Goal: Task Accomplishment & Management: Complete application form

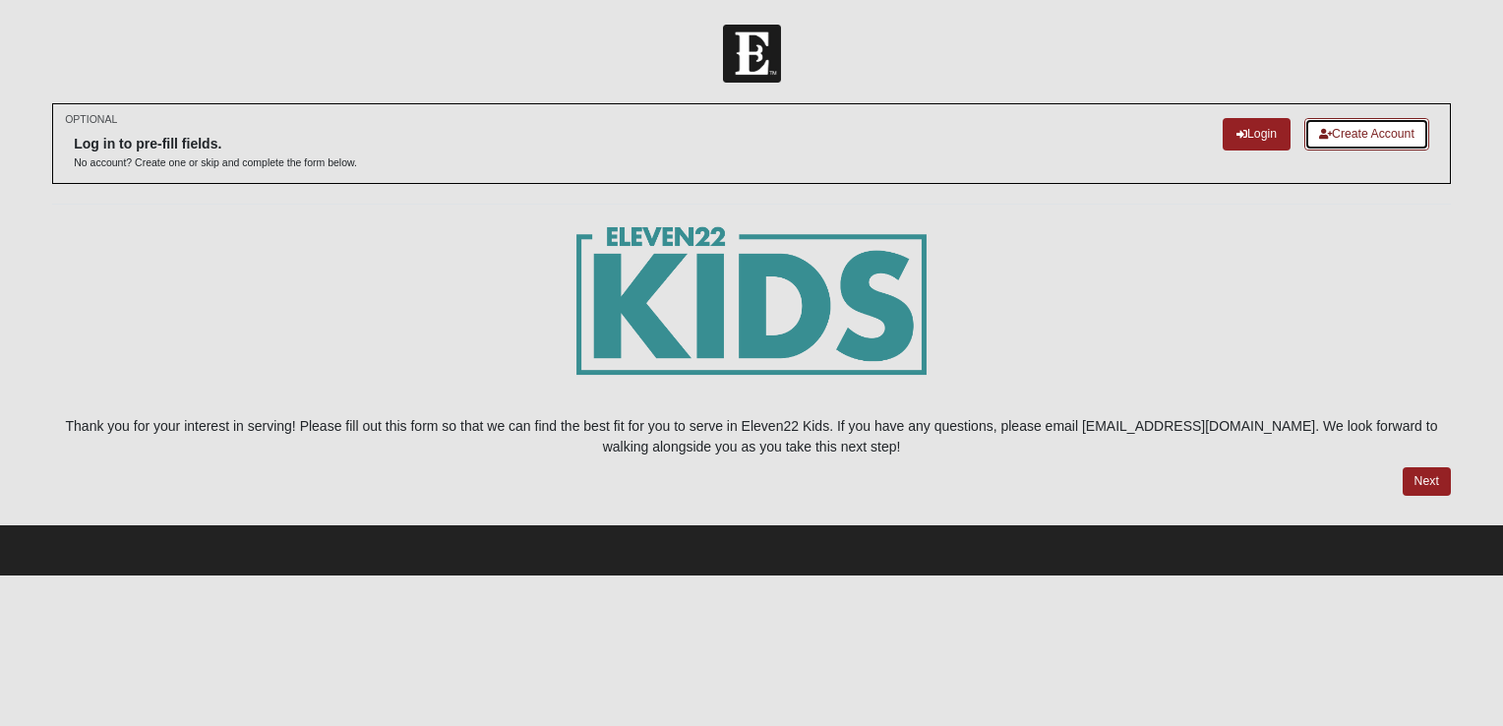
click at [1370, 137] on link "Create Account" at bounding box center [1366, 134] width 125 height 32
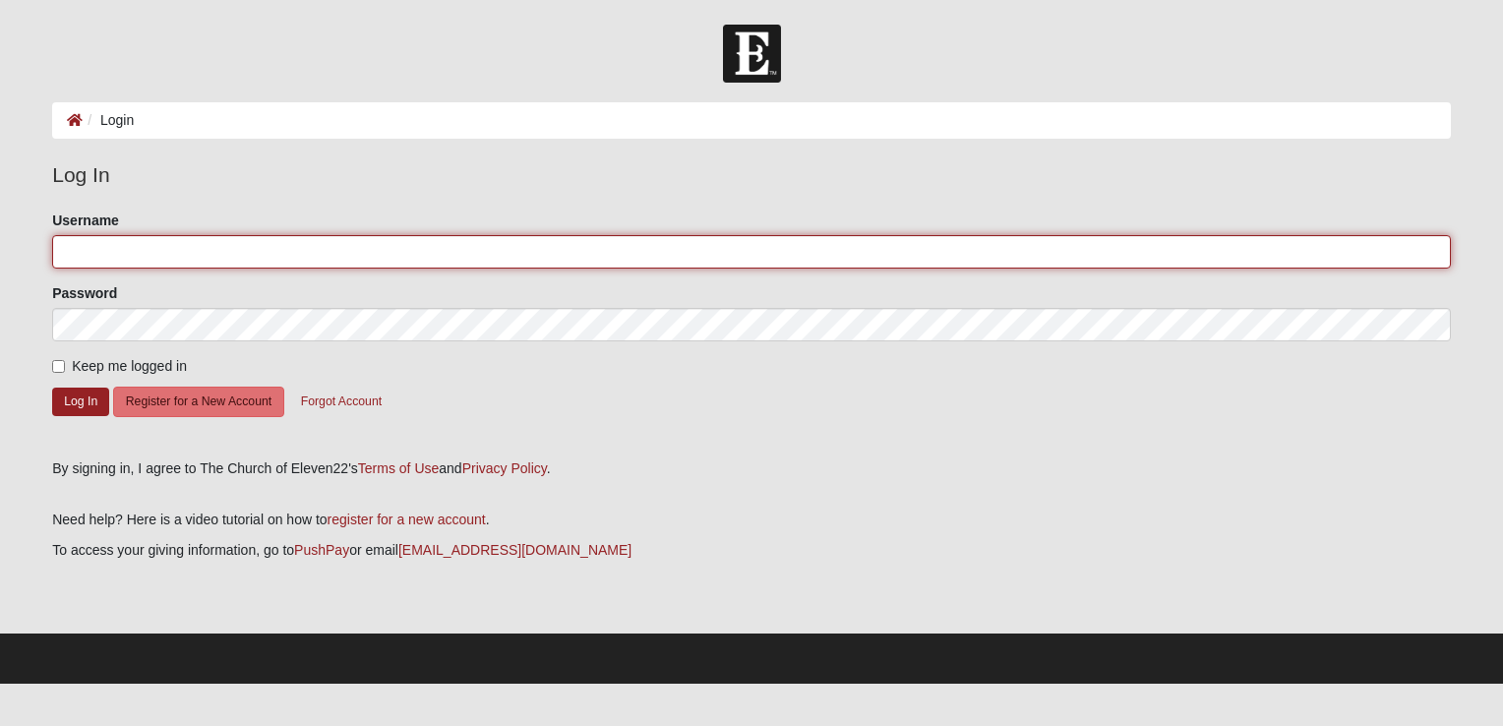
type input "[PERSON_NAME]"
click at [151, 245] on input "[PERSON_NAME]" at bounding box center [751, 251] width 1398 height 33
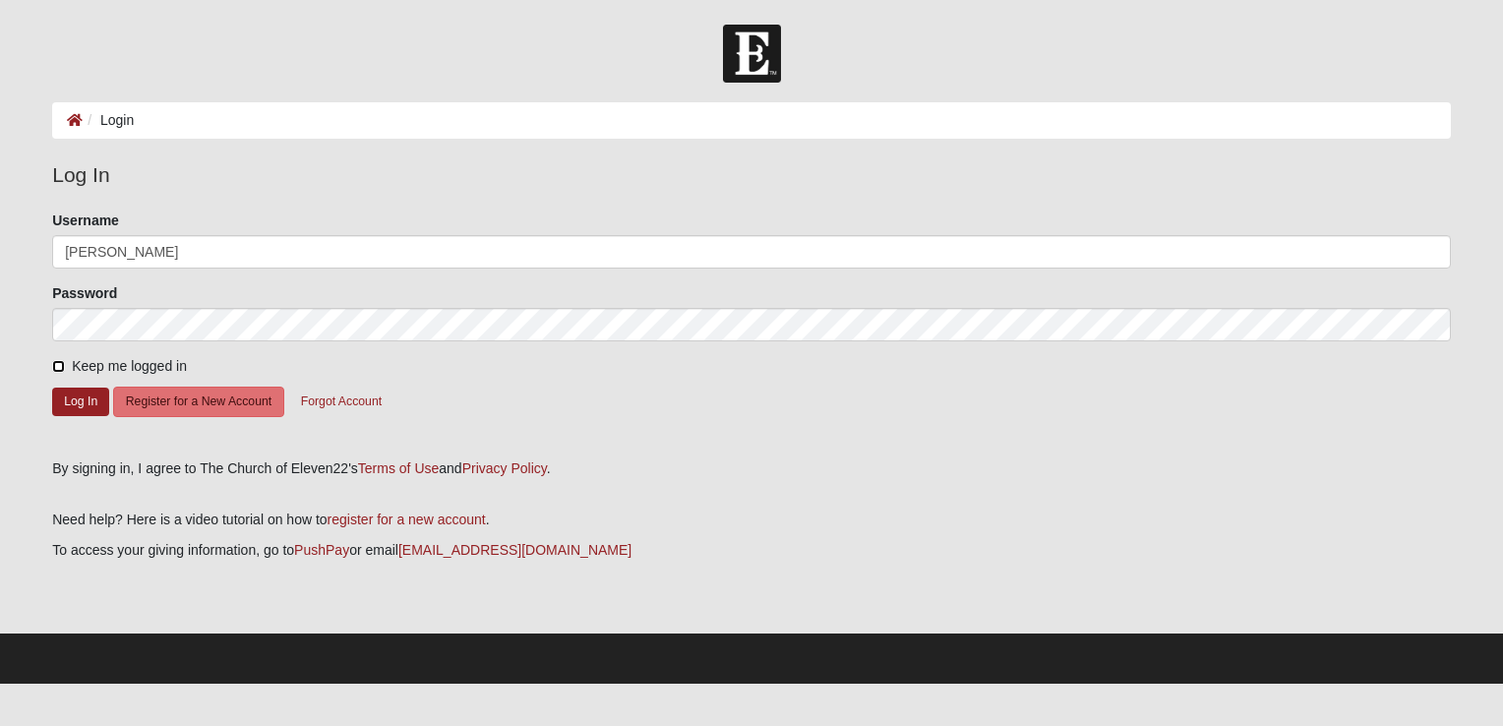
drag, startPoint x: 55, startPoint y: 365, endPoint x: 83, endPoint y: 345, distance: 33.8
click at [55, 364] on input "Keep me logged in" at bounding box center [58, 366] width 13 height 13
checkbox input "true"
click at [79, 399] on button "Log In" at bounding box center [80, 401] width 57 height 29
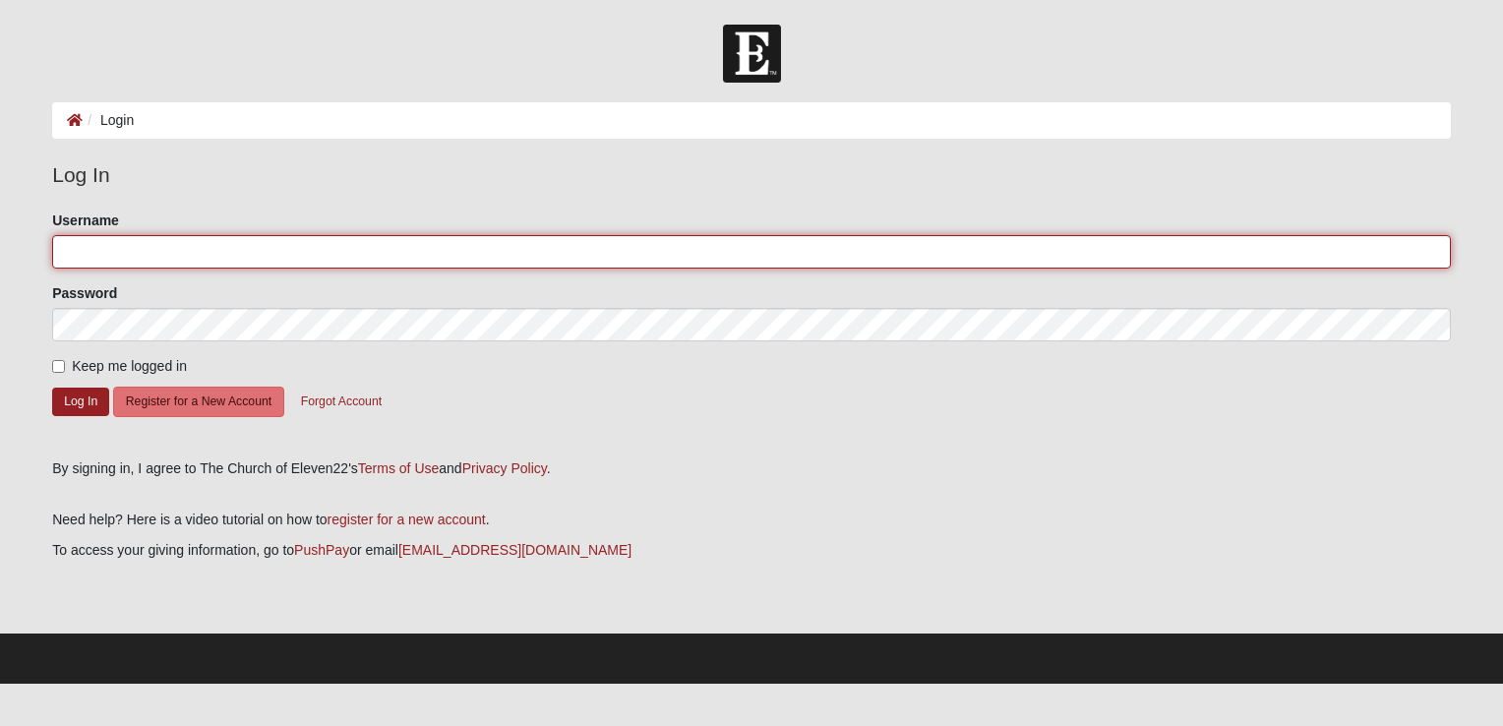
type input "McLevySK"
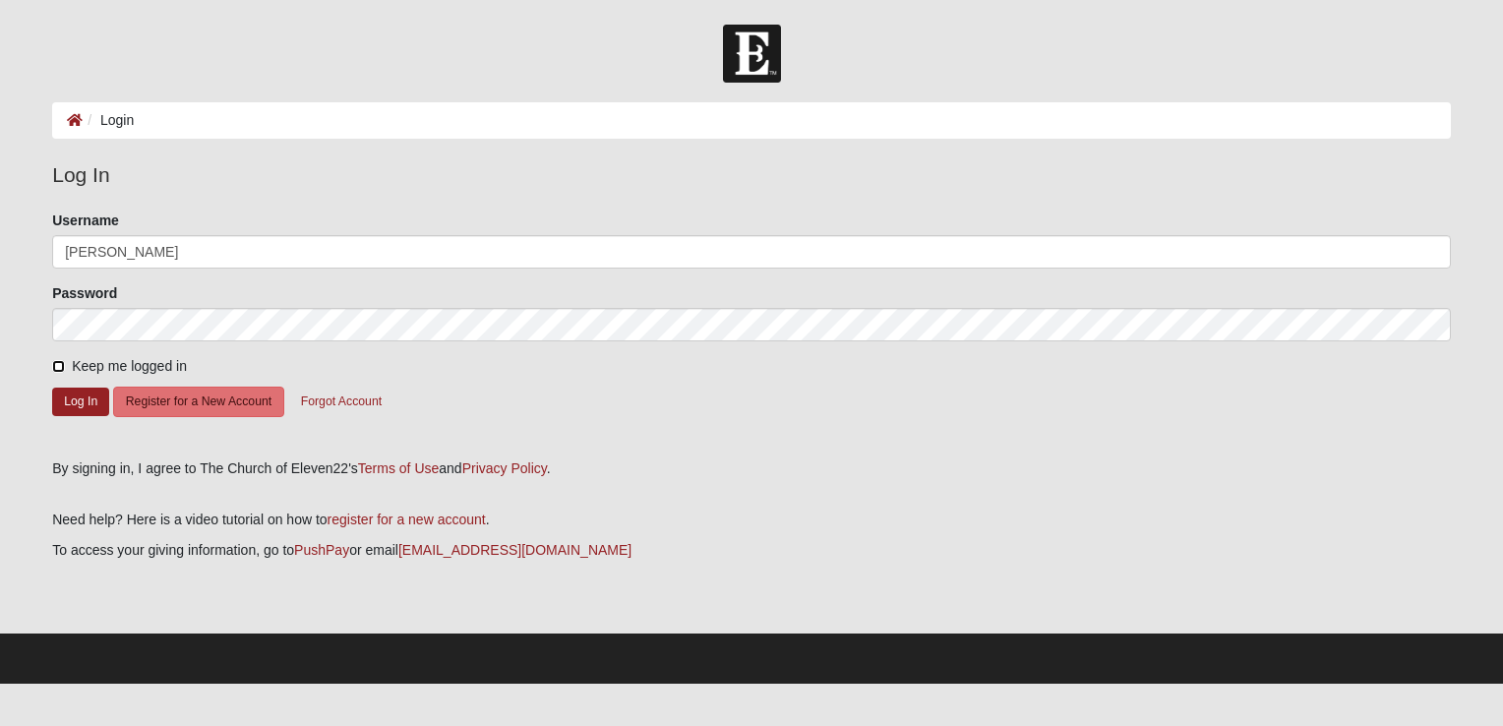
click at [56, 362] on input "Keep me logged in" at bounding box center [58, 366] width 13 height 13
checkbox input "true"
click at [81, 399] on button "Log In" at bounding box center [80, 401] width 57 height 29
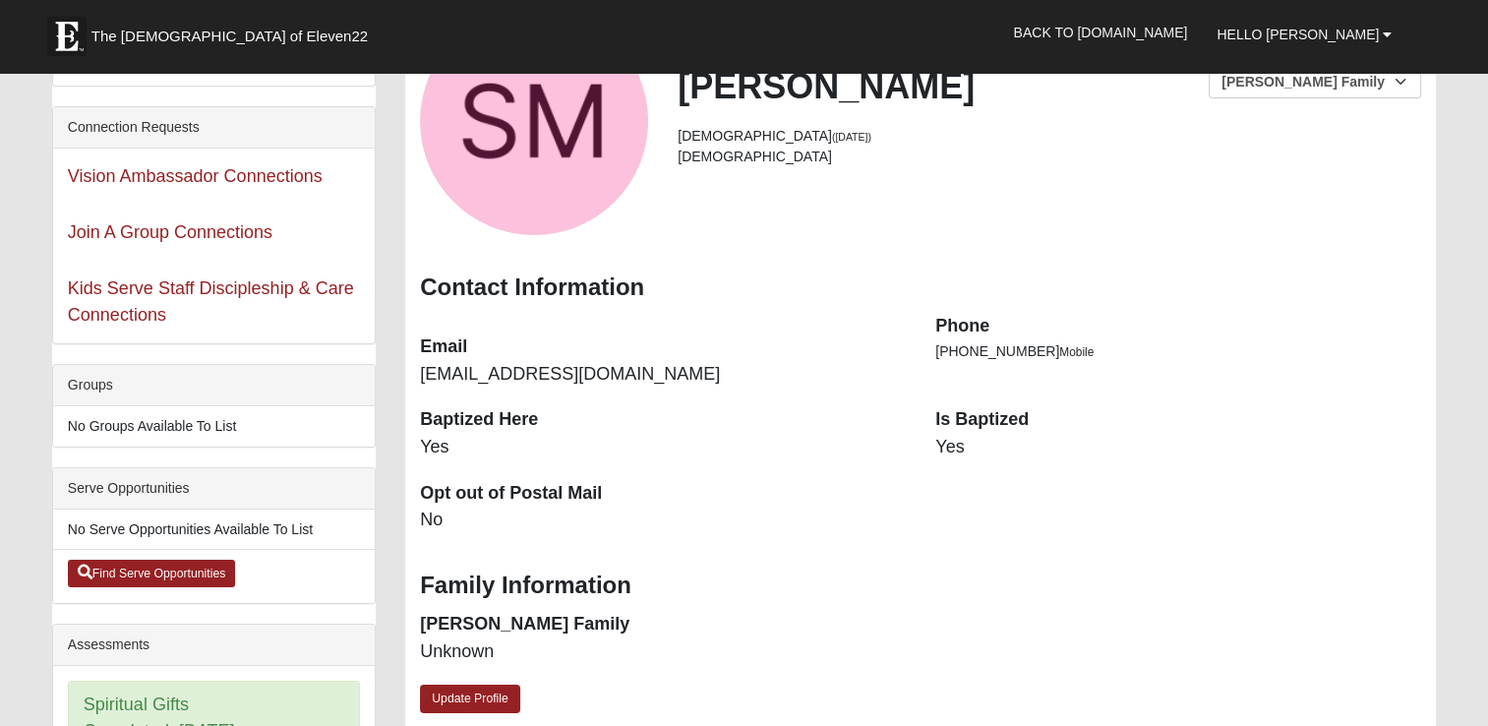
scroll to position [98, 0]
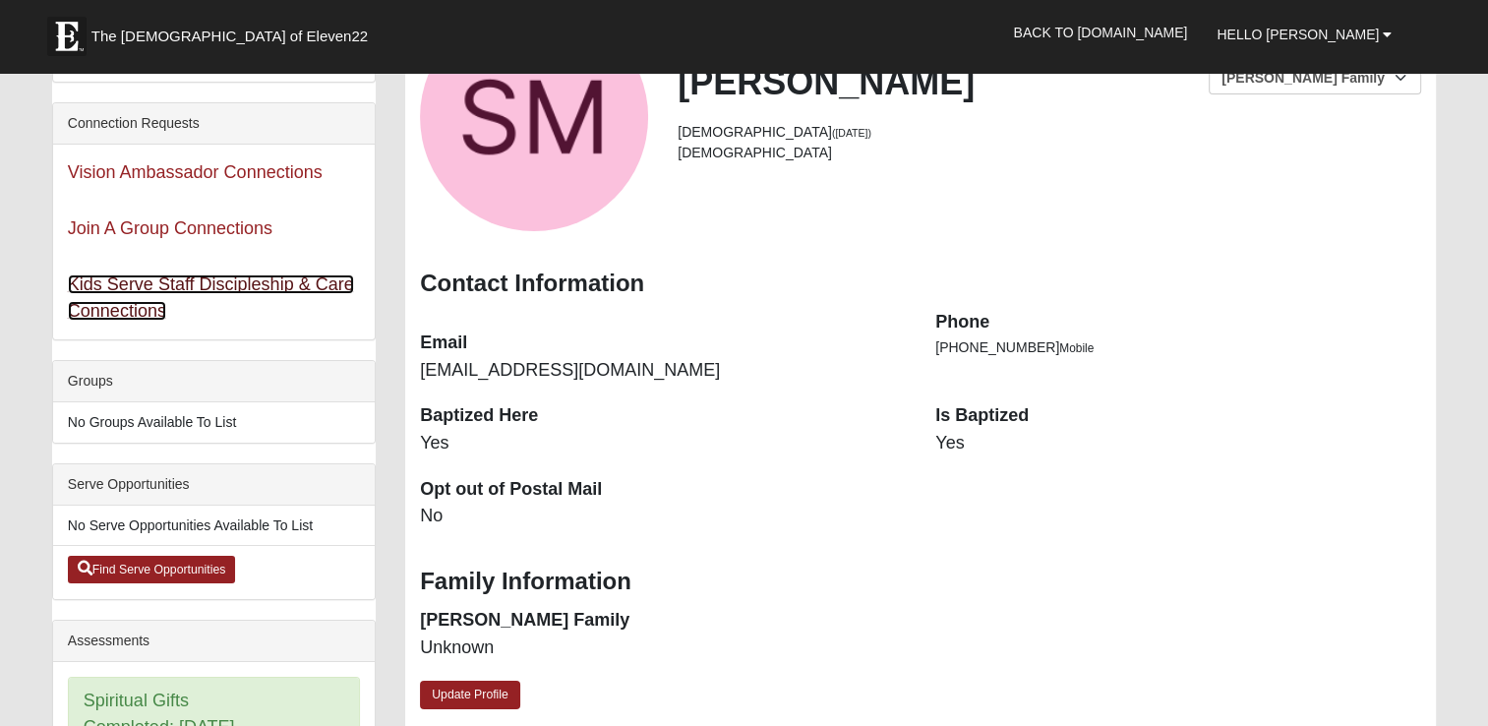
click at [255, 279] on link "Kids Serve Staff Discipleship & Care Connections" at bounding box center [211, 297] width 286 height 46
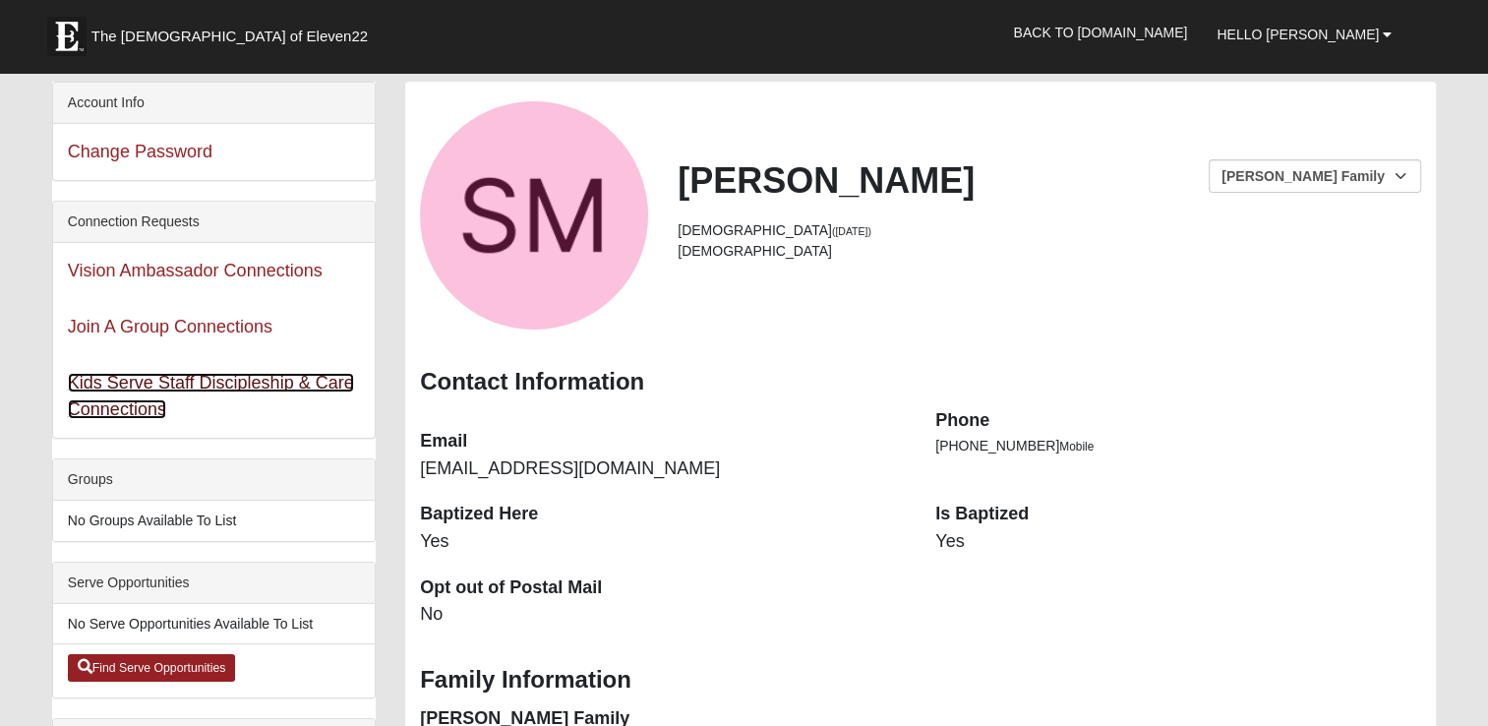
click at [195, 382] on link "Kids Serve Staff Discipleship & Care Connections" at bounding box center [211, 396] width 286 height 46
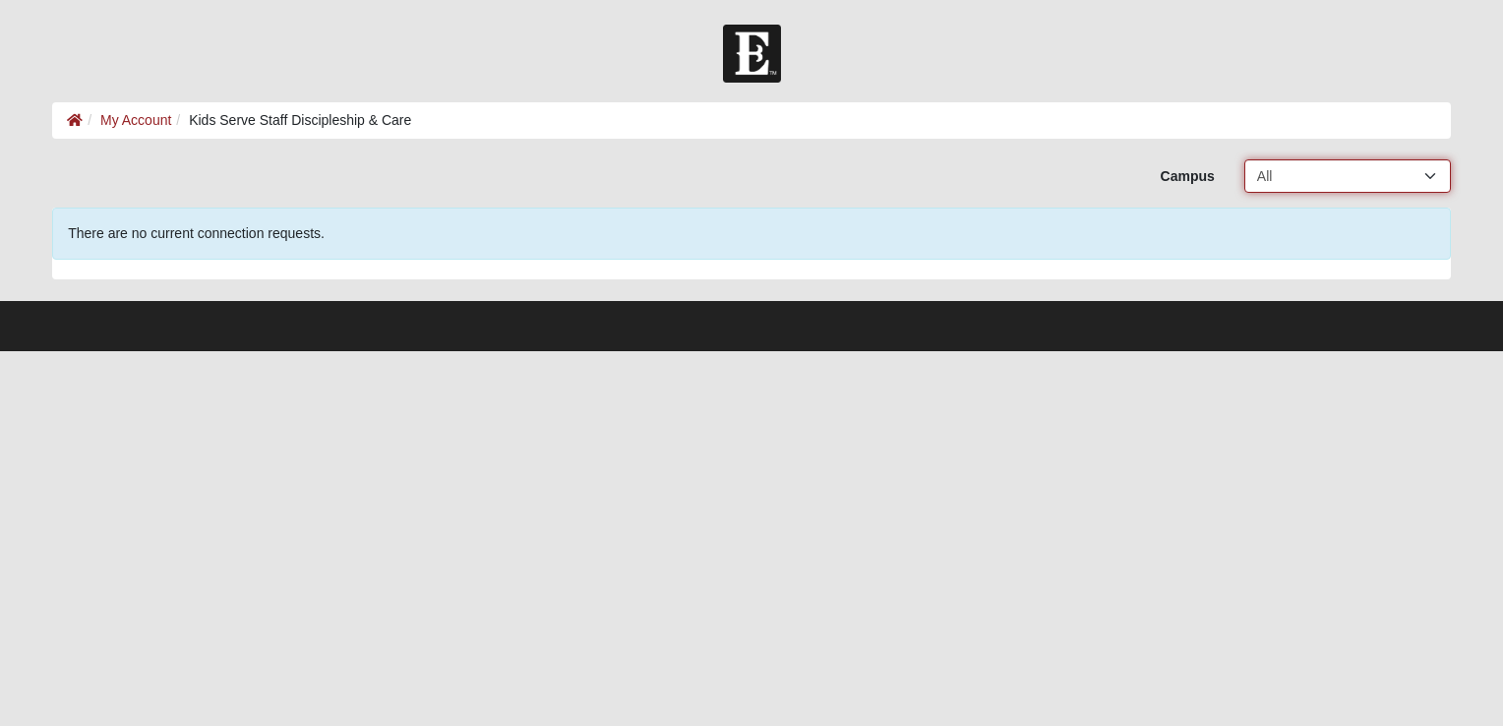
click at [1324, 177] on select "All [GEOGRAPHIC_DATA] [GEOGRAPHIC_DATA] (Coming Soon) Eleven22 Online [PERSON_N…" at bounding box center [1347, 175] width 207 height 33
select select "11"
click at [1244, 159] on select "All [GEOGRAPHIC_DATA] [GEOGRAPHIC_DATA] (Coming Soon) Eleven22 Online [PERSON_N…" at bounding box center [1347, 175] width 207 height 33
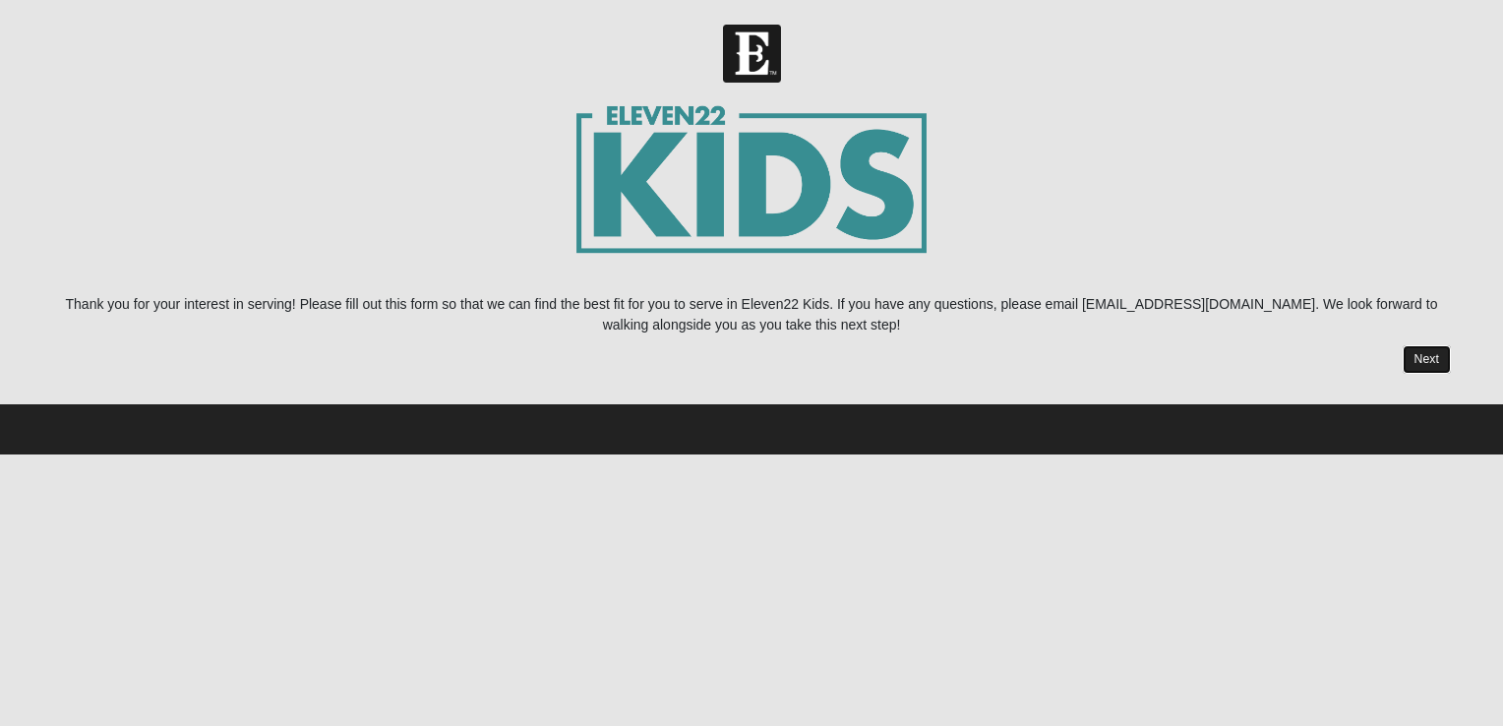
click at [1432, 357] on link "Next" at bounding box center [1426, 359] width 48 height 29
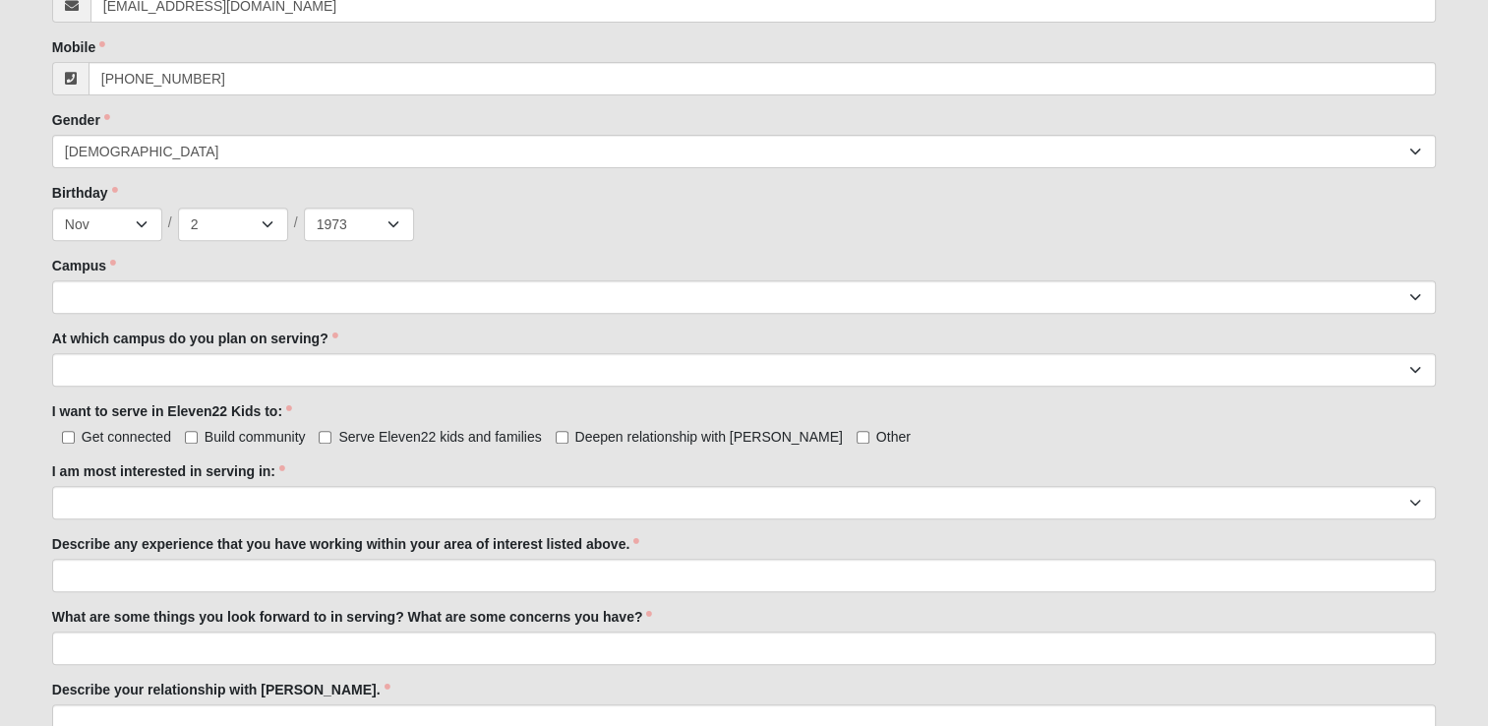
scroll to position [787, 0]
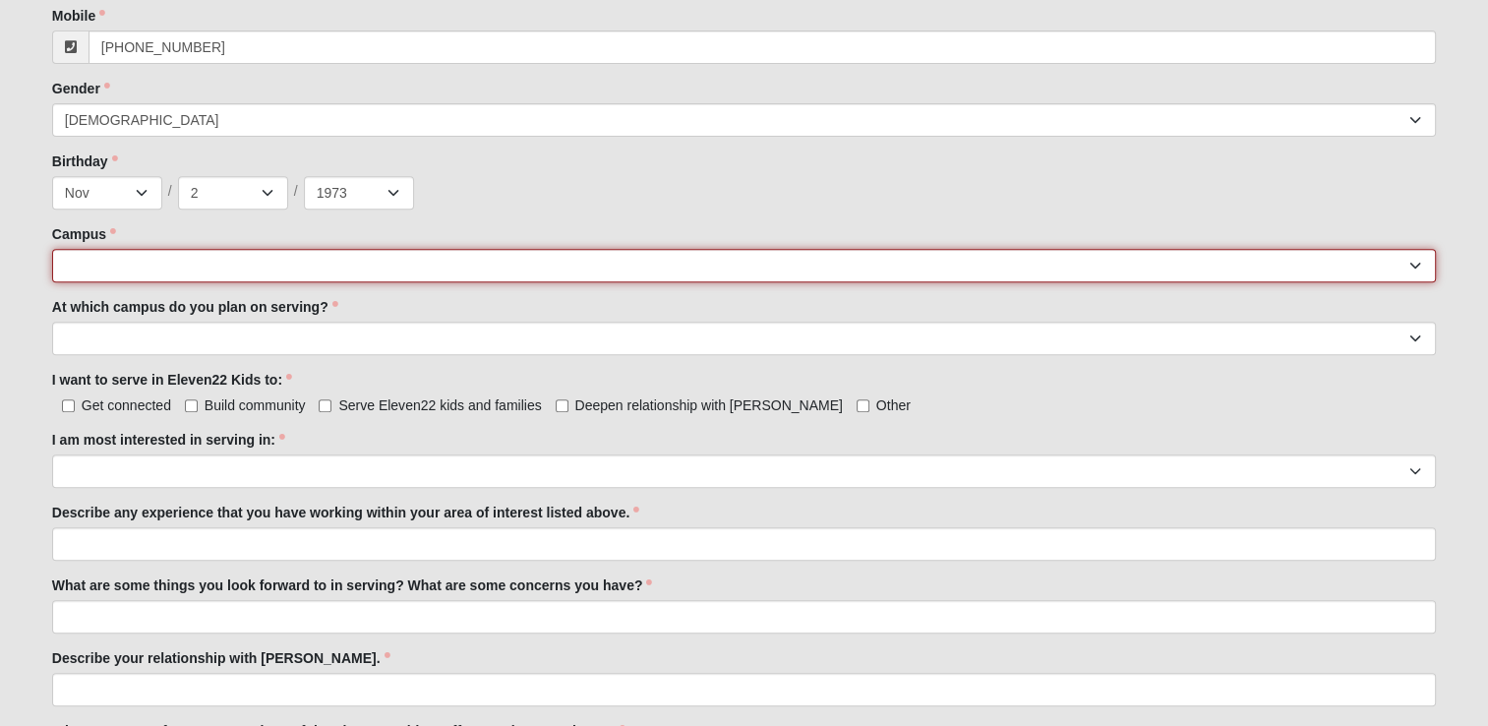
click at [162, 265] on select "[GEOGRAPHIC_DATA] [GEOGRAPHIC_DATA] (Coming Soon) Eleven22 Online [PERSON_NAME]…" at bounding box center [744, 265] width 1384 height 33
select select "11"
click at [52, 249] on select "[GEOGRAPHIC_DATA] [GEOGRAPHIC_DATA] (Coming Soon) Eleven22 Online [PERSON_NAME]…" at bounding box center [744, 265] width 1384 height 33
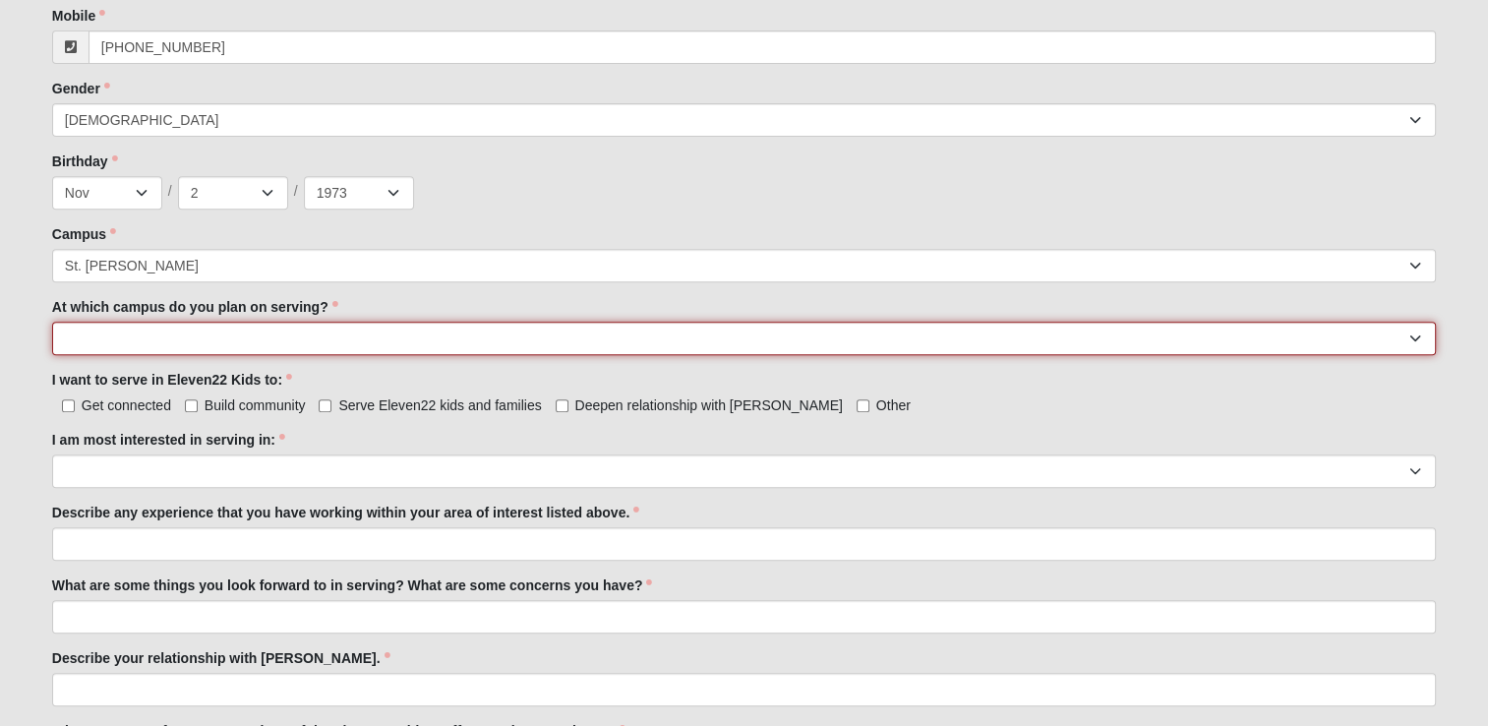
click at [200, 335] on select "[GEOGRAPHIC_DATA] [PERSON_NAME][GEOGRAPHIC_DATA] [GEOGRAPHIC_DATA] [GEOGRAPHIC_…" at bounding box center [744, 338] width 1384 height 33
select select "St. [PERSON_NAME]"
click at [52, 322] on select "[GEOGRAPHIC_DATA] [PERSON_NAME][GEOGRAPHIC_DATA] [GEOGRAPHIC_DATA] [GEOGRAPHIC_…" at bounding box center [744, 338] width 1384 height 33
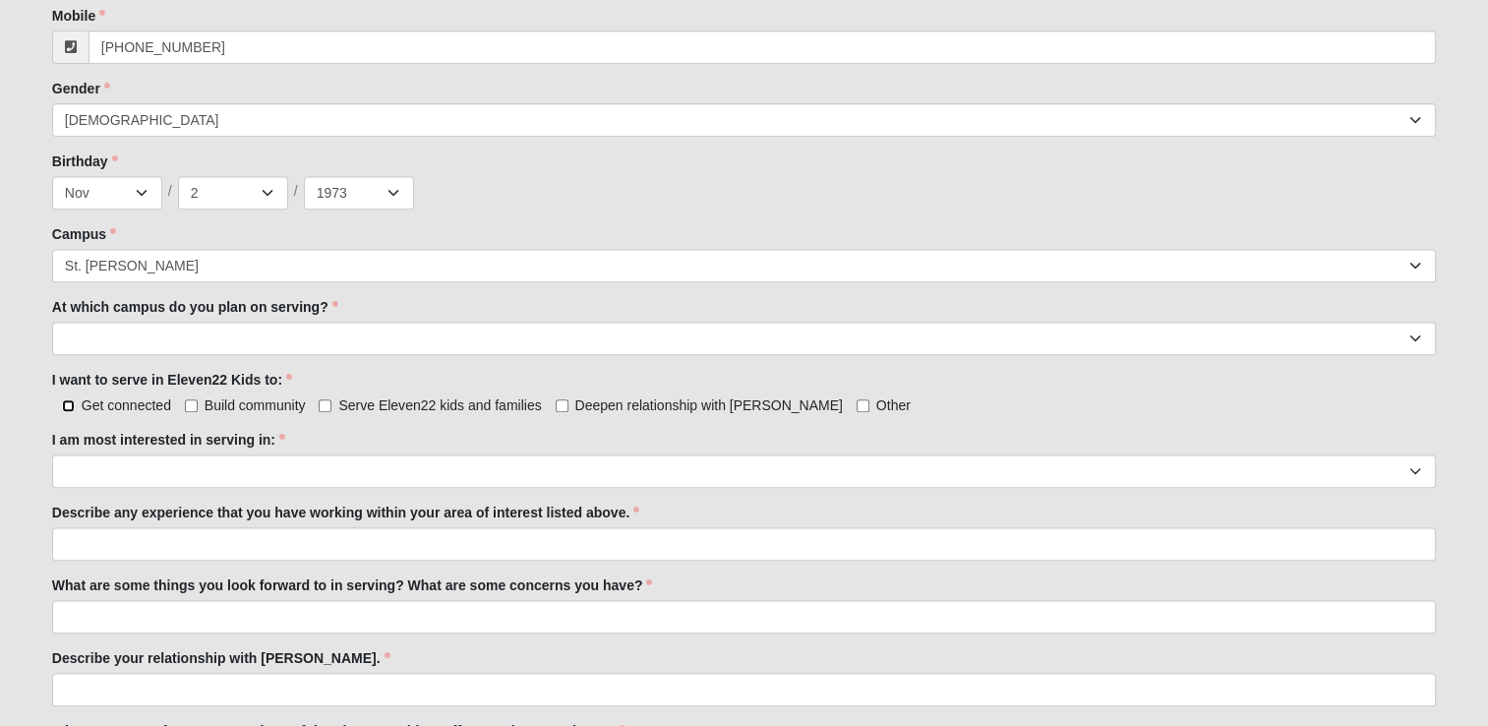
click at [67, 403] on input "Get connected" at bounding box center [68, 405] width 13 height 13
checkbox input "true"
click at [191, 408] on input "Build community" at bounding box center [191, 405] width 13 height 13
checkbox input "true"
click at [325, 402] on input "Serve Eleven22 kids and families" at bounding box center [325, 405] width 13 height 13
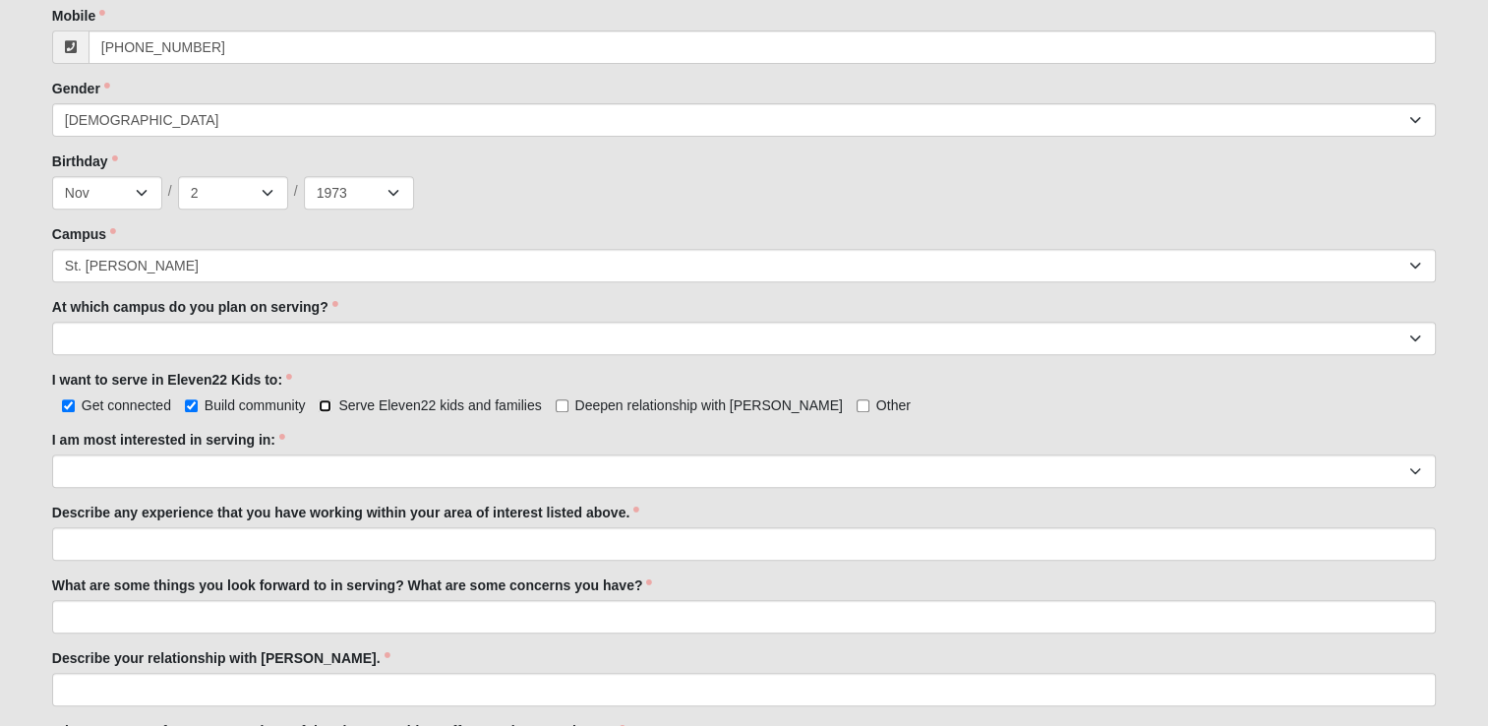
checkbox input "true"
click at [562, 402] on input "Deepen relationship with [PERSON_NAME]" at bounding box center [562, 405] width 13 height 13
checkbox input "true"
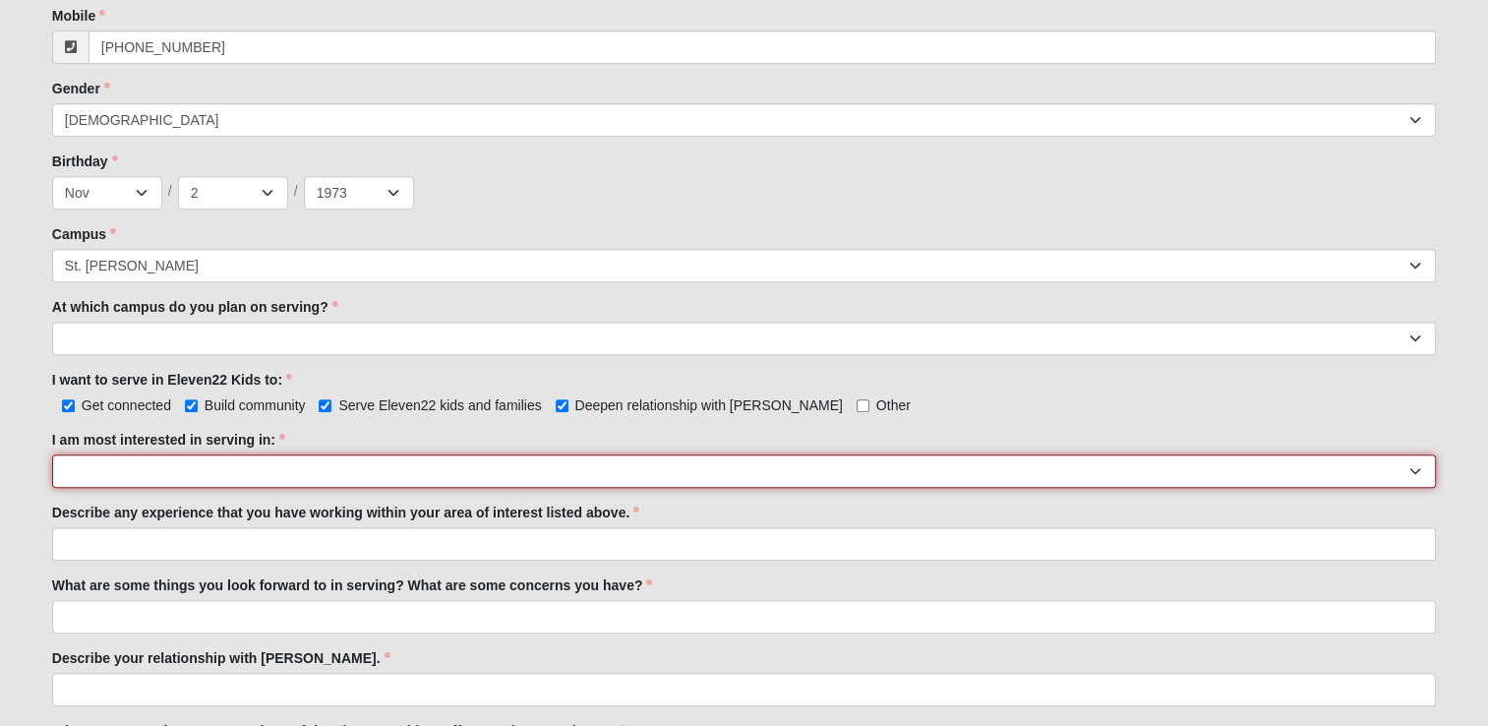
click at [75, 470] on select "Registration Tour Guide Preschool Disciple Group Leader Elementary Disciple Gro…" at bounding box center [744, 470] width 1384 height 33
select select "Preschool Disciple Group Leader"
click at [52, 454] on select "Registration Tour Guide Preschool Disciple Group Leader Elementary Disciple Gro…" at bounding box center [744, 470] width 1384 height 33
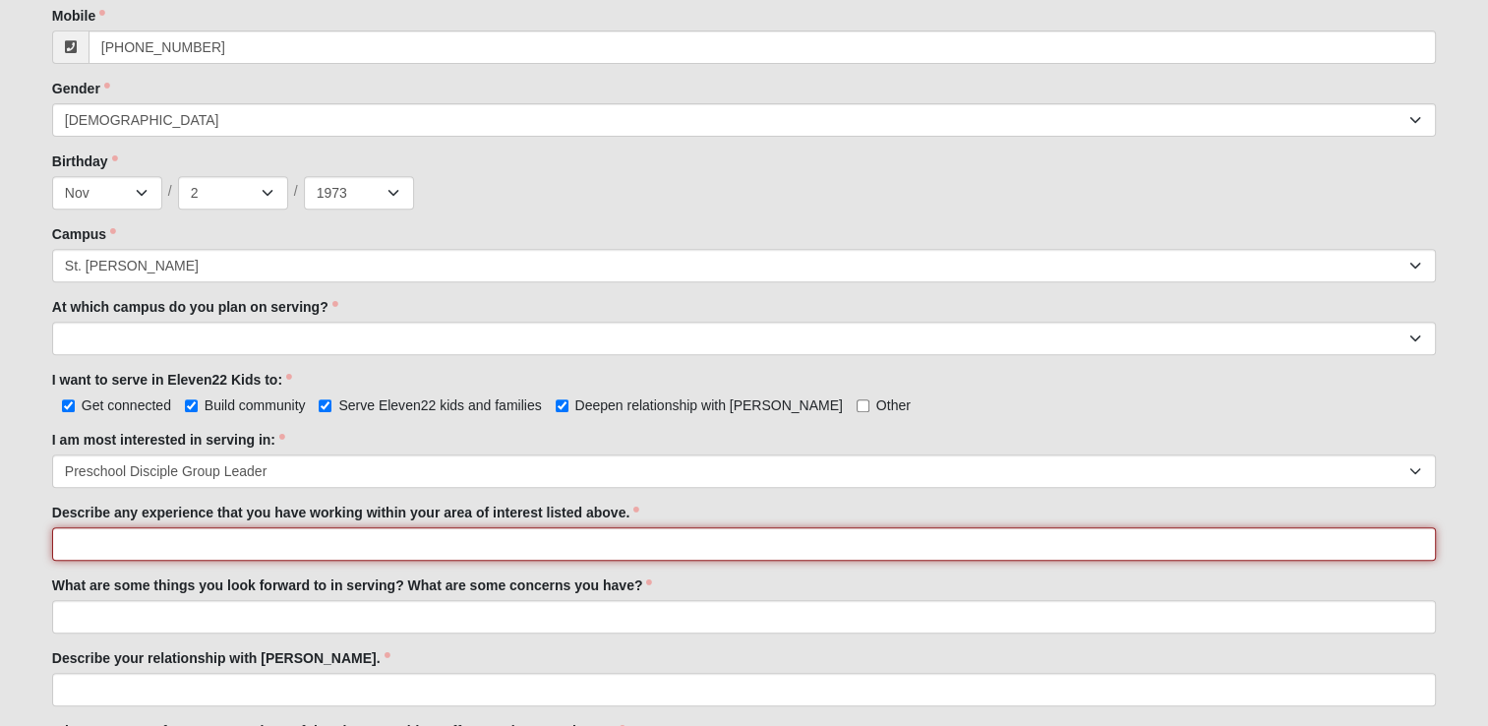
click at [160, 549] on input "Describe any experience that you have working within your area of interest list…" at bounding box center [744, 543] width 1384 height 33
type input "M"
type input "B"
click at [237, 542] on input "Degree in Special Education, Mother of [DEMOGRAPHIC_DATA], Grandmother to 5 and…" at bounding box center [744, 543] width 1384 height 33
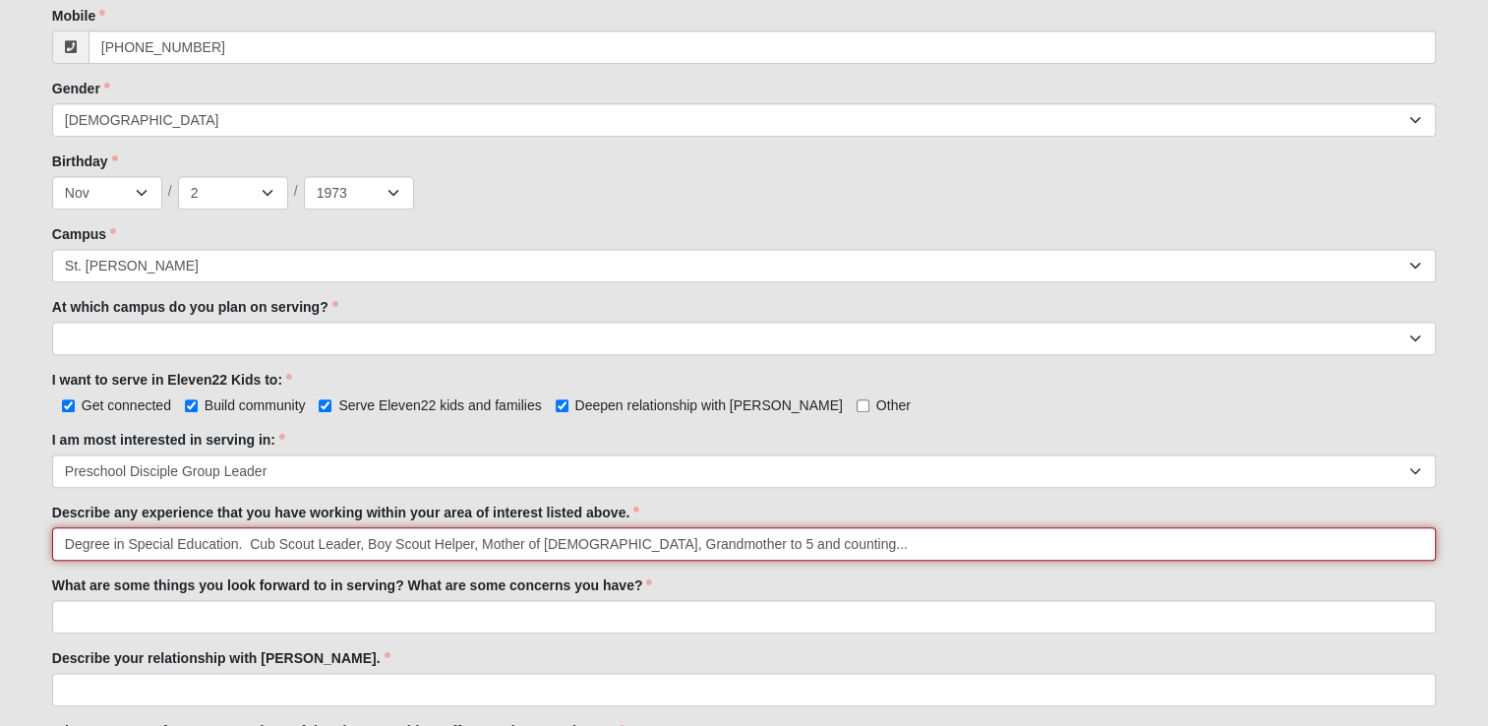
click at [248, 545] on input "Degree in Special Education. Cub Scout Leader, Boy Scout Helper, Mother of [DEM…" at bounding box center [744, 543] width 1384 height 33
click at [669, 540] on input "Degree in Special Education. Work history in pre-schools and daycare schools. C…" at bounding box center [744, 543] width 1384 height 33
click at [802, 537] on input "Degree in Special Education. Work history in pre-schools and daycare schools. C…" at bounding box center [744, 543] width 1384 height 33
click at [901, 541] on input "Degree in Special Education. Work history in pre-schools and daycare schools. C…" at bounding box center [744, 543] width 1384 height 33
drag, startPoint x: 1041, startPoint y: 544, endPoint x: 1067, endPoint y: 538, distance: 26.2
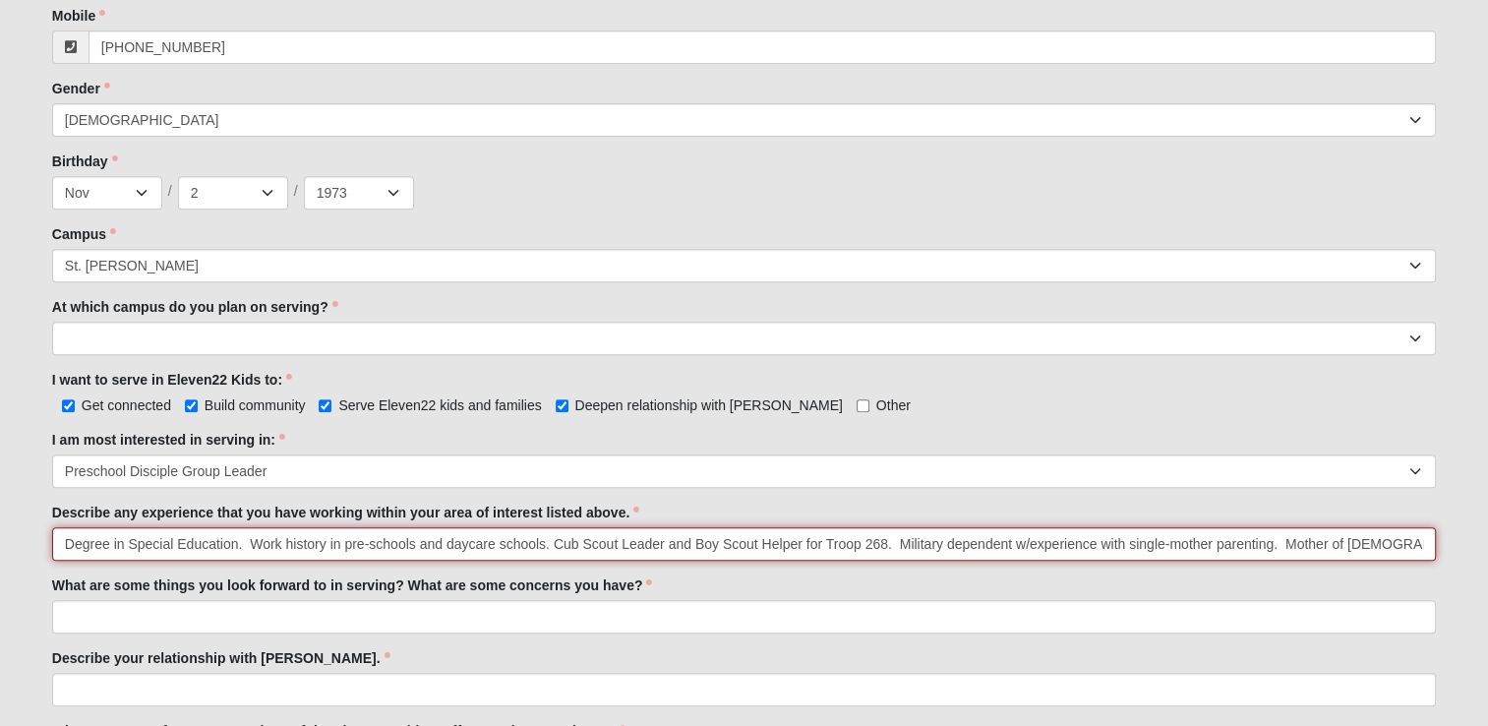
click at [1271, 541] on input "Degree in Special Education. Work history in pre-schools and daycare schools. C…" at bounding box center [744, 543] width 1384 height 33
click at [1303, 539] on input "Degree in Special Education. Work history in pre-schools and daycare schools. C…" at bounding box center [744, 543] width 1384 height 33
click at [1358, 548] on input "Degree in Special Education. Work history in pre-schools and daycare schools. C…" at bounding box center [744, 543] width 1384 height 33
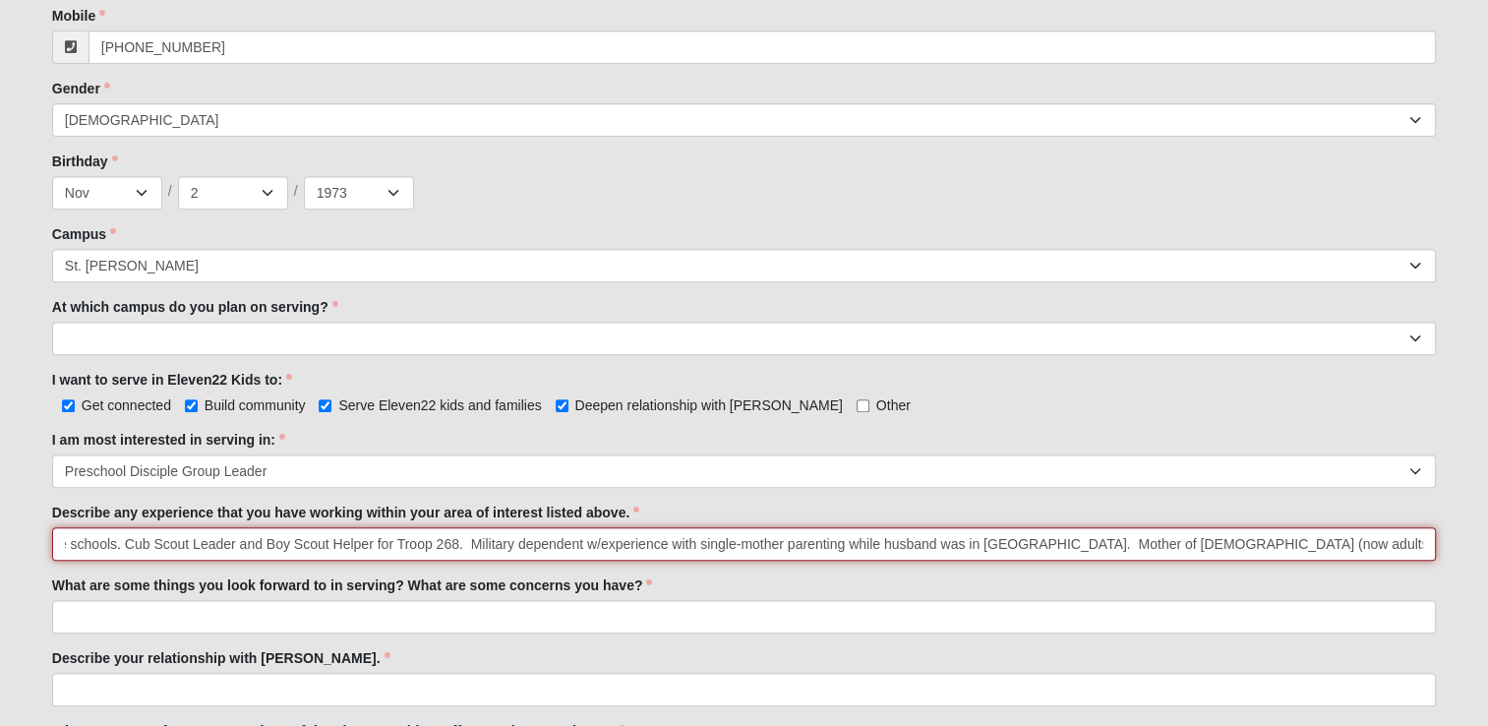
scroll to position [0, 433]
type input "Degree in Special Education. Work history in pre-schools and daycare schools. C…"
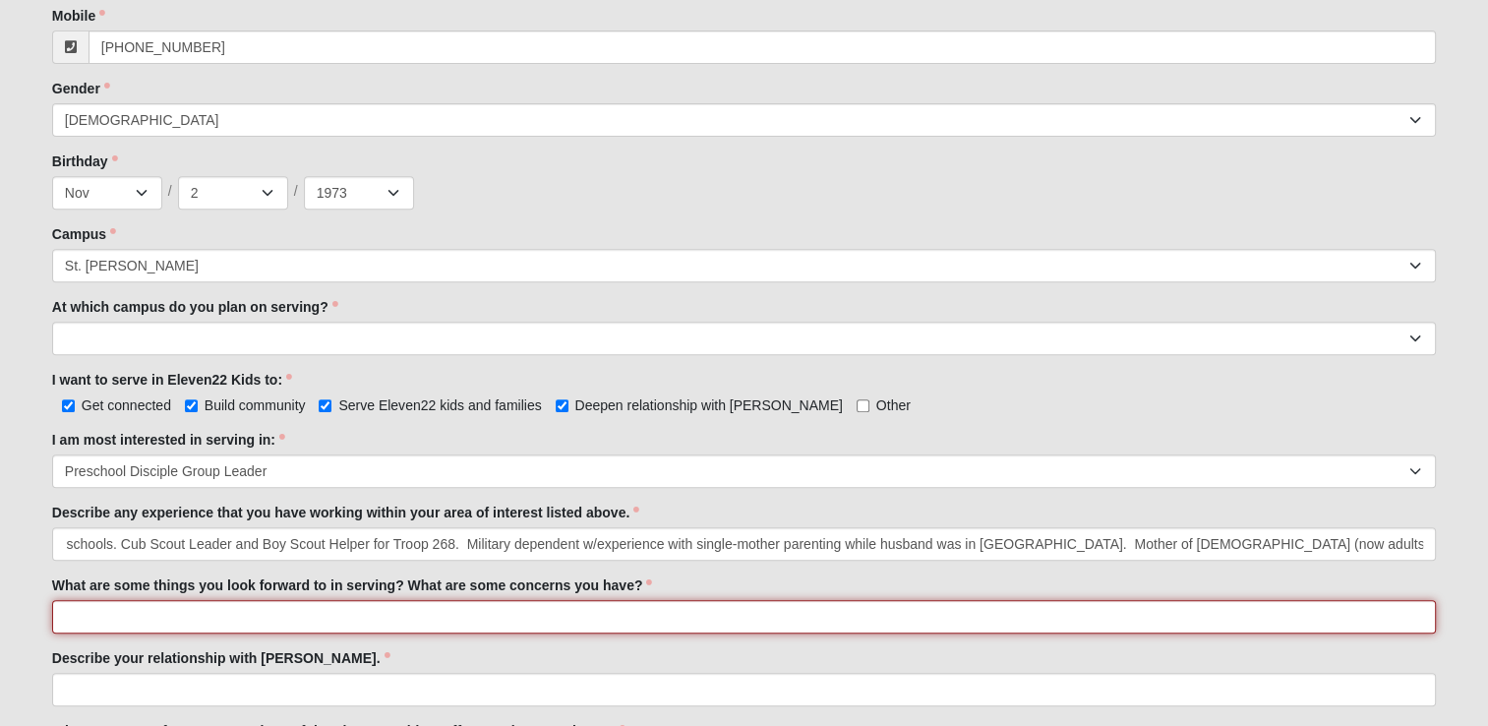
click at [194, 616] on input "What are some things you look forward to in serving? What are some concerns you…" at bounding box center [744, 616] width 1384 height 33
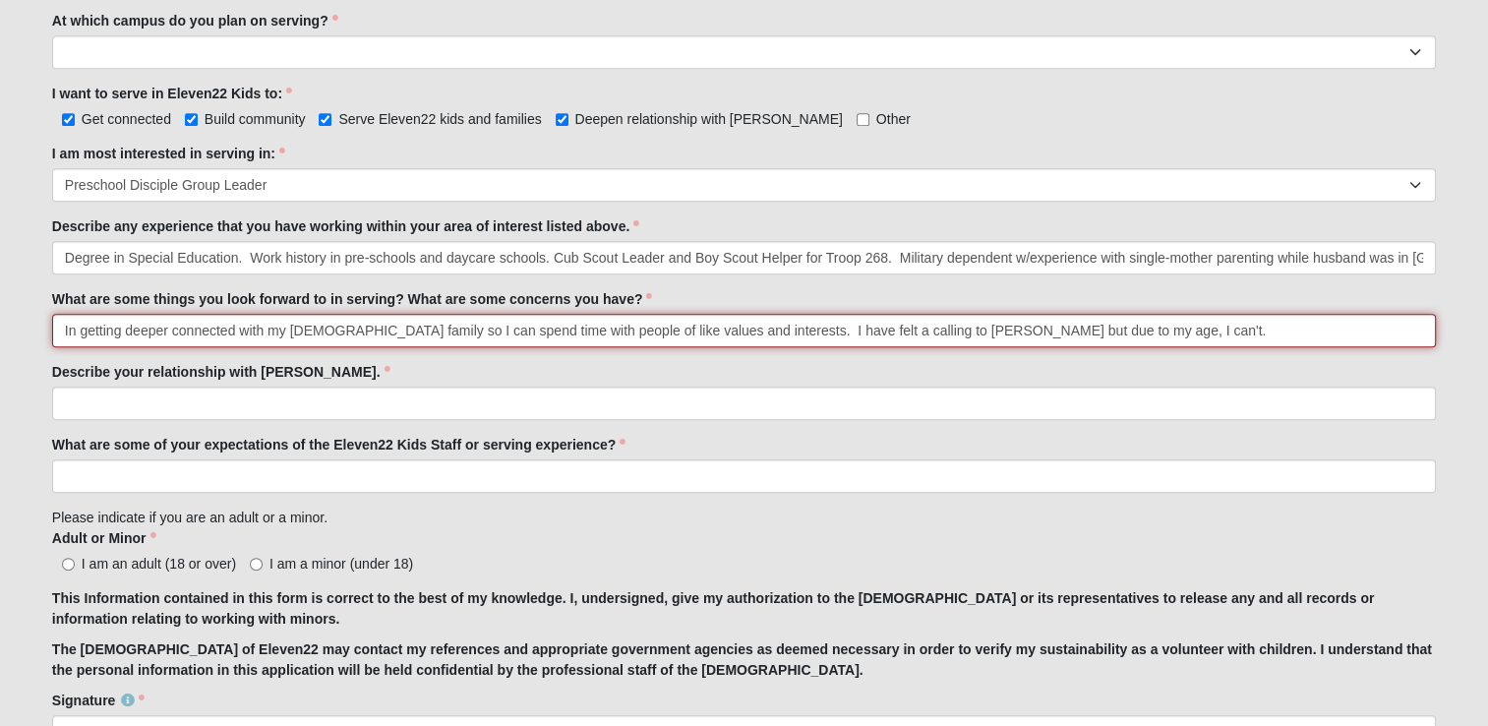
scroll to position [1082, 0]
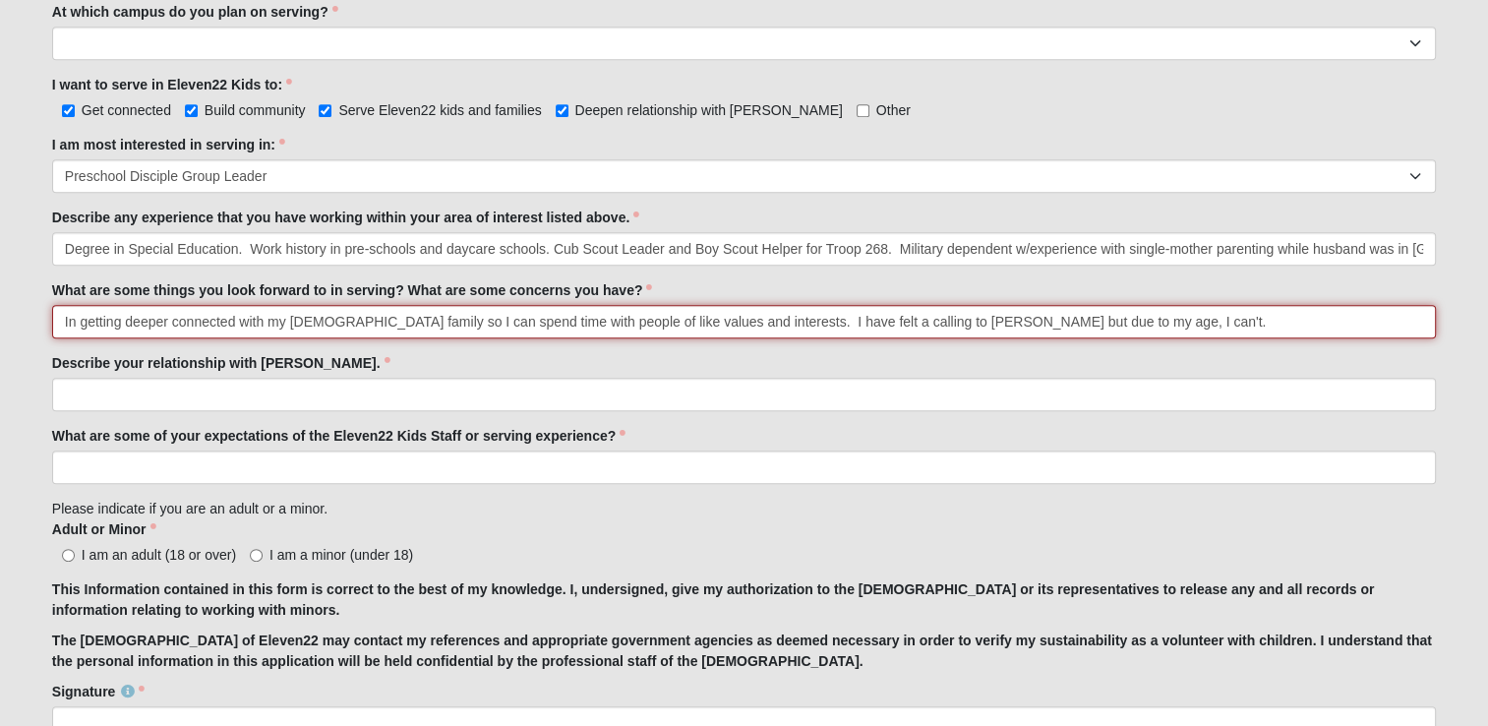
drag, startPoint x: 743, startPoint y: 322, endPoint x: 1214, endPoint y: 338, distance: 471.3
click at [759, 320] on input "In getting deeper connected with my [DEMOGRAPHIC_DATA] family so I can spend ti…" at bounding box center [744, 321] width 1384 height 33
type input "In getting deeper connected with my [DEMOGRAPHIC_DATA] family so I can spend ti…"
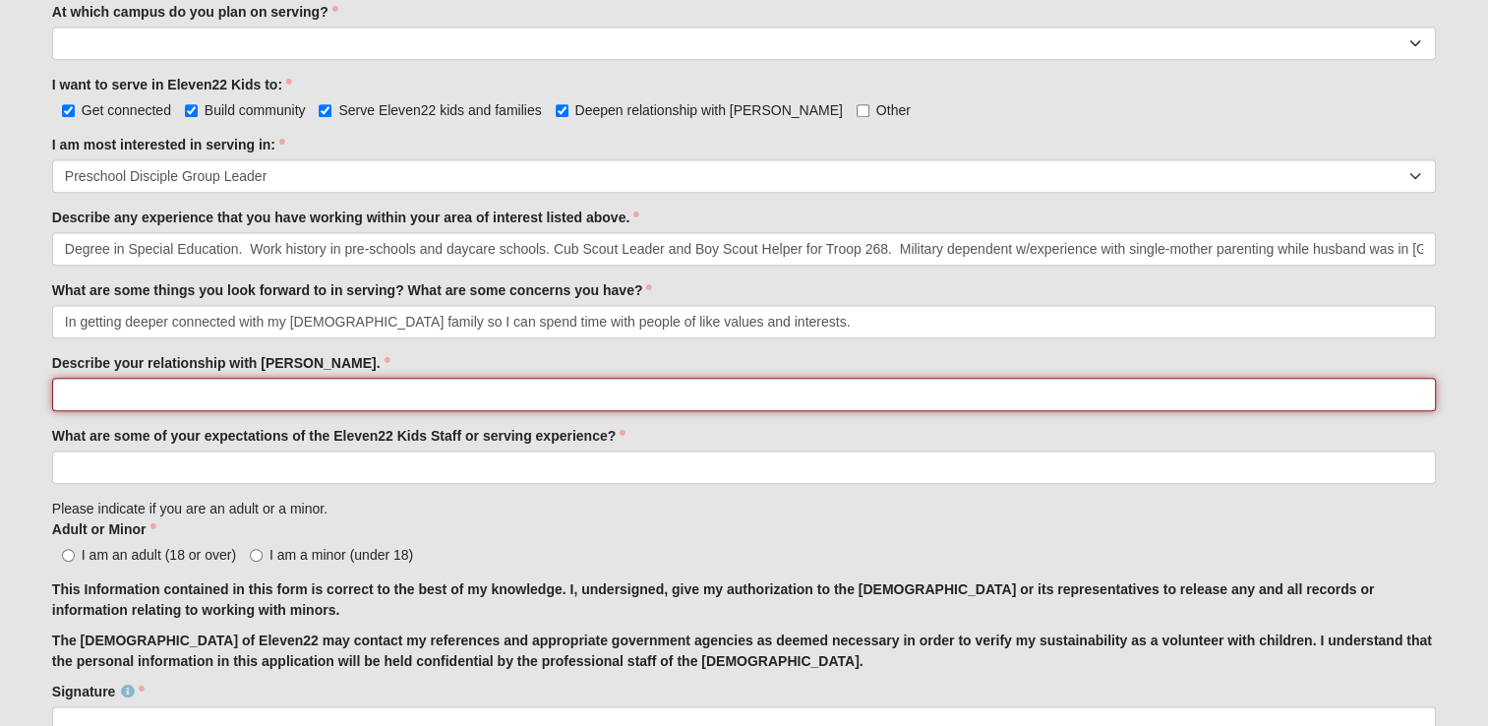
click at [110, 391] on input "Describe your relationship with [PERSON_NAME]." at bounding box center [744, 394] width 1384 height 33
click at [639, 394] on input "He is my Lord and Savior. I'm sure like everyone else, it sounds repetitive but…" at bounding box center [744, 394] width 1384 height 33
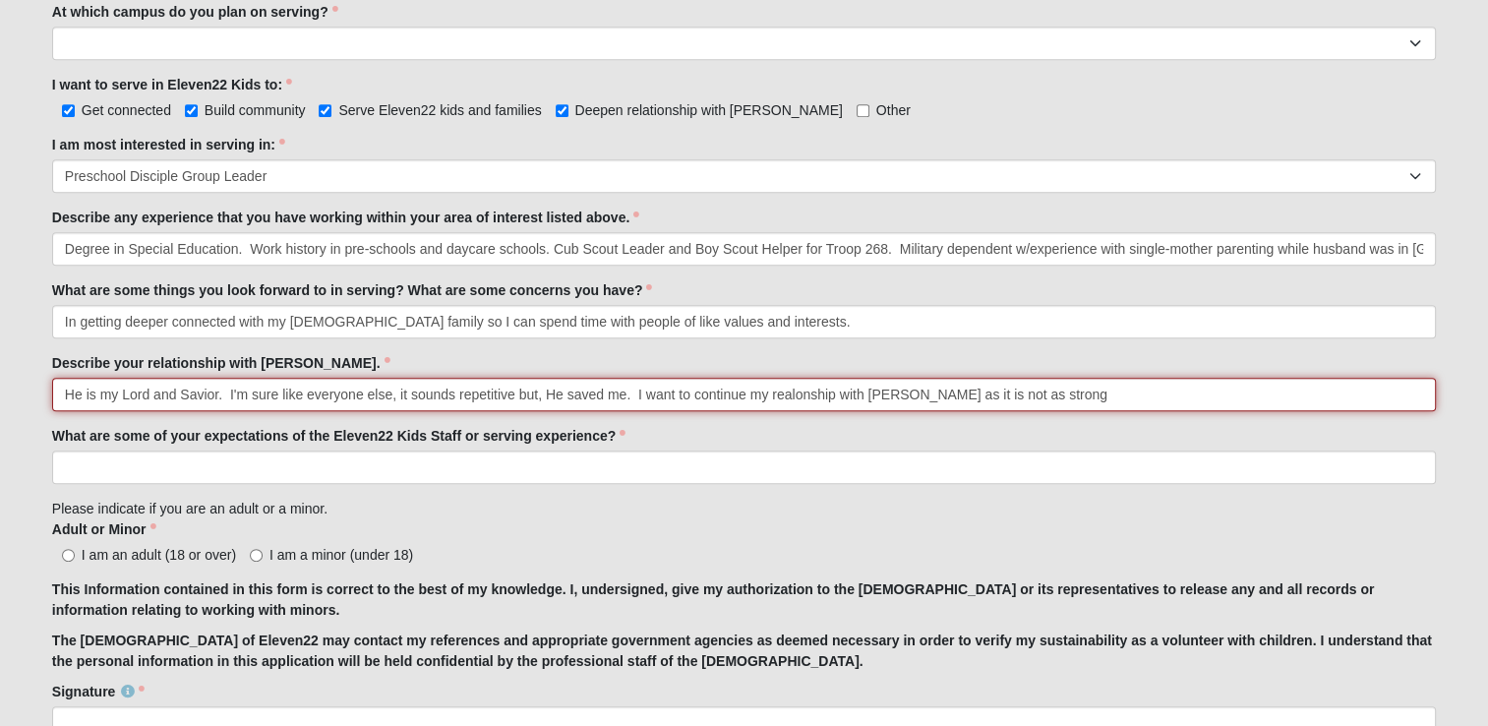
click at [747, 389] on input "He is my Lord and Savior. I'm sure like everyone else, it sounds repetitive but…" at bounding box center [744, 394] width 1384 height 33
click at [1105, 391] on input "He is my Lord and Savior. I'm sure like everyone else, it sounds repetitive but…" at bounding box center [744, 394] width 1384 height 33
drag, startPoint x: 1105, startPoint y: 391, endPoint x: 1137, endPoint y: 400, distance: 32.7
click at [1162, 391] on input "He is my Lord and Savior. I'm sure like everyone else, it sounds repetitive but…" at bounding box center [744, 394] width 1384 height 33
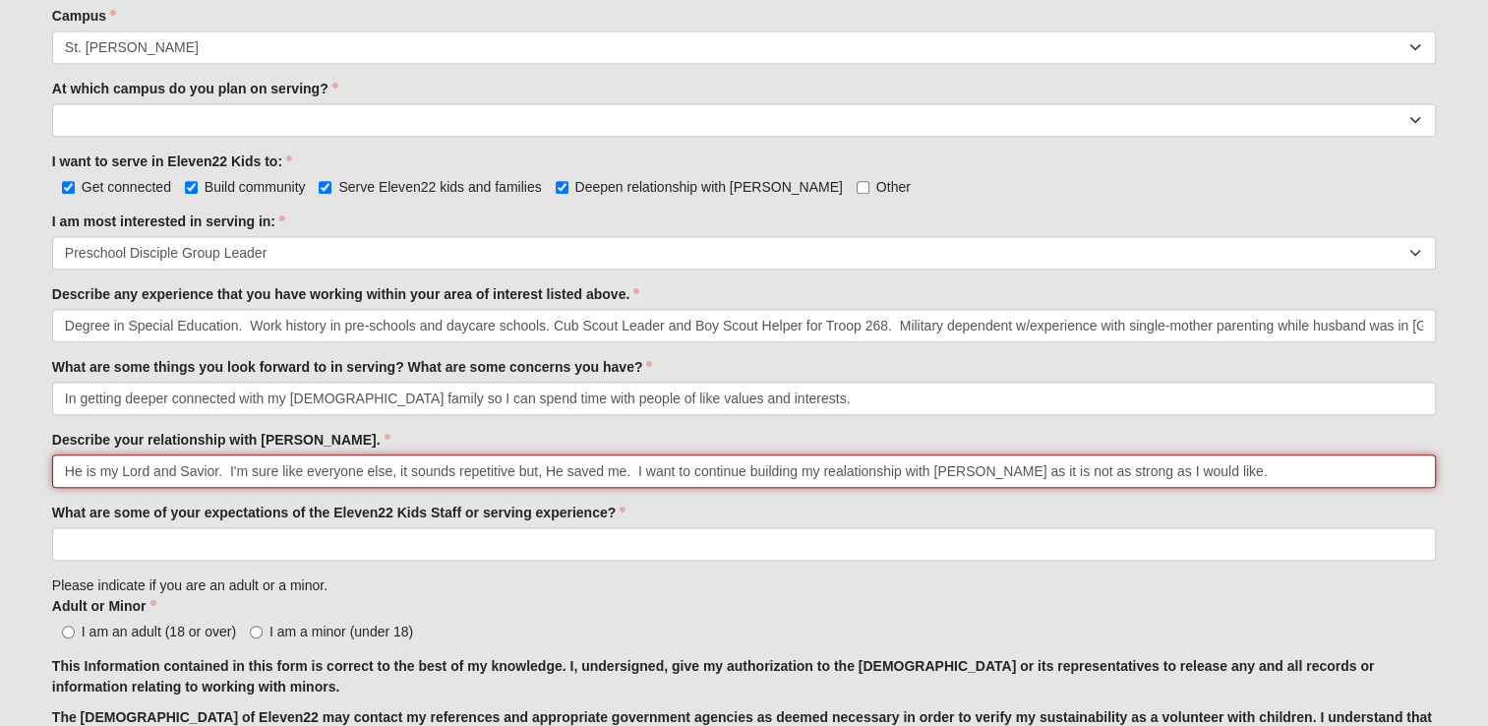
scroll to position [983, 0]
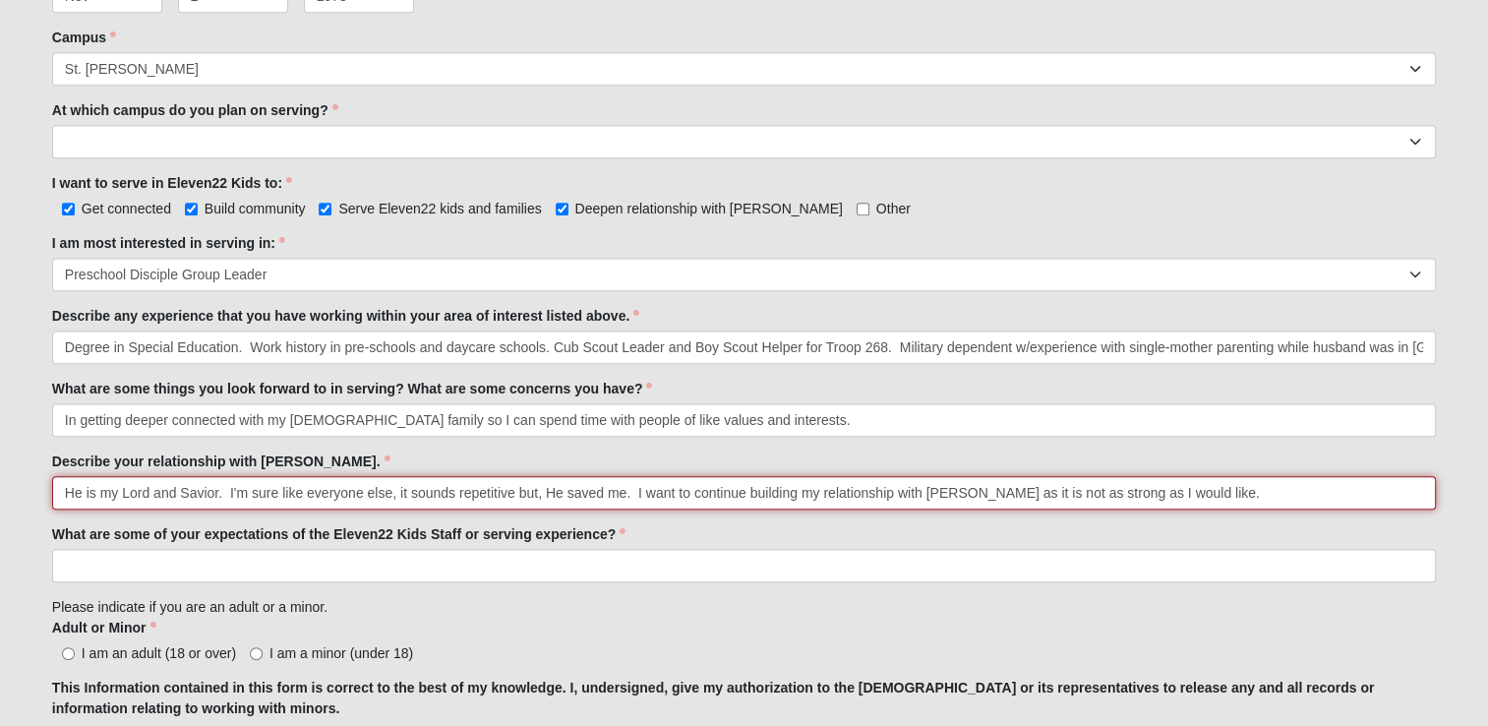
drag, startPoint x: 222, startPoint y: 491, endPoint x: 57, endPoint y: 502, distance: 165.6
click at [57, 502] on input "He is my Lord and Savior. I'm sure like everyone else, it sounds repetitive but…" at bounding box center [744, 492] width 1384 height 33
drag, startPoint x: 474, startPoint y: 492, endPoint x: 42, endPoint y: 496, distance: 431.7
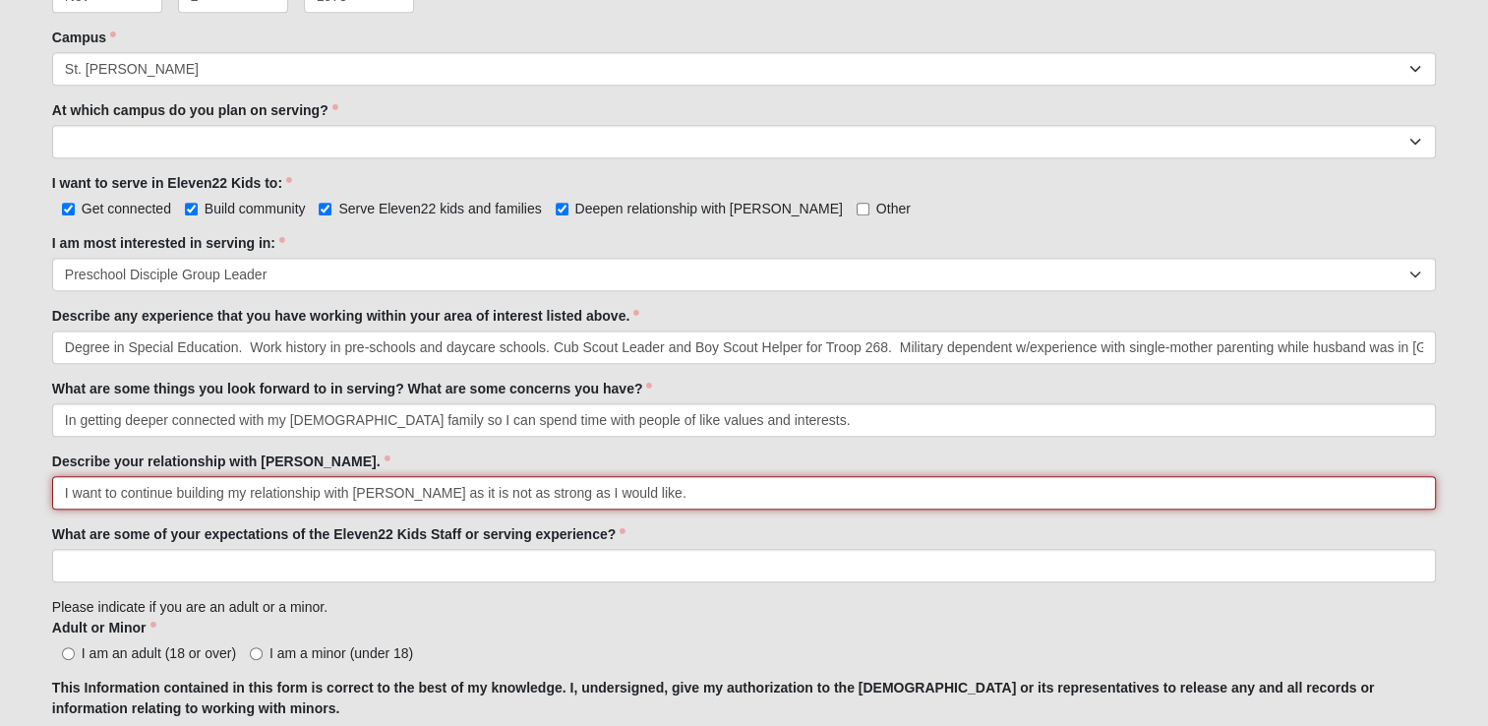
click at [642, 489] on input "I want to continue building my relationship with [PERSON_NAME] as it is not as …" at bounding box center [744, 492] width 1384 height 33
type input "I want to continue building my relationship with [PERSON_NAME] as it is not as …"
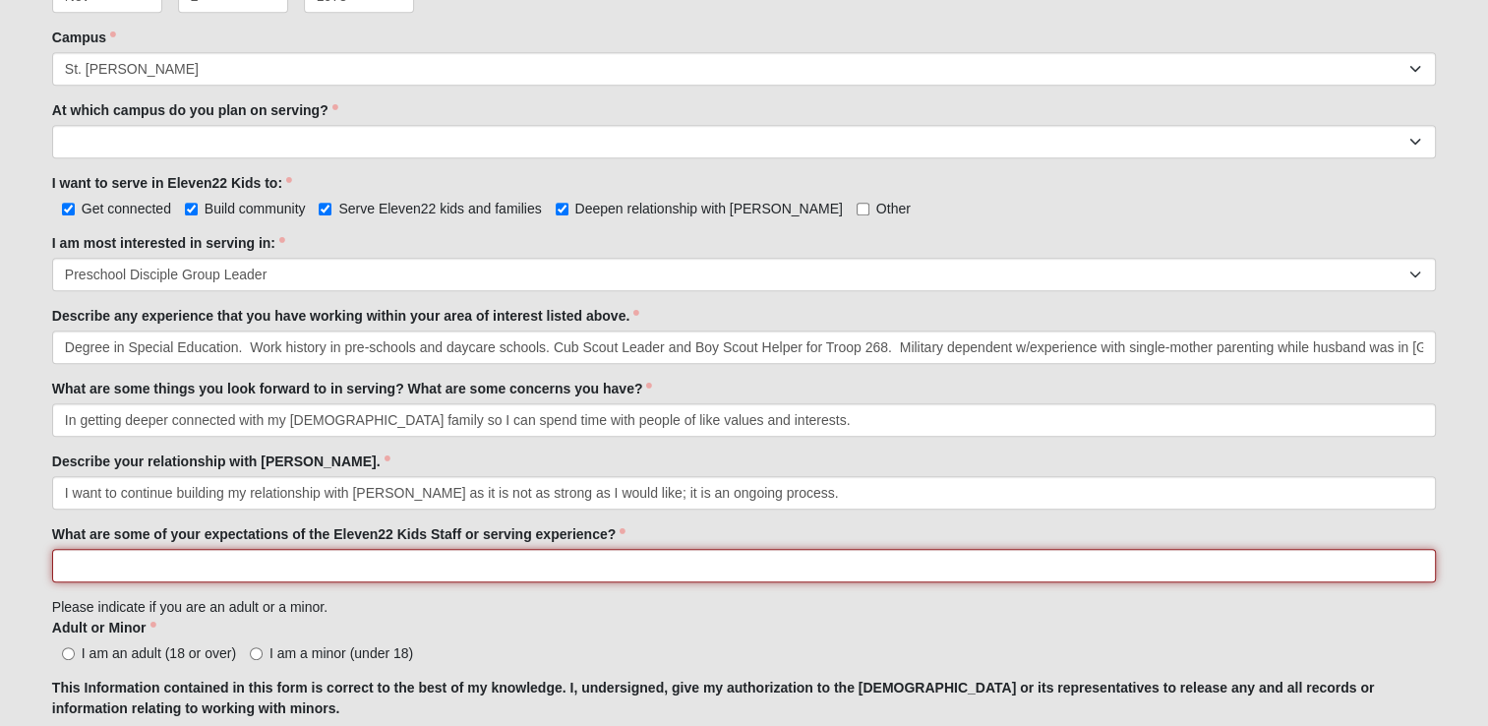
click at [150, 565] on input "What are some of your expectations of the Eleven22 Kids Staff or serving experi…" at bounding box center [744, 565] width 1384 height 33
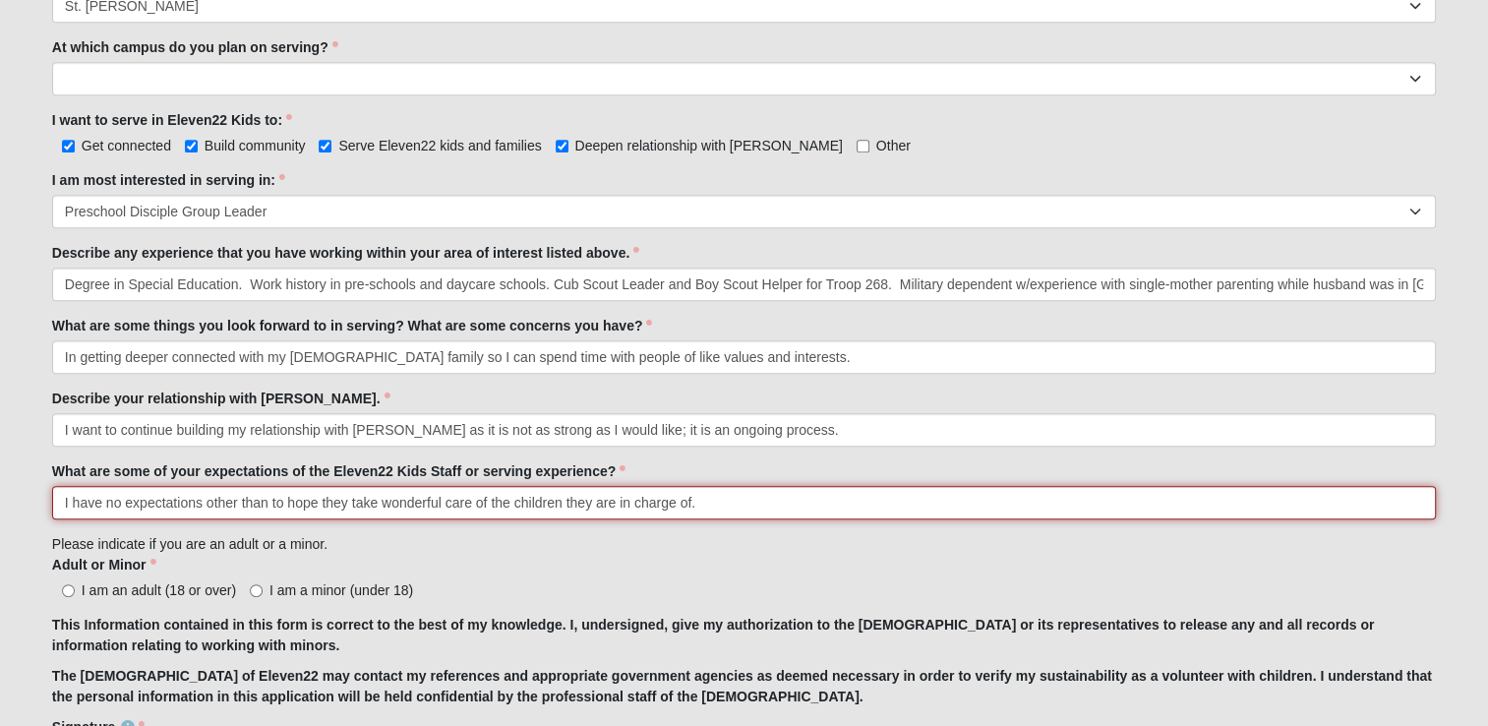
scroll to position [1082, 0]
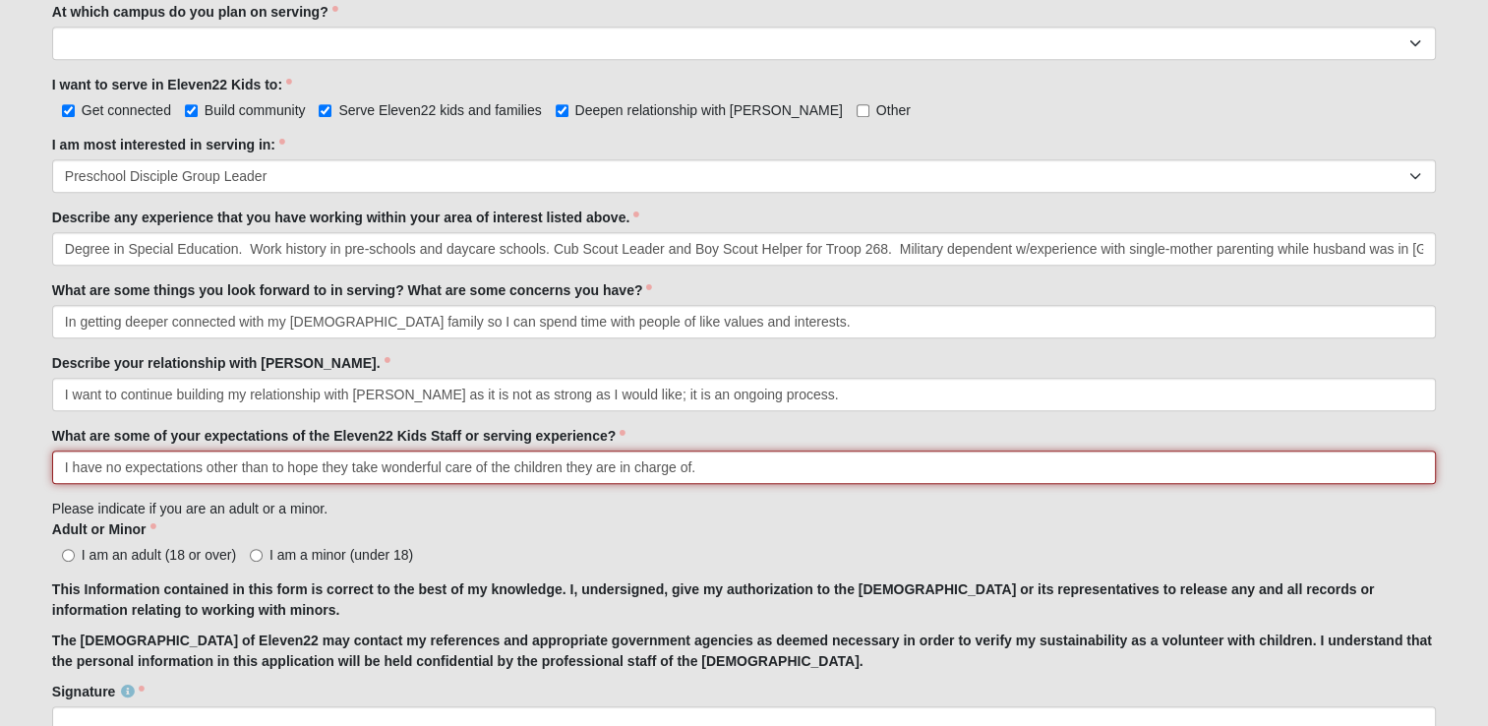
type input "I have no expectations other than to hope they take wonderful care of the child…"
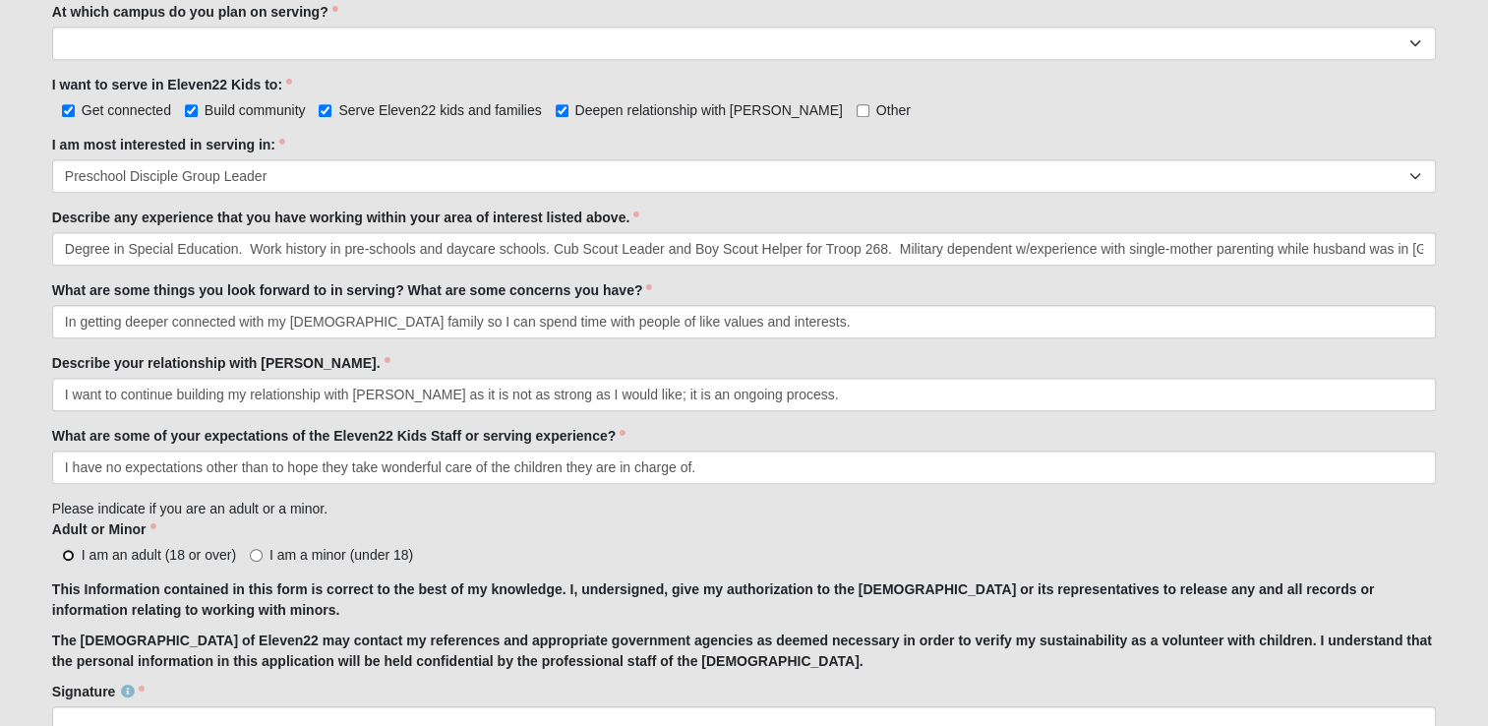
click at [68, 553] on input "I am an adult (18 or over)" at bounding box center [68, 555] width 13 height 13
radio input "true"
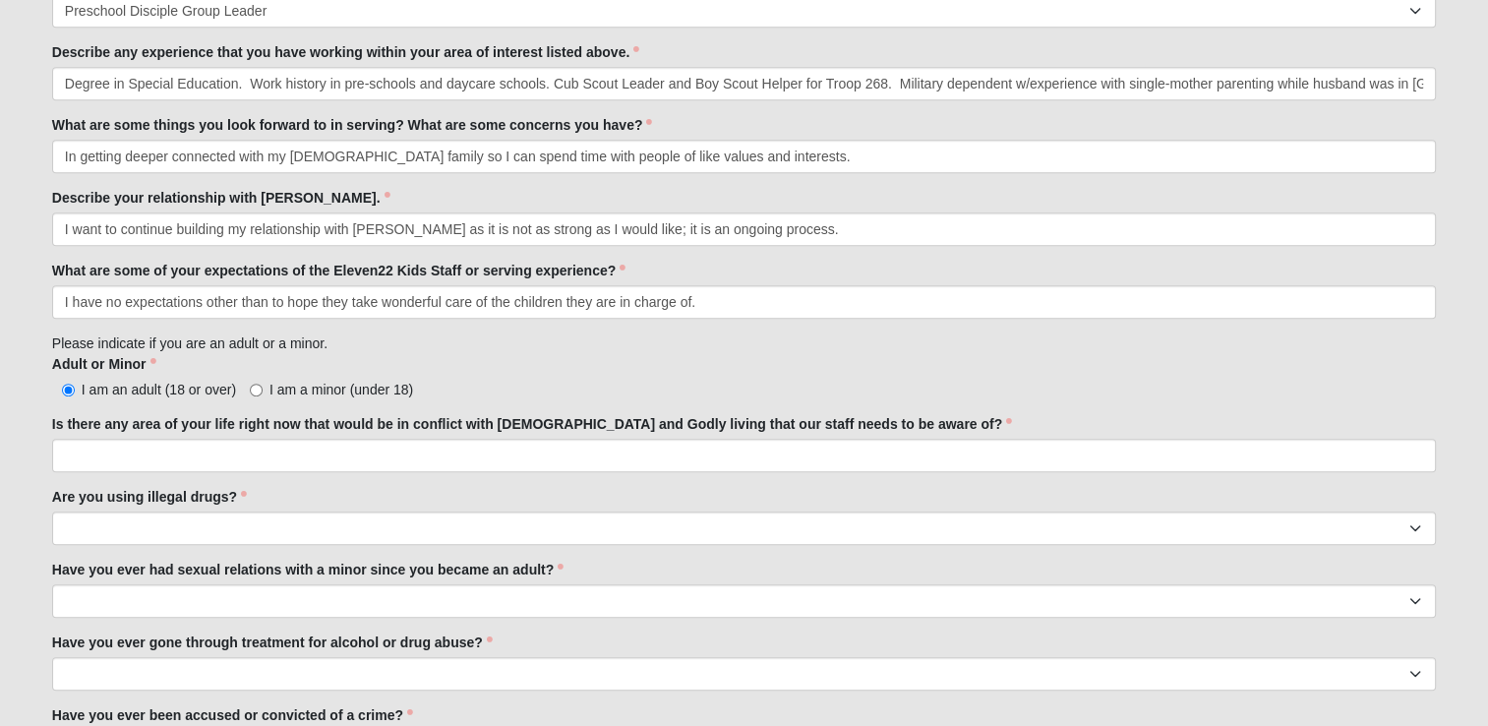
scroll to position [1282, 0]
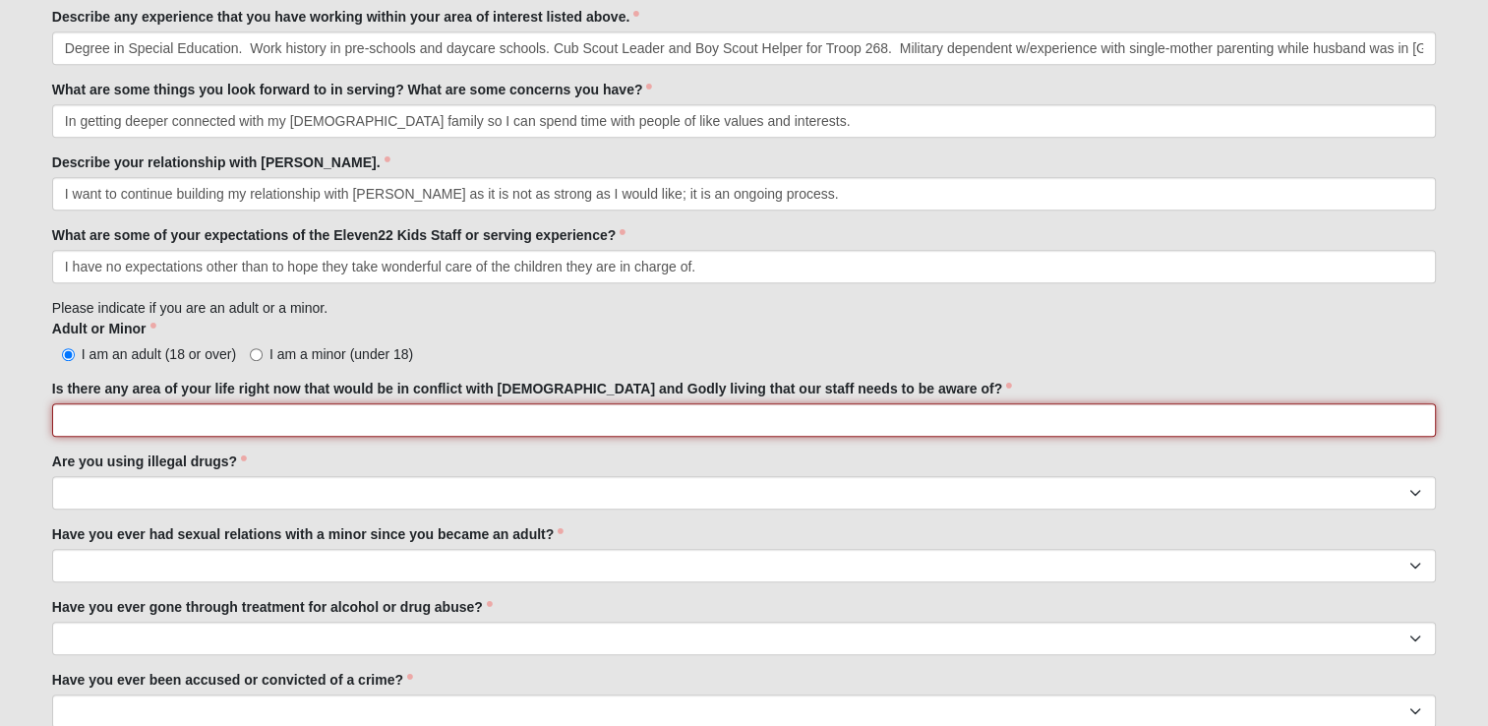
click at [168, 421] on input "Is there any area of your life right now that would be in conflict with [DEMOGR…" at bounding box center [744, 419] width 1384 height 33
type input "No"
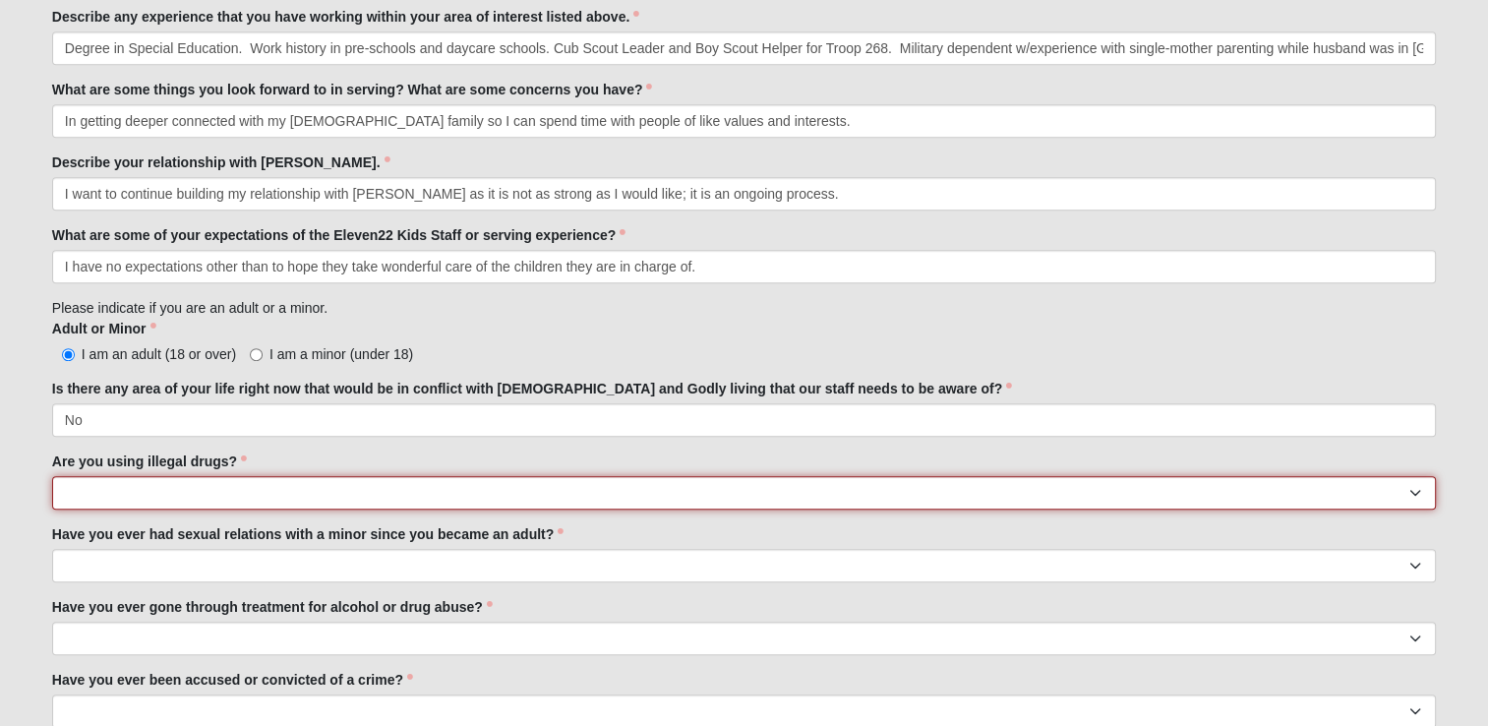
click at [175, 491] on select "Yes No" at bounding box center [744, 492] width 1384 height 33
select select "No"
click at [52, 476] on select "Yes No" at bounding box center [744, 492] width 1384 height 33
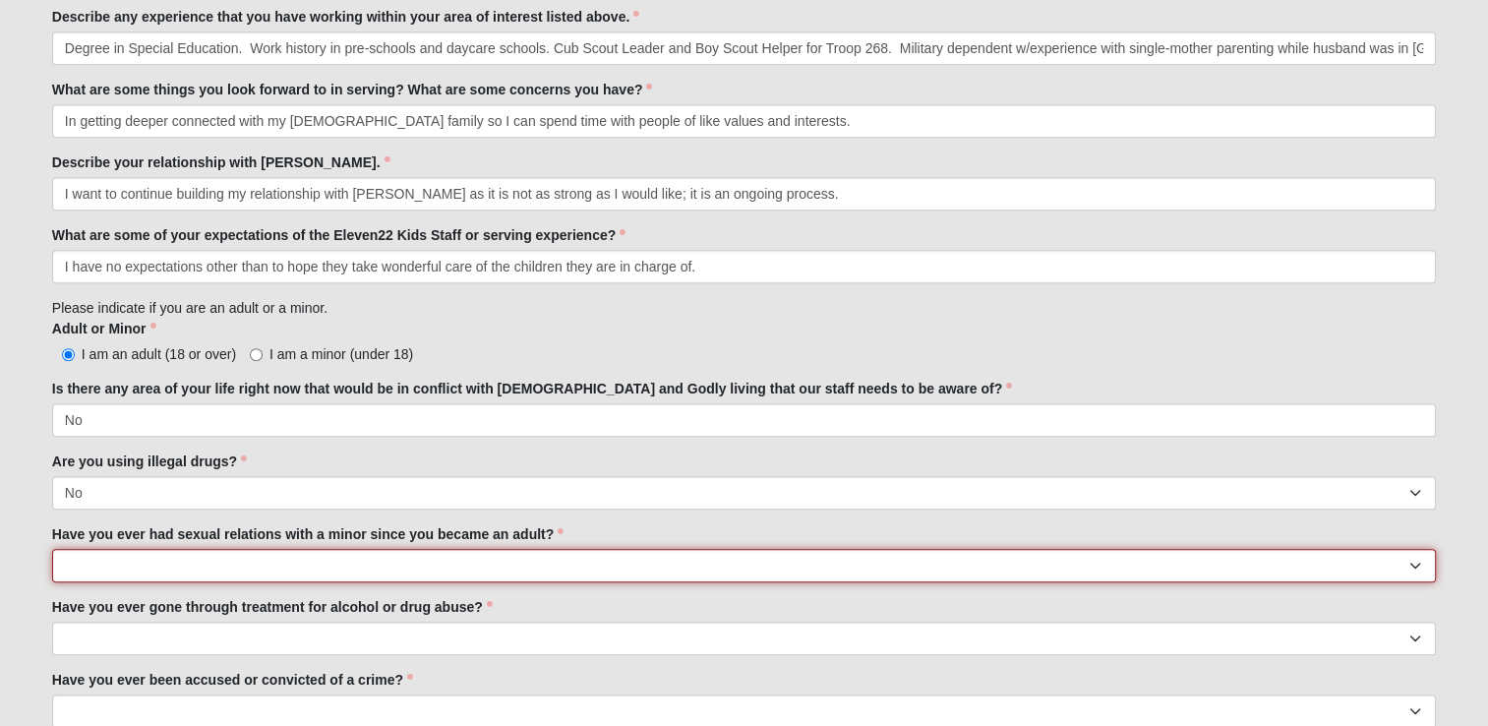
click at [205, 571] on select "Yes No" at bounding box center [744, 565] width 1384 height 33
select select "No"
click at [52, 549] on select "Yes No" at bounding box center [744, 565] width 1384 height 33
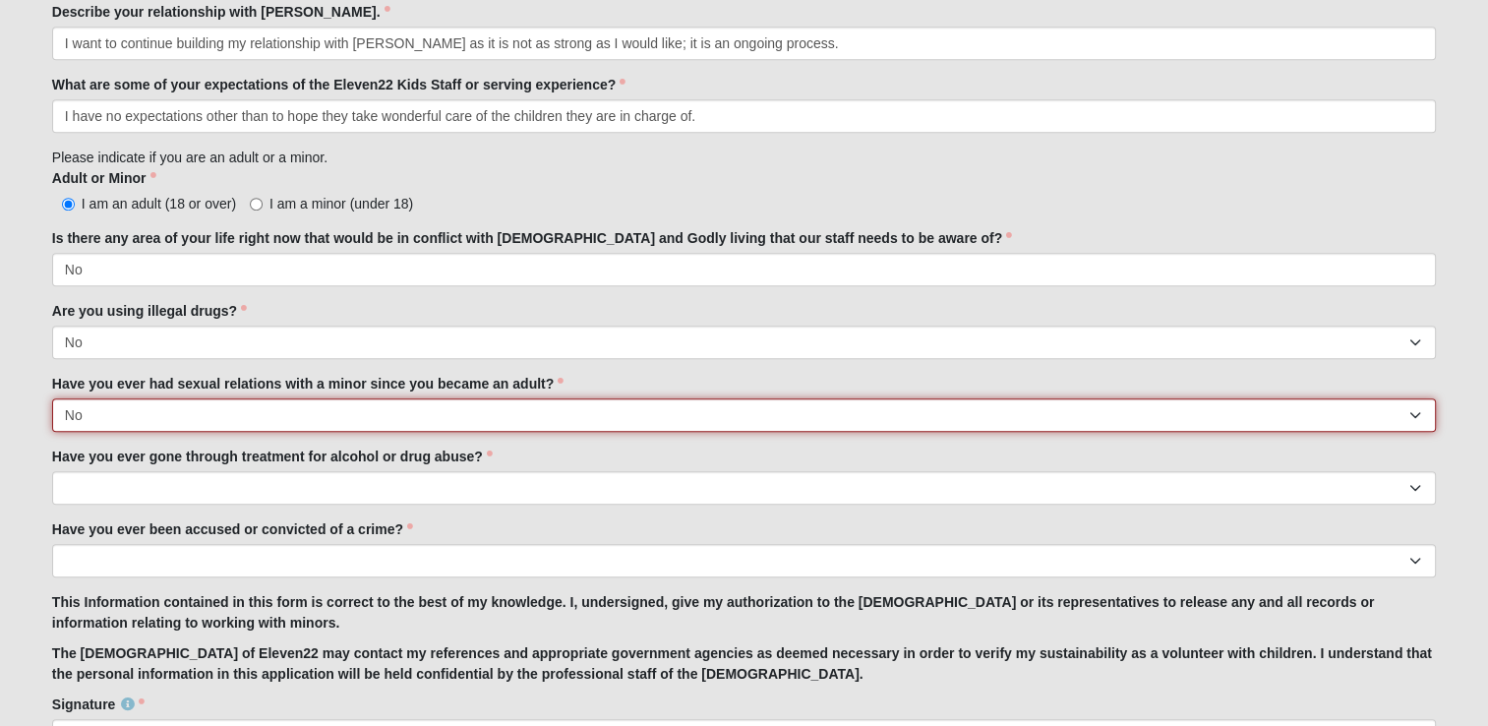
scroll to position [1479, 0]
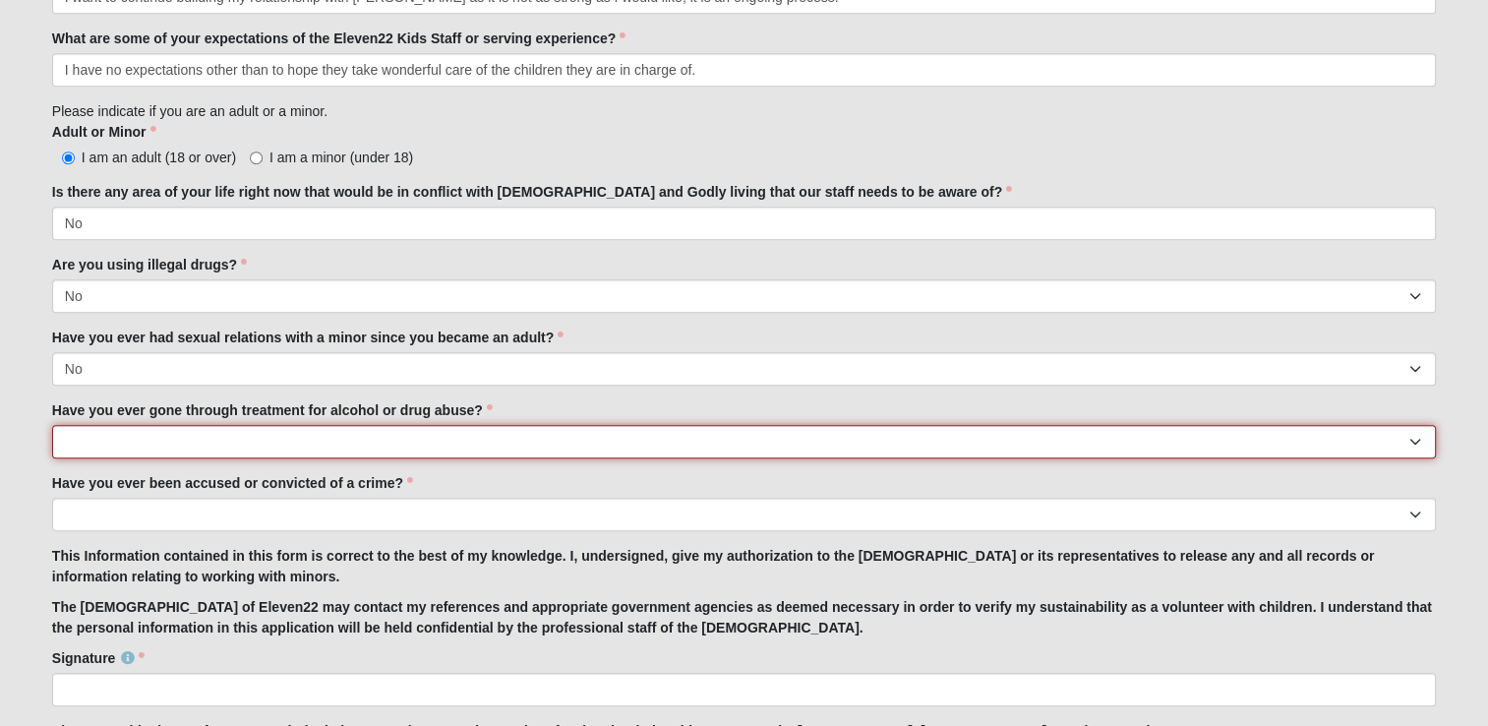
click at [216, 439] on select "Yes No" at bounding box center [744, 441] width 1384 height 33
select select "No"
click at [52, 425] on select "Yes No" at bounding box center [744, 441] width 1384 height 33
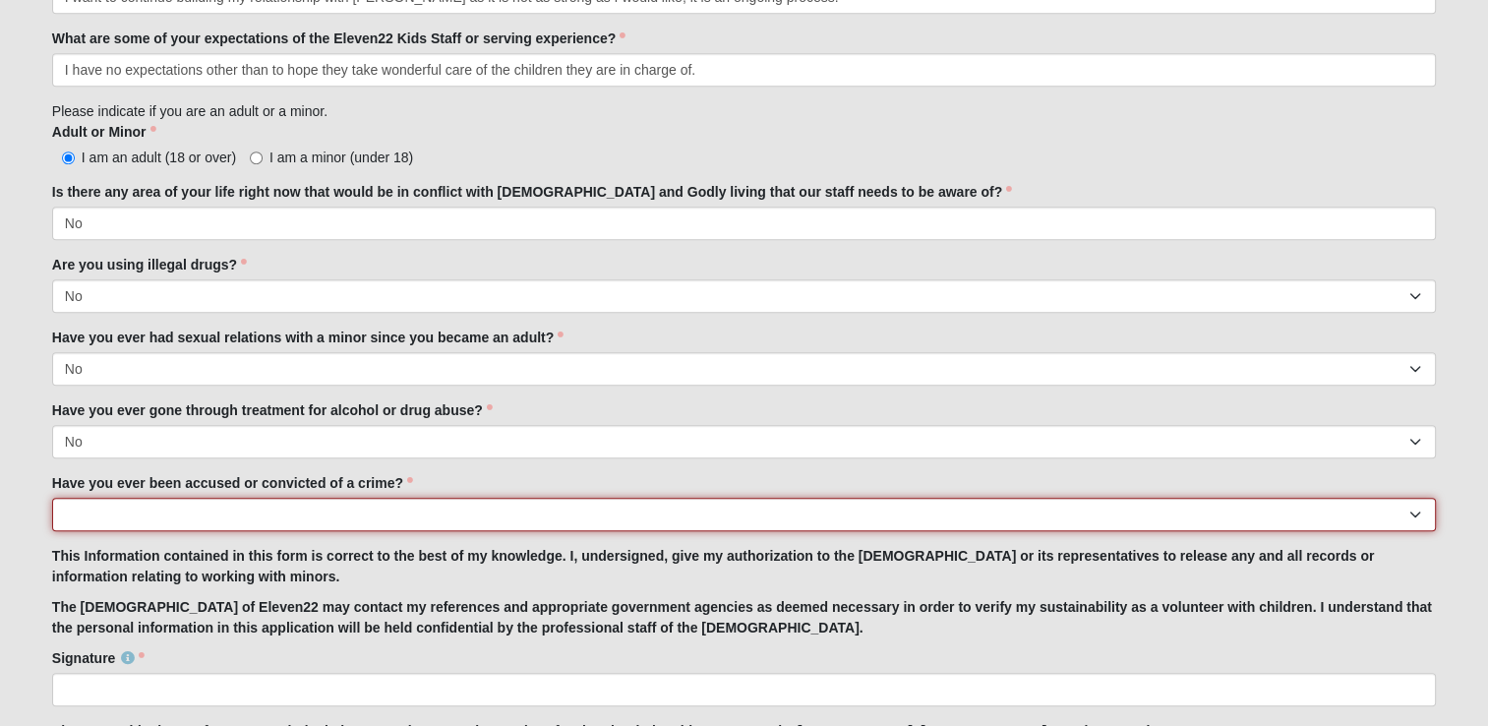
click at [212, 518] on select "Yes No" at bounding box center [744, 514] width 1384 height 33
select select "No"
click at [52, 498] on select "Yes No" at bounding box center [744, 514] width 1384 height 33
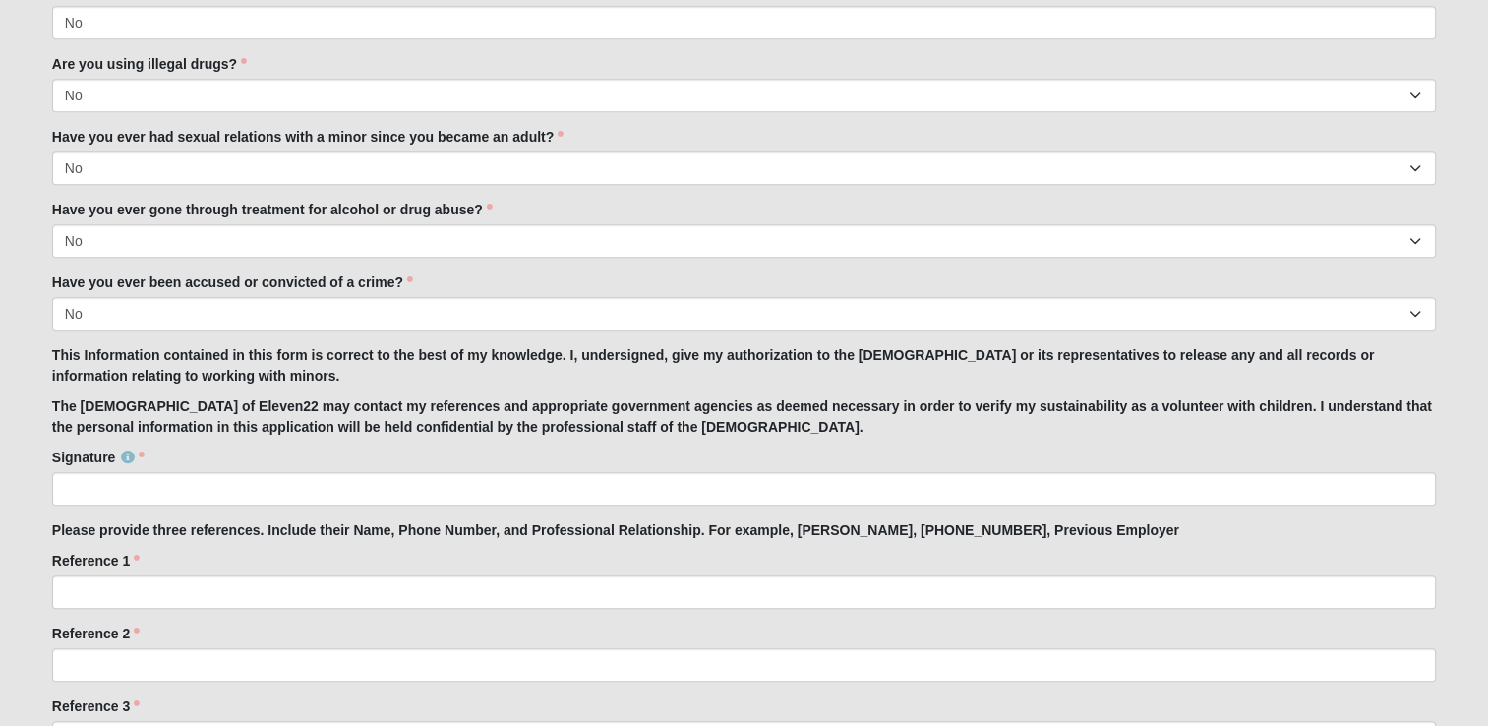
scroll to position [1778, 0]
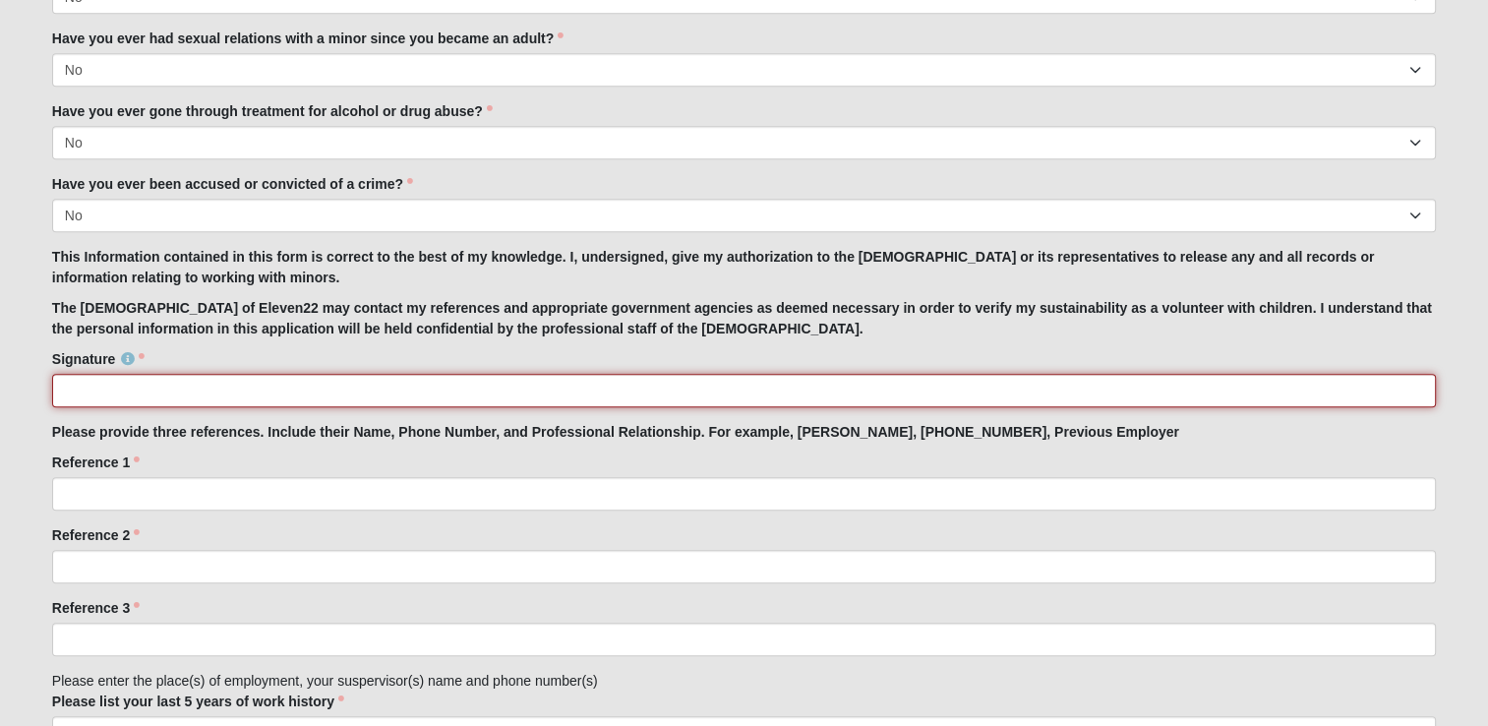
click at [162, 388] on input "Signature" at bounding box center [744, 390] width 1384 height 33
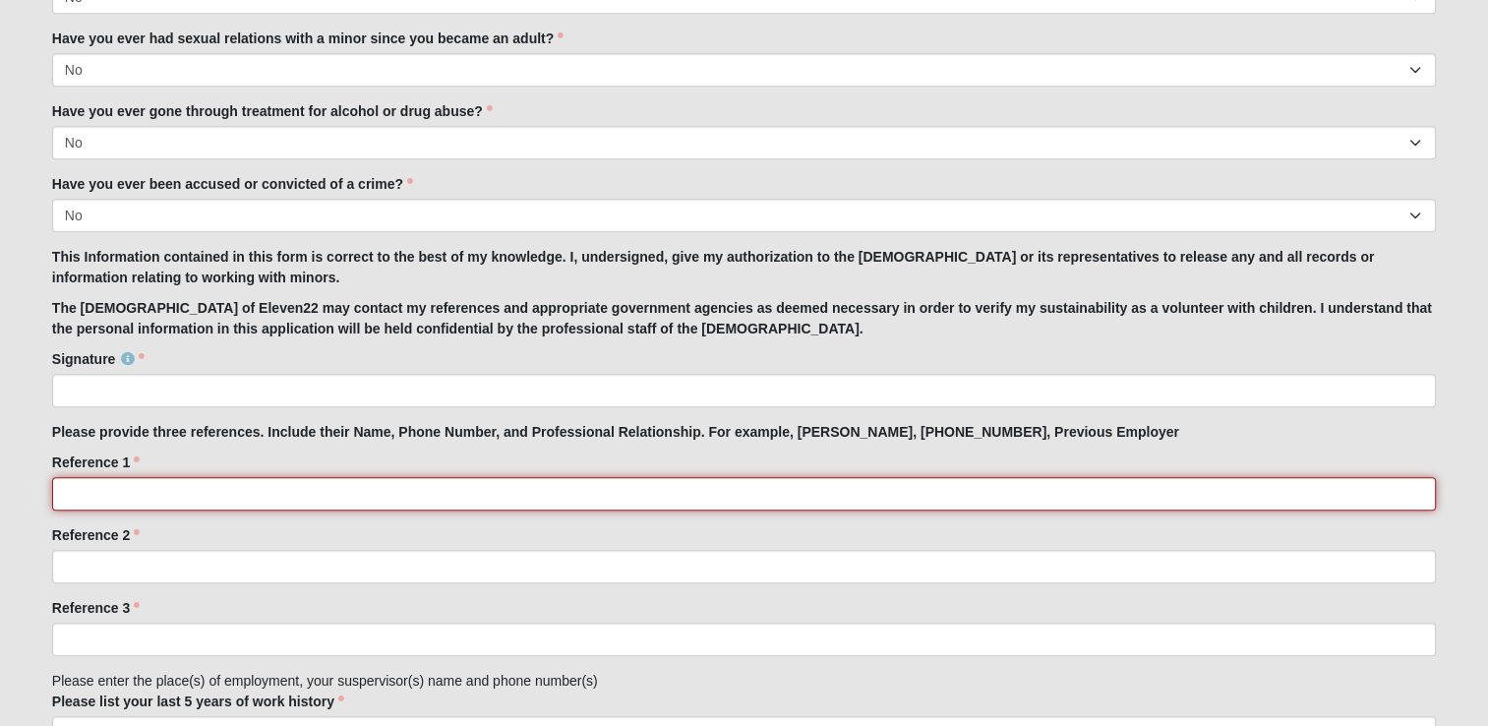
click at [156, 494] on input "Reference 1" at bounding box center [744, 493] width 1384 height 33
type input "D"
click at [165, 492] on input "[PERSON_NAME] - [PHONE_NUMBER] - Current Co-worker" at bounding box center [744, 493] width 1384 height 33
type input "[PERSON_NAME] - [PHONE_NUMBER] - Current Co-worker"
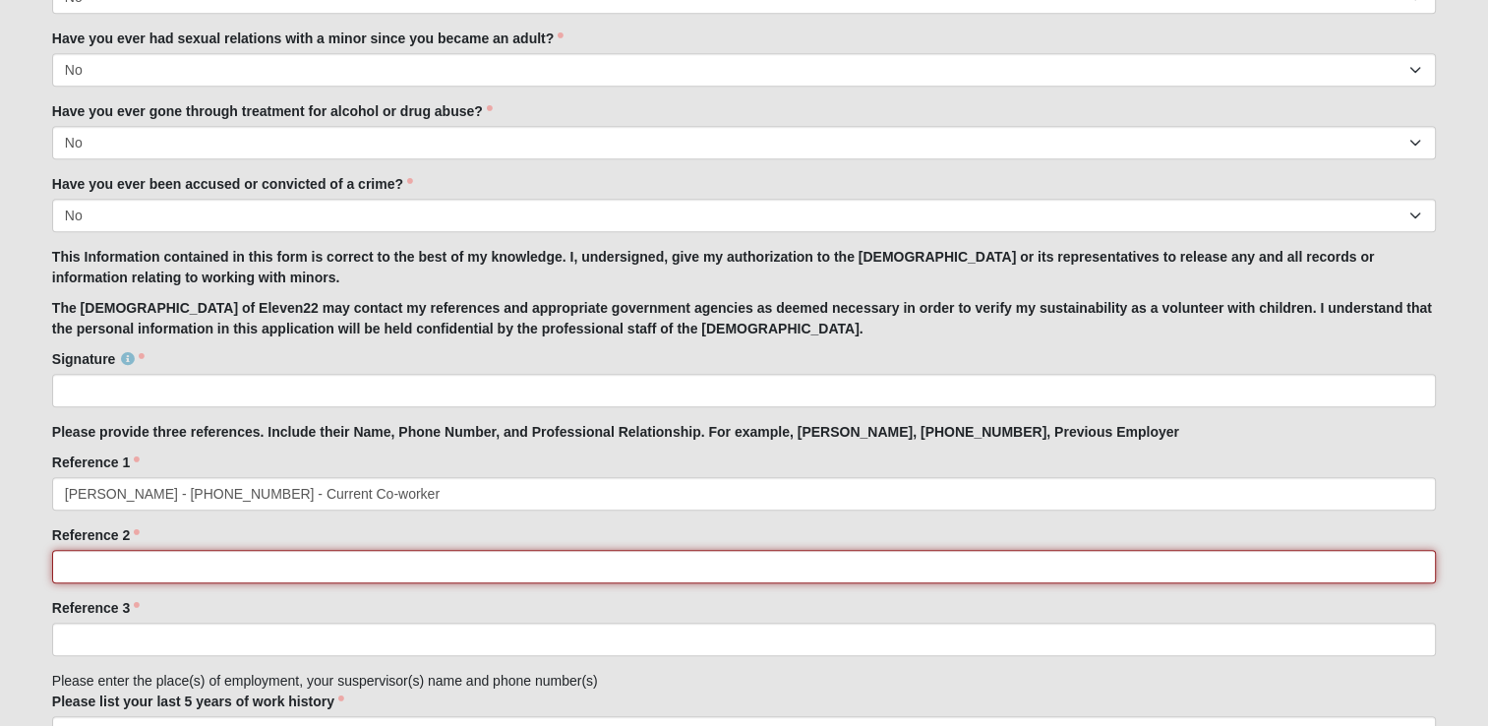
click at [122, 568] on input "Reference 2" at bounding box center [744, 566] width 1384 height 33
type input "[PERSON_NAME] - [PHONE_NUMBER] - Current Co-worker"
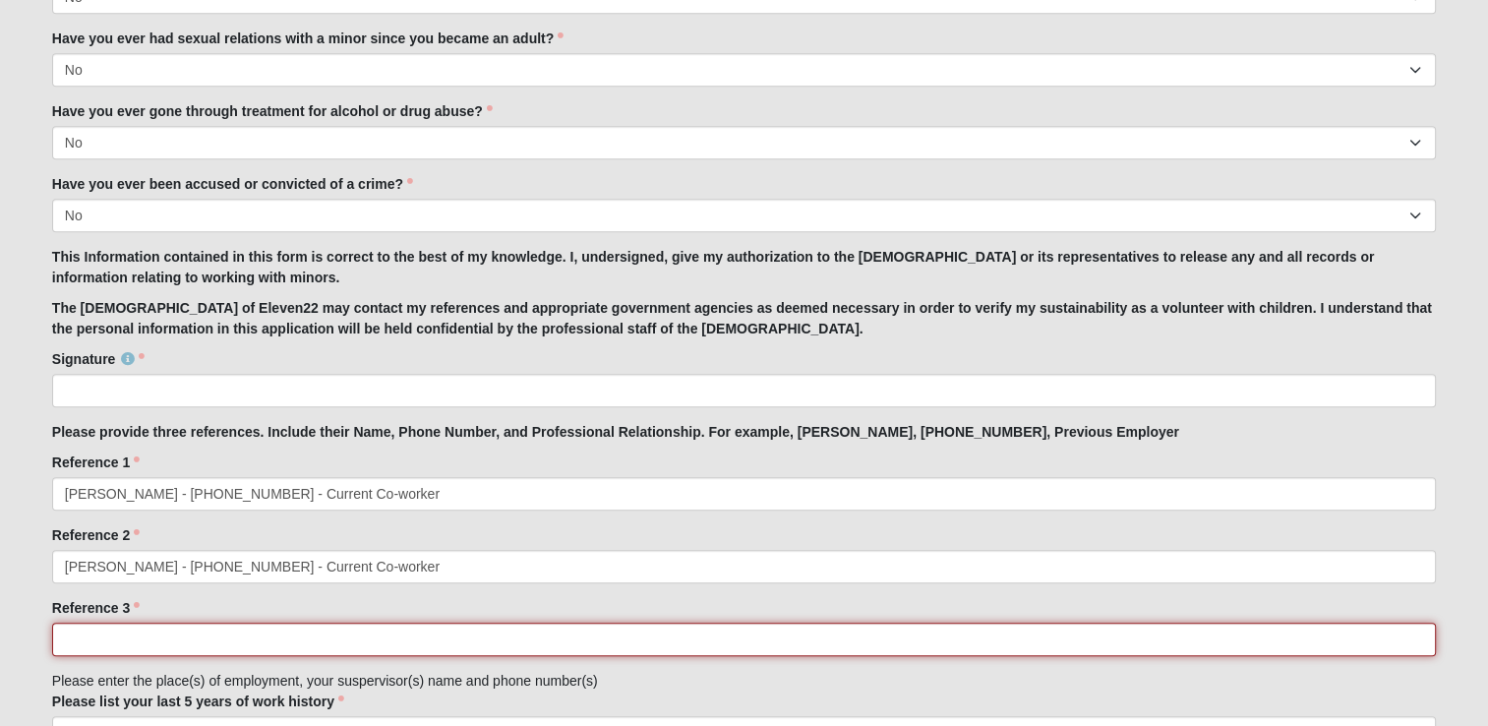
click at [113, 631] on input "Reference 3" at bounding box center [744, 638] width 1384 height 33
click at [503, 636] on input "[PERSON_NAME] - [PHONE_NUMBER] - Family Friend 10+ years / Cub Scout Den Leader" at bounding box center [744, 638] width 1384 height 33
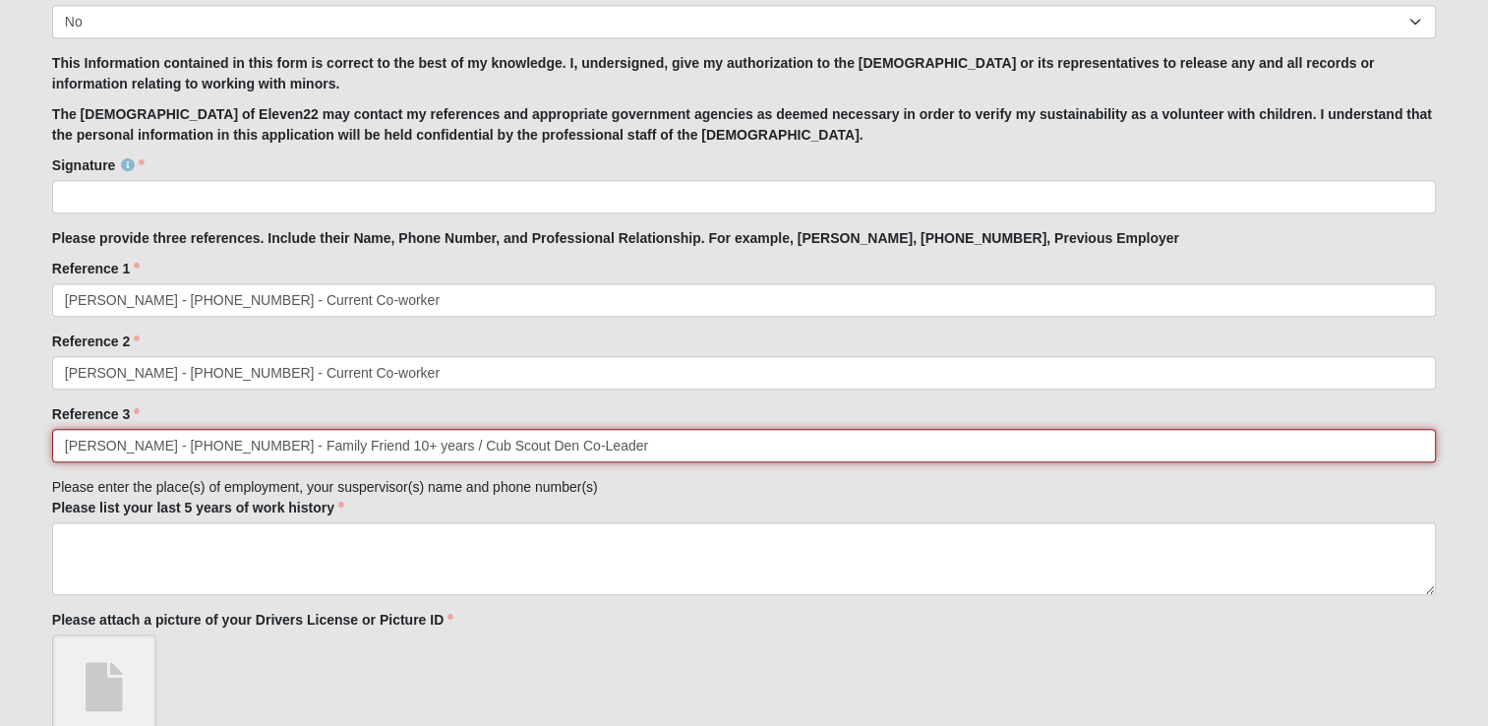
scroll to position [1975, 0]
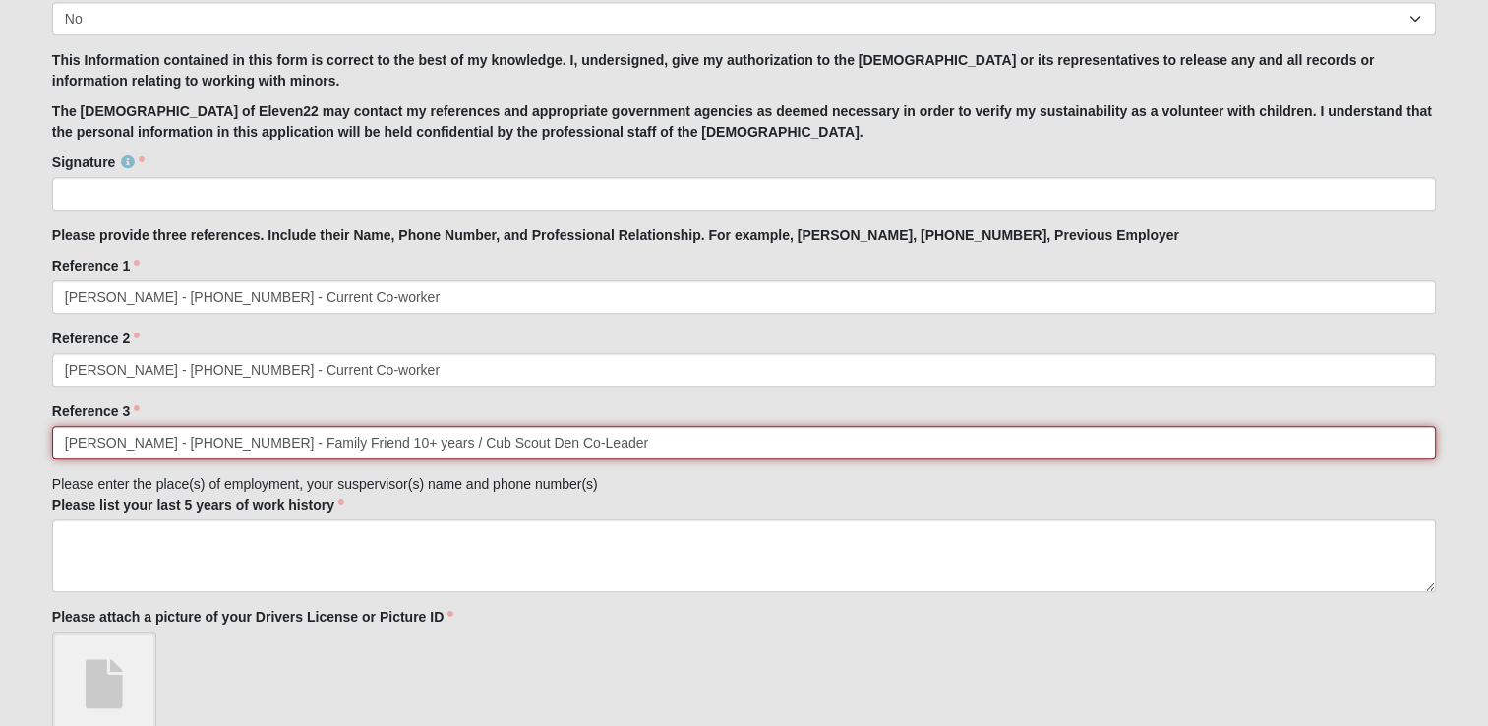
type input "[PERSON_NAME] - [PHONE_NUMBER] - Family Friend 10+ years / Cub Scout Den Co-Lea…"
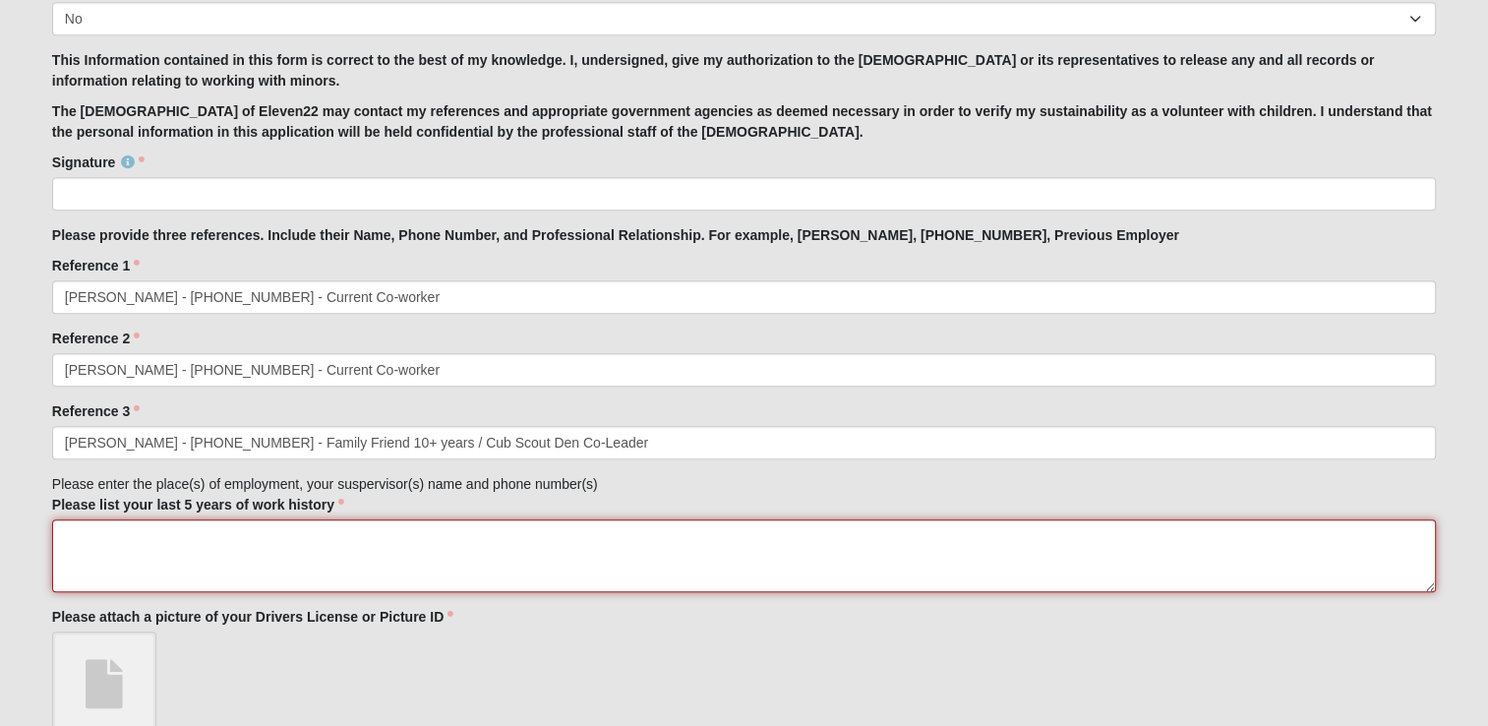
click at [67, 532] on textarea "Please list your last 5 years of work history" at bounding box center [744, 555] width 1384 height 73
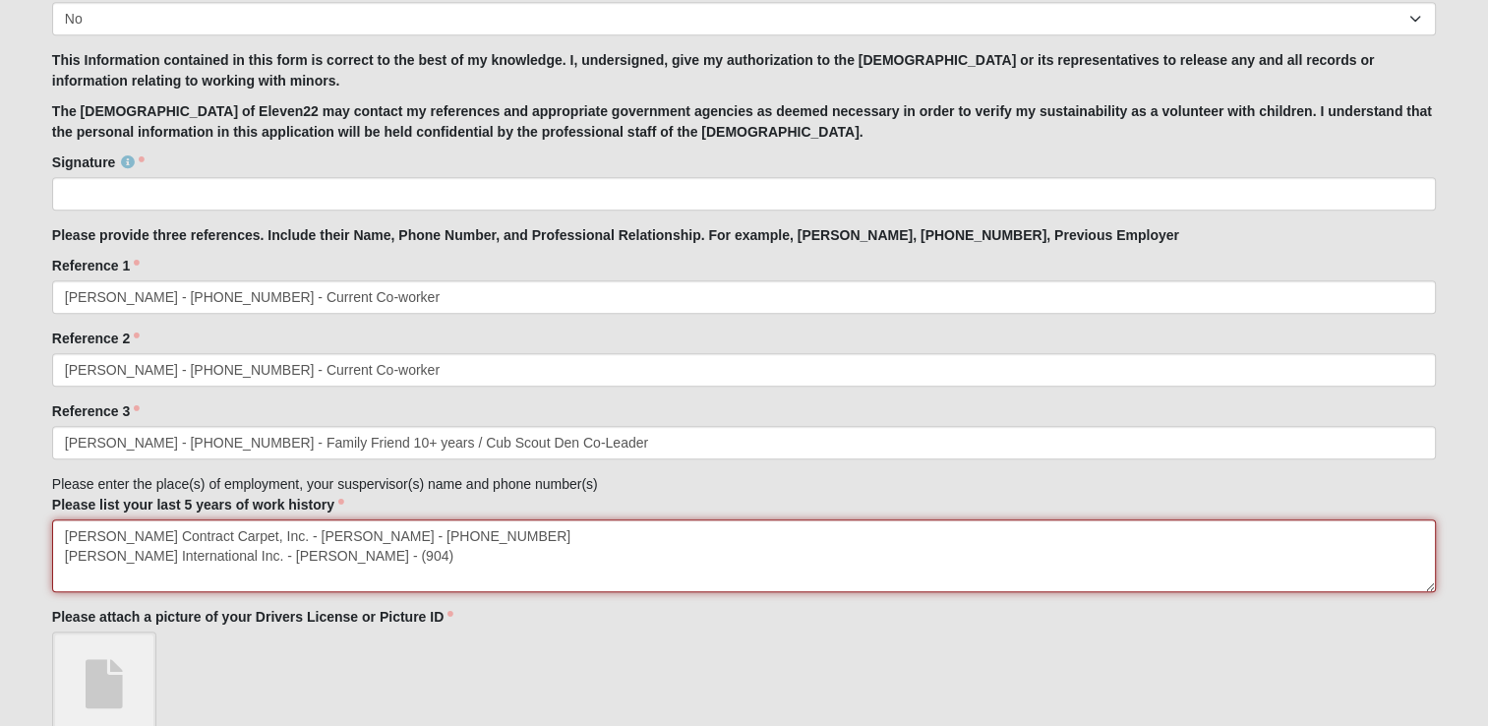
click at [334, 557] on textarea "[PERSON_NAME] Contract Carpet, Inc. - [PERSON_NAME] - [PHONE_NUMBER] [PERSON_NA…" at bounding box center [744, 555] width 1384 height 73
click at [288, 573] on textarea "[PERSON_NAME] Contract Carpet, Inc. - [PERSON_NAME] - [PHONE_NUMBER] [PERSON_NA…" at bounding box center [744, 555] width 1384 height 73
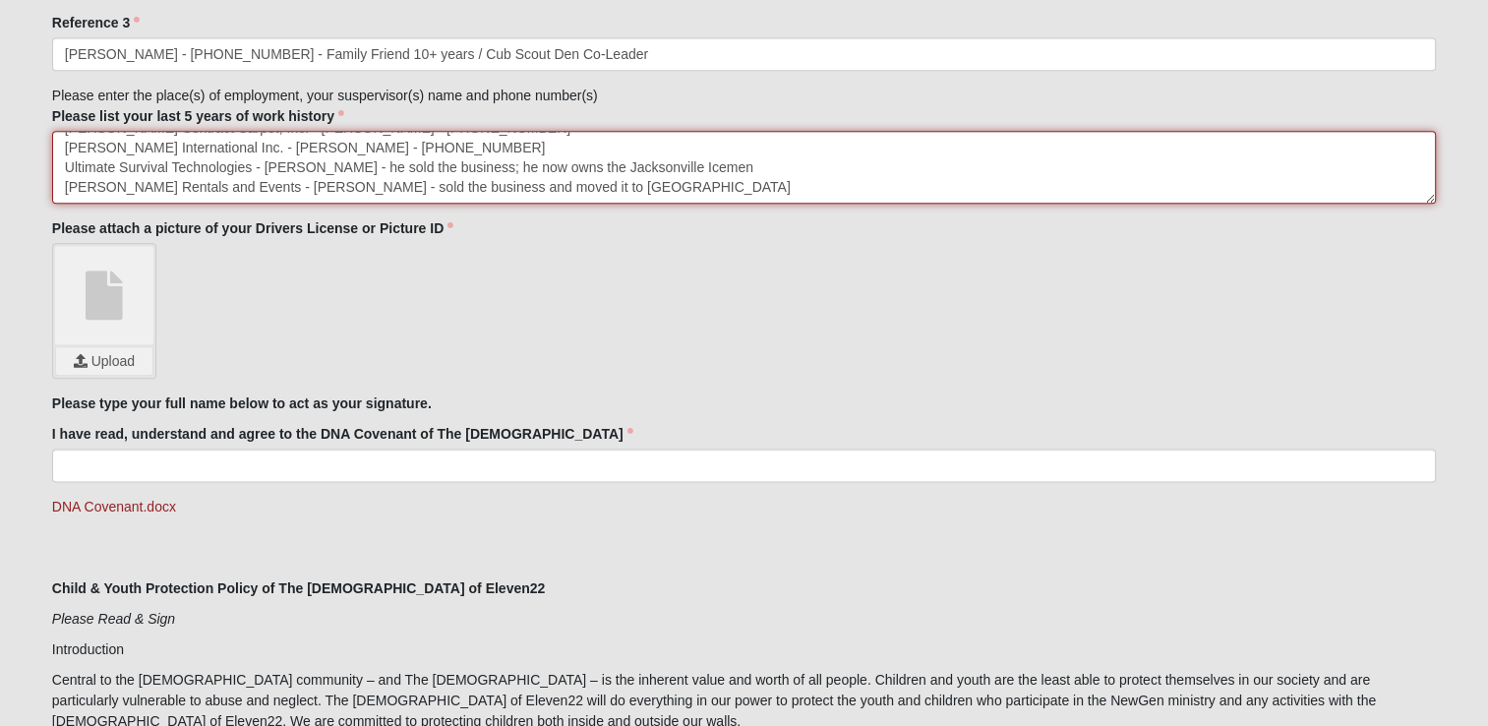
scroll to position [2368, 0]
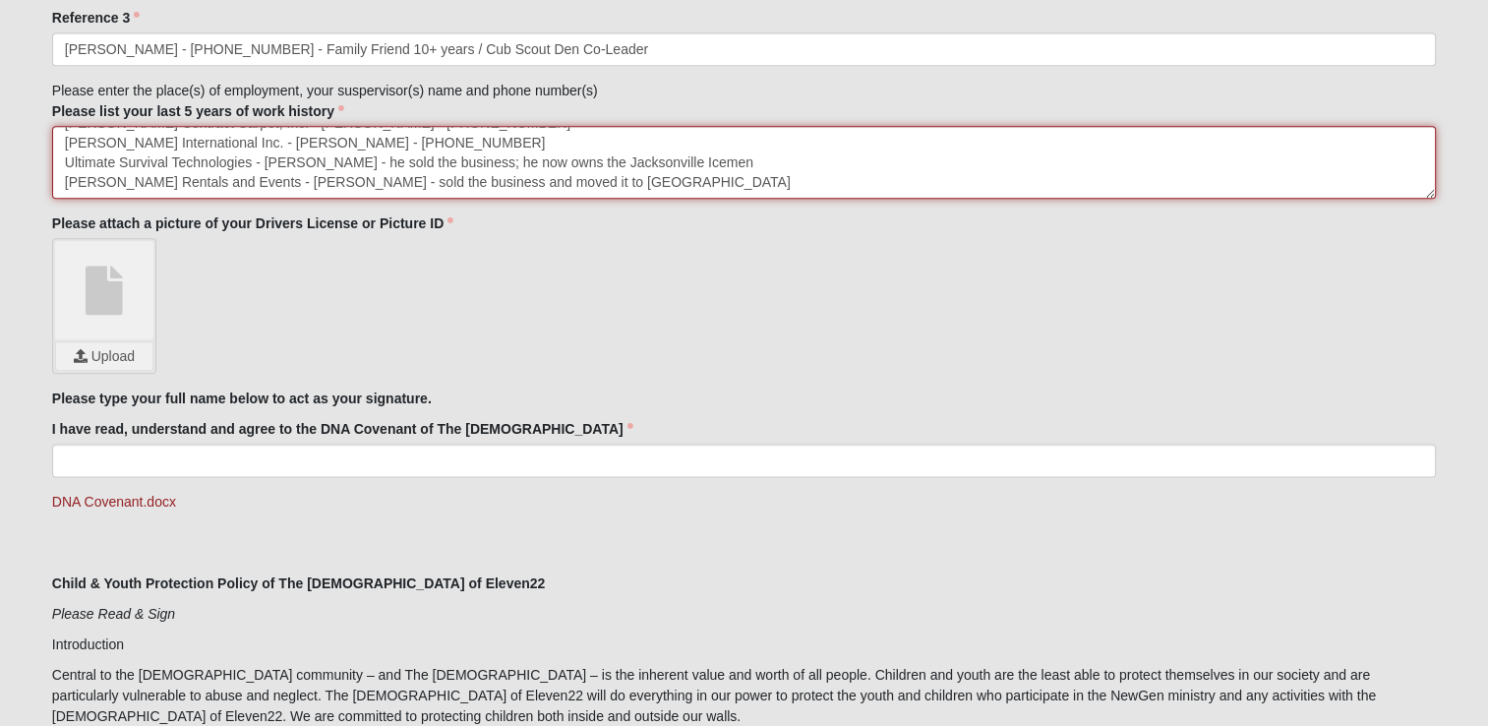
type textarea "[PERSON_NAME] Contract Carpet, Inc. - [PERSON_NAME] - [PHONE_NUMBER] [PERSON_NA…"
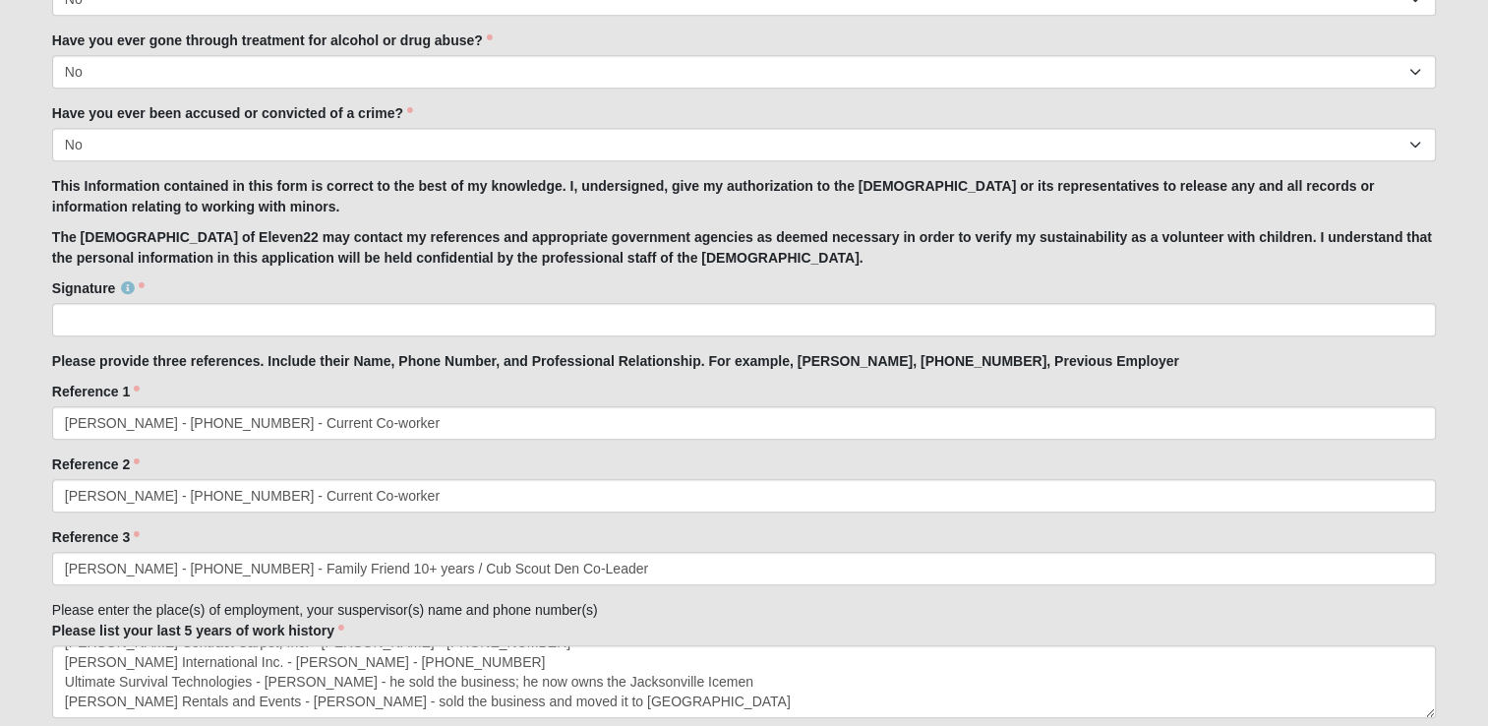
scroll to position [1868, 0]
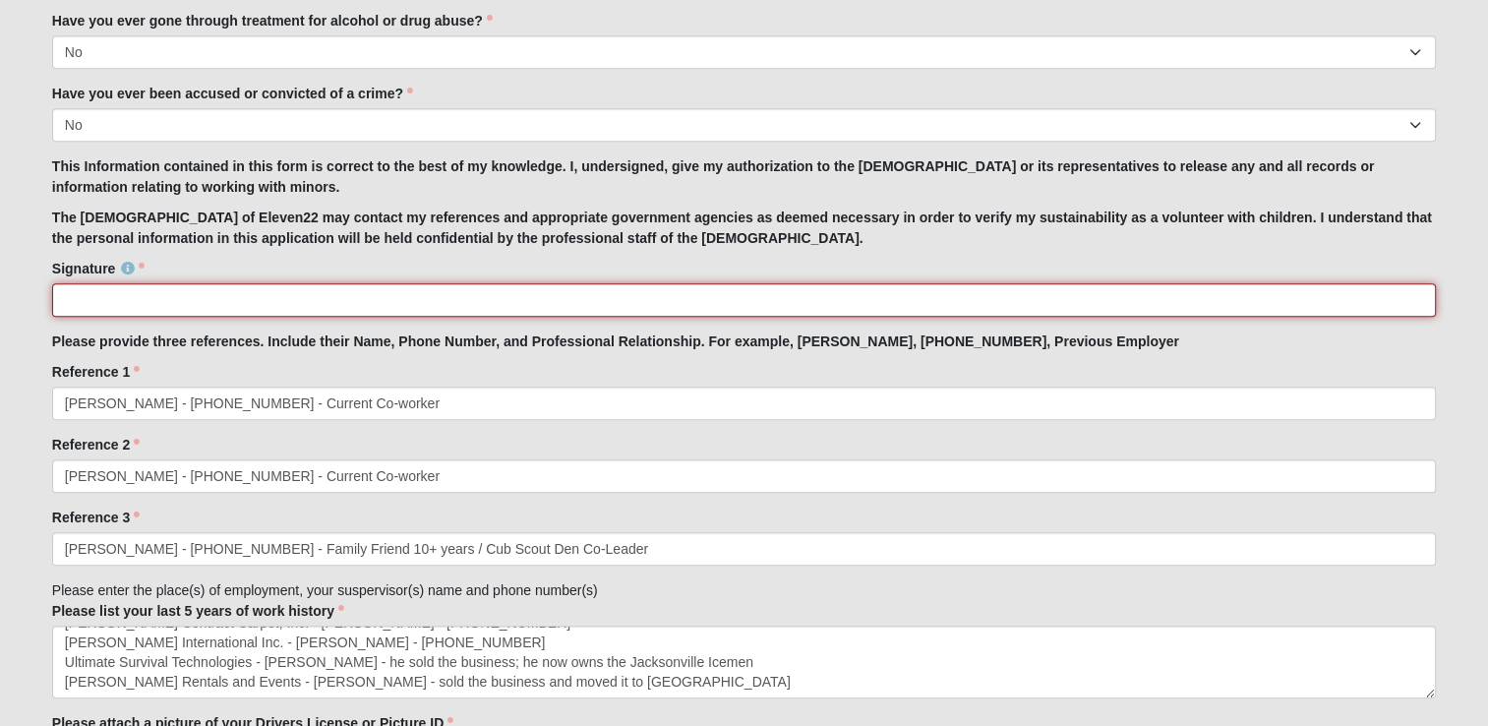
click at [133, 287] on input "Signature" at bounding box center [744, 299] width 1384 height 33
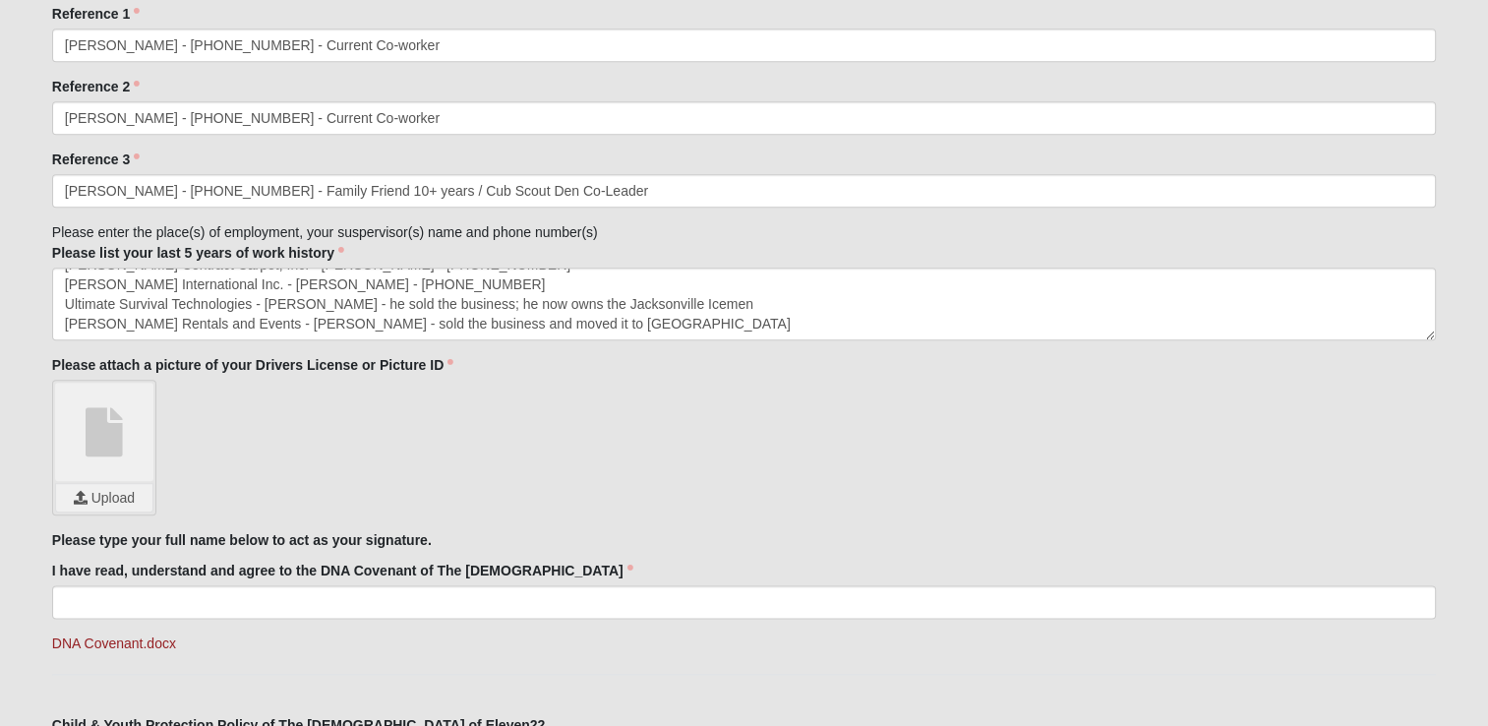
scroll to position [2262, 0]
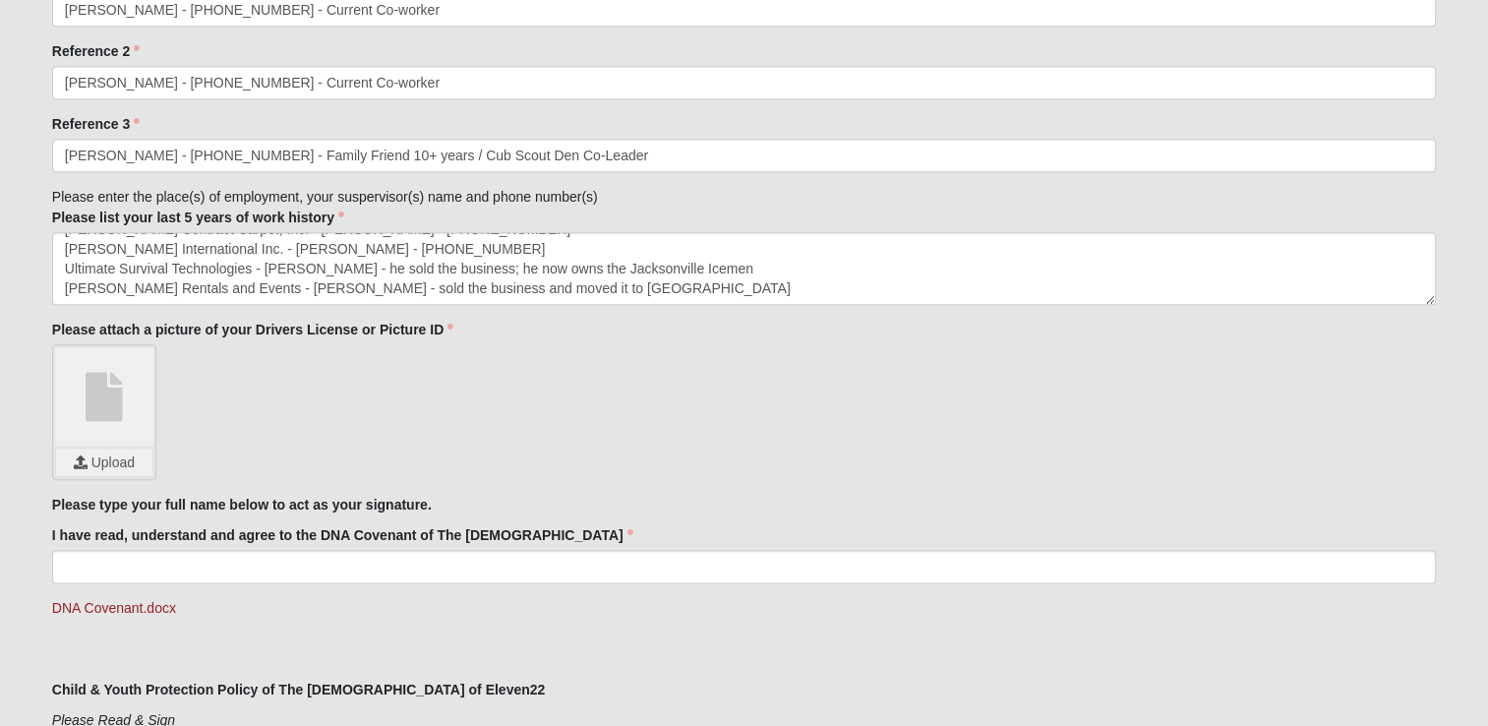
type input "[PERSON_NAME]"
click at [84, 458] on input "file" at bounding box center [104, 462] width 96 height 28
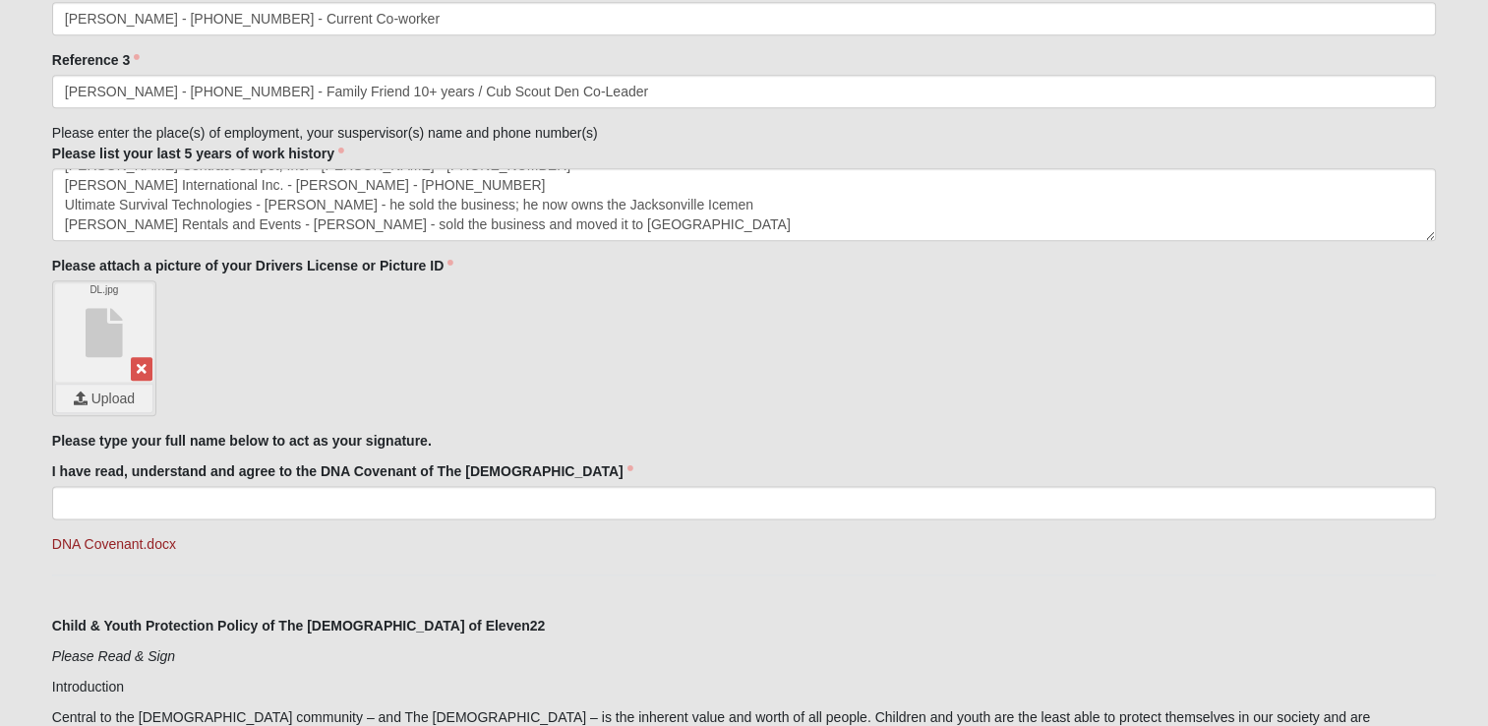
scroll to position [2360, 0]
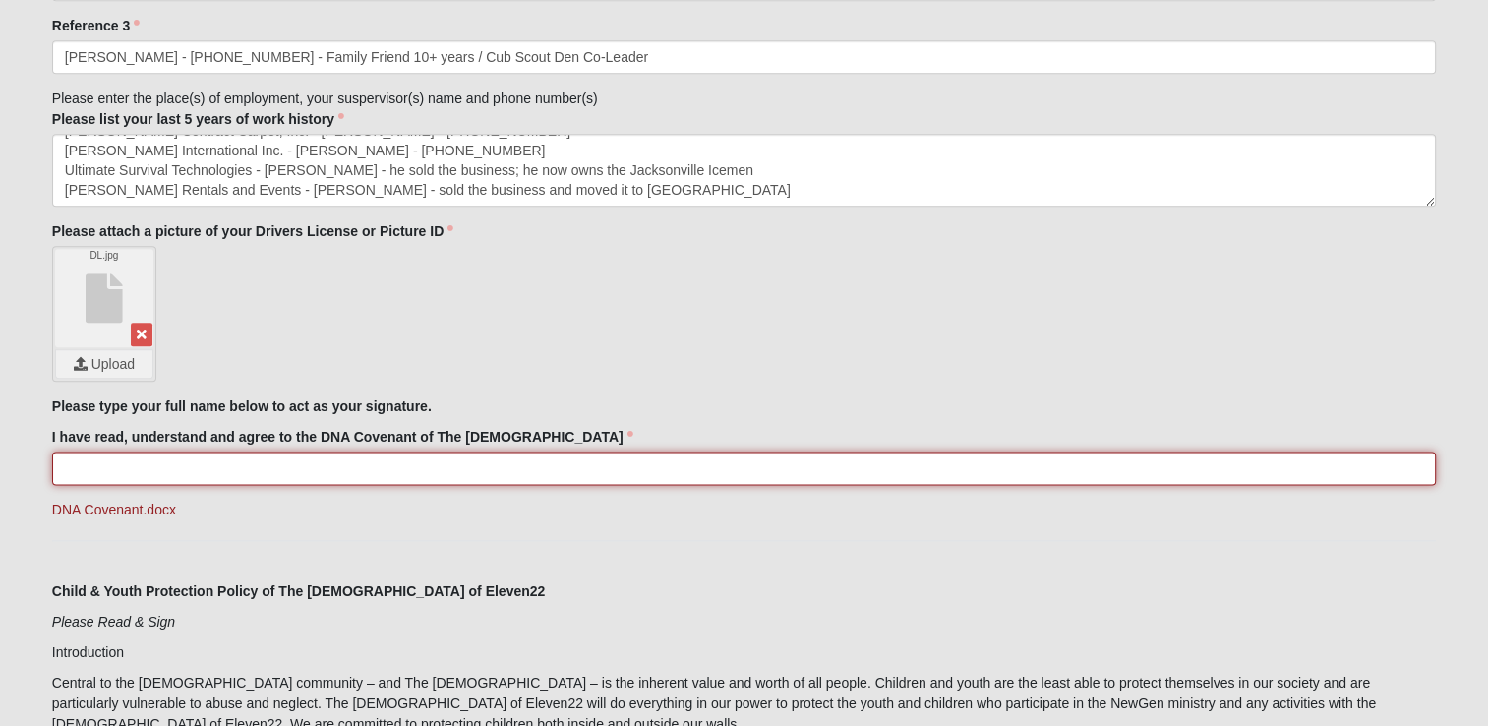
click at [104, 466] on input "I have read, understand and agree to the DNA Covenant of The [DEMOGRAPHIC_DATA]" at bounding box center [744, 467] width 1384 height 33
type input "s"
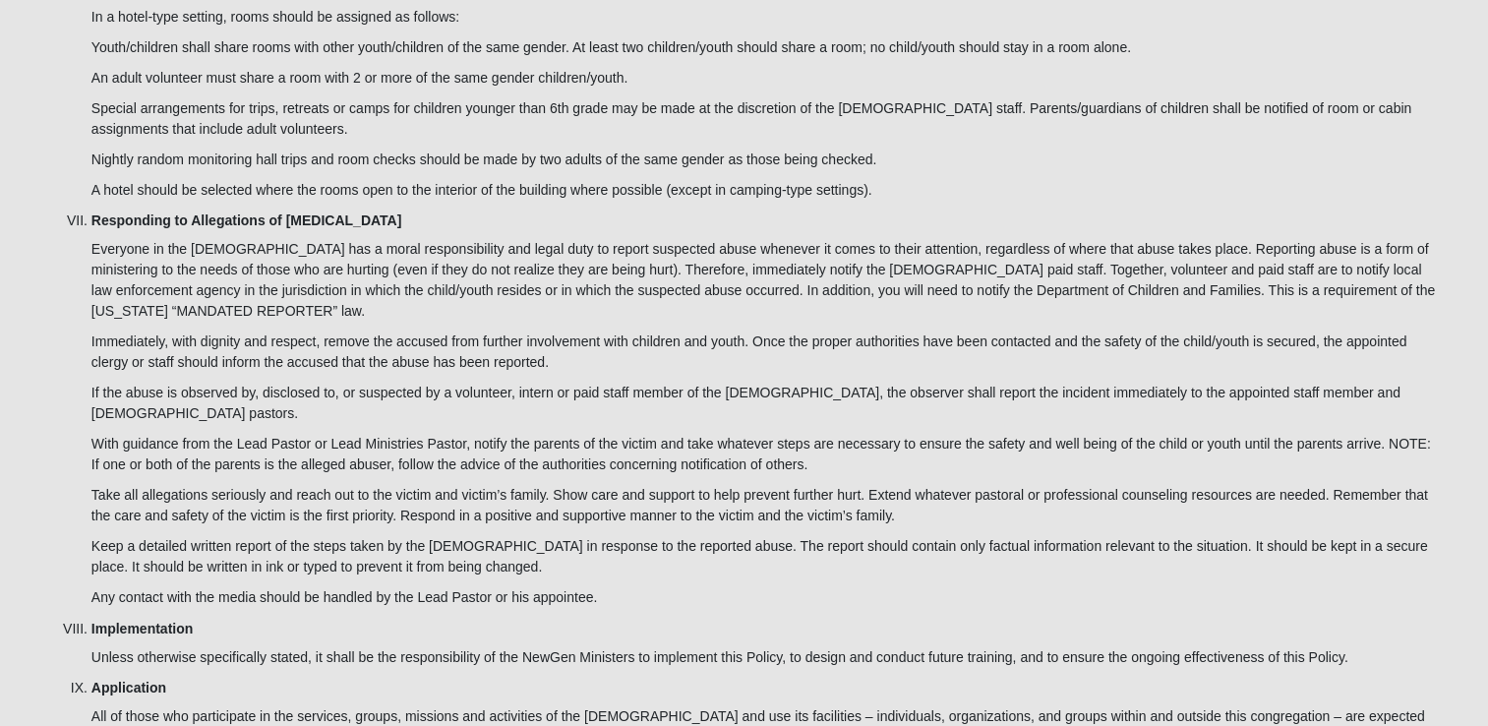
scroll to position [6336, 0]
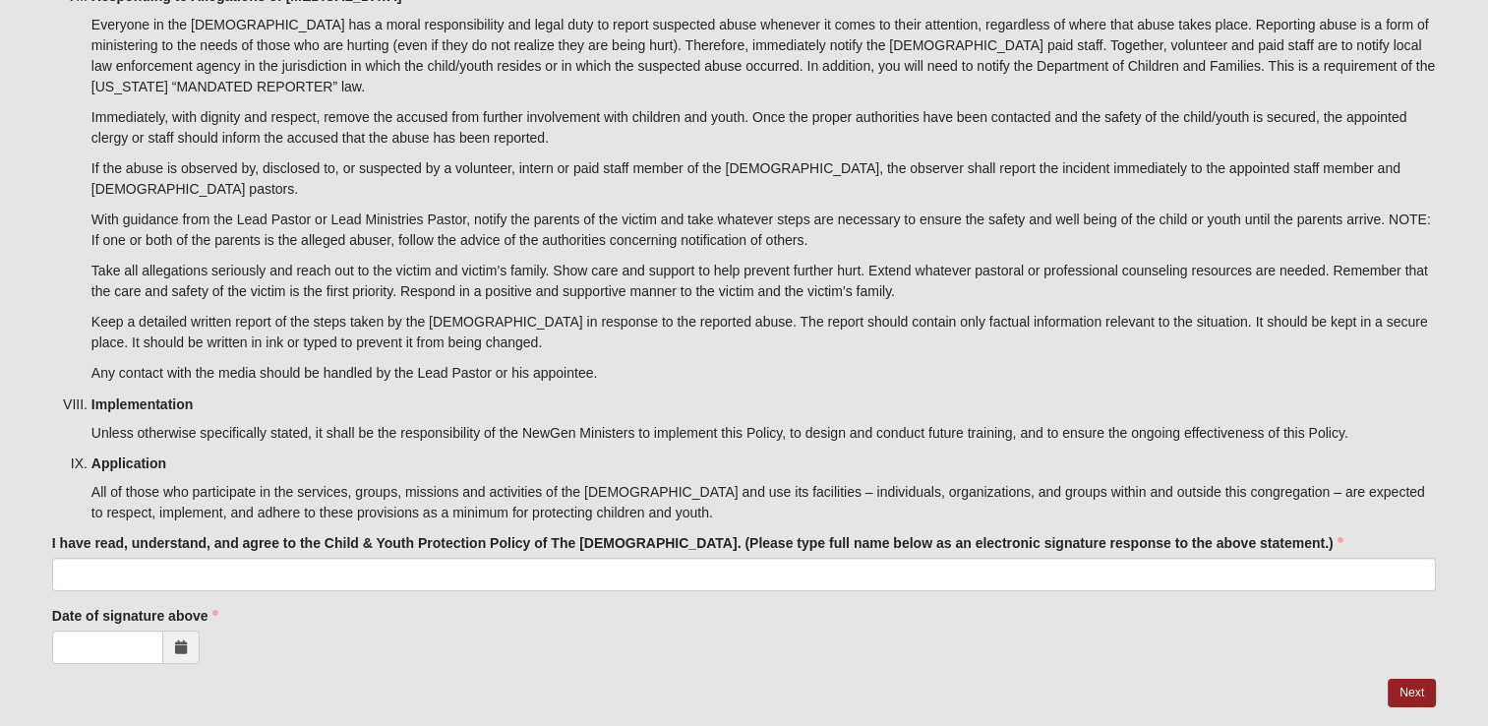
type input "[PERSON_NAME]"
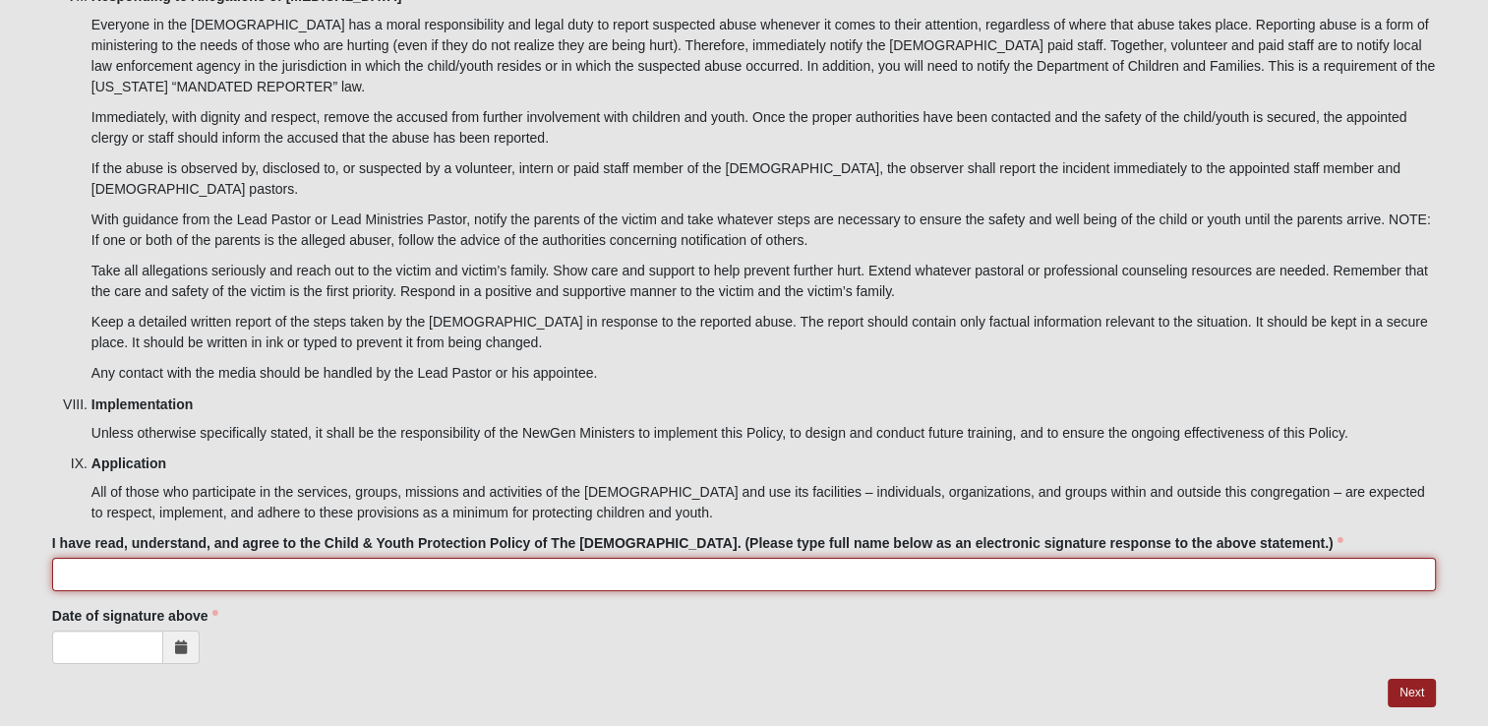
click at [97, 558] on input "I have read, understand, and agree to the Child & Youth Protection Policy of Th…" at bounding box center [744, 574] width 1384 height 33
type input "[PERSON_NAME]"
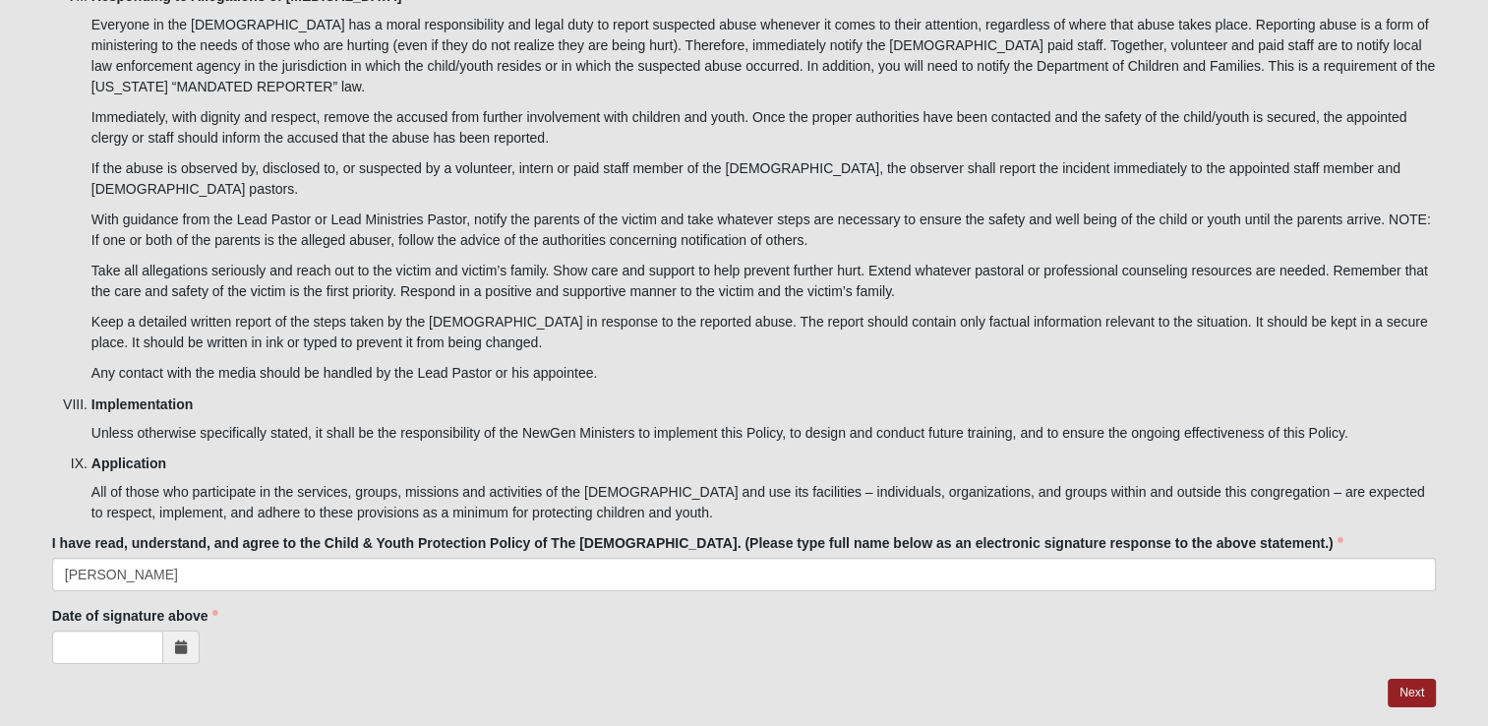
click at [185, 640] on icon at bounding box center [181, 647] width 12 height 14
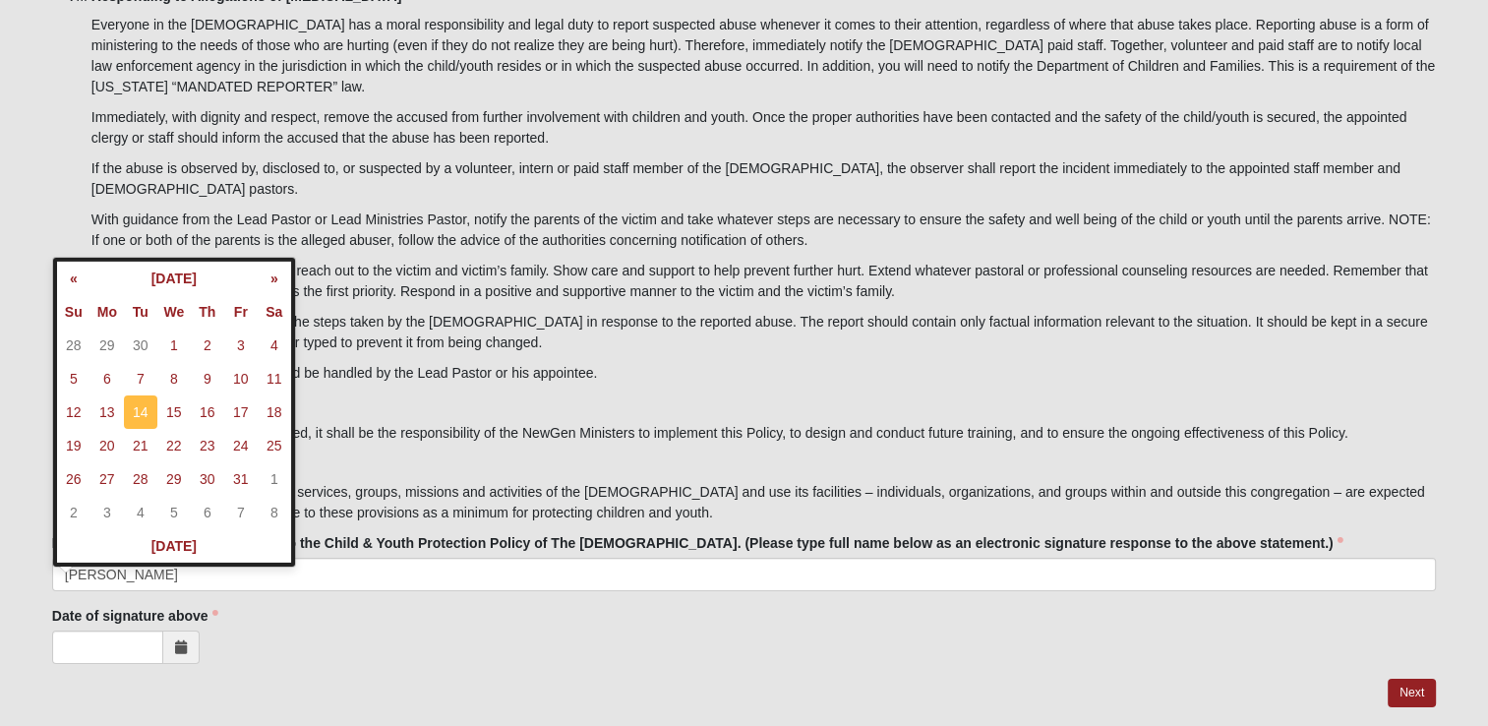
click at [136, 407] on td "14" at bounding box center [140, 411] width 33 height 33
type input "[DATE]"
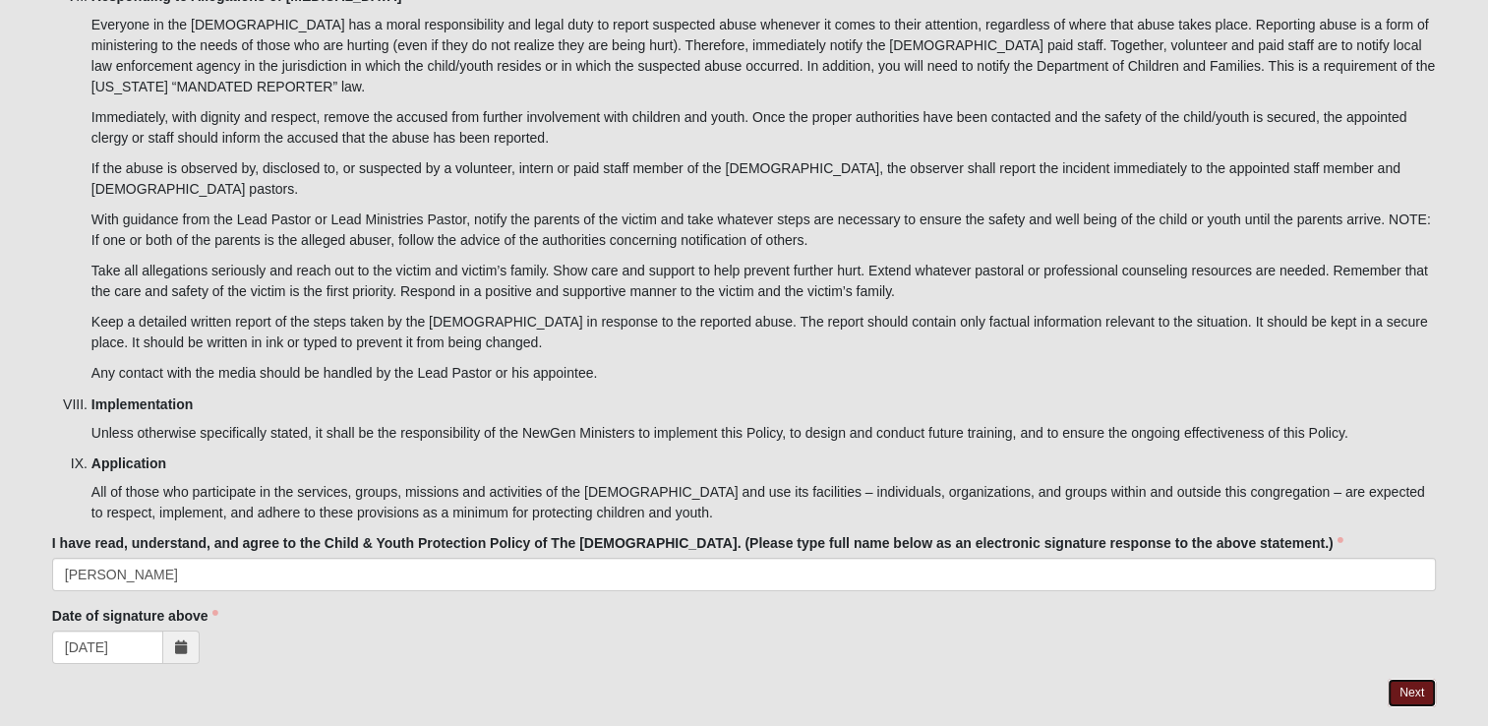
click at [1408, 679] on link "Next" at bounding box center [1412, 693] width 48 height 29
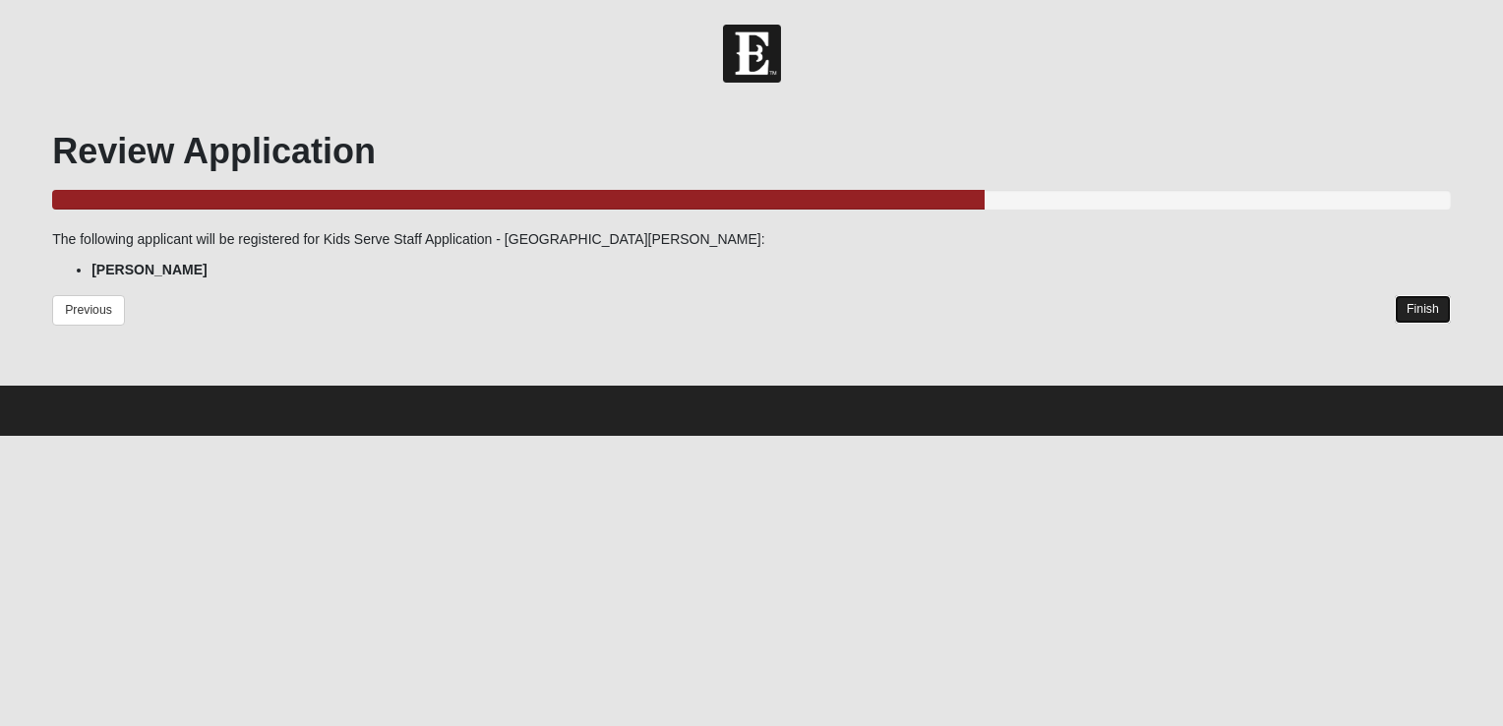
click at [1410, 297] on link "Finish" at bounding box center [1422, 309] width 56 height 29
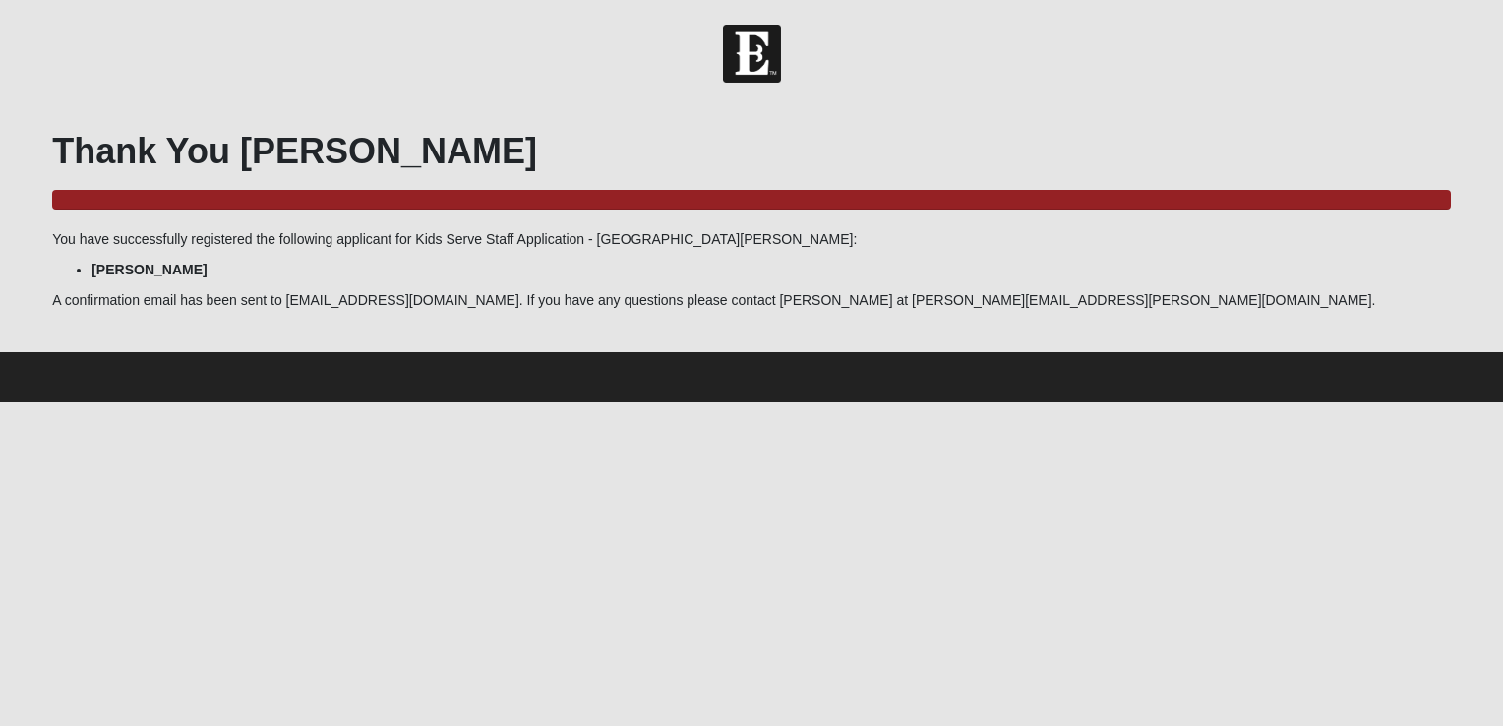
click at [760, 57] on img at bounding box center [752, 54] width 58 height 58
